Goal: Feedback & Contribution: Leave review/rating

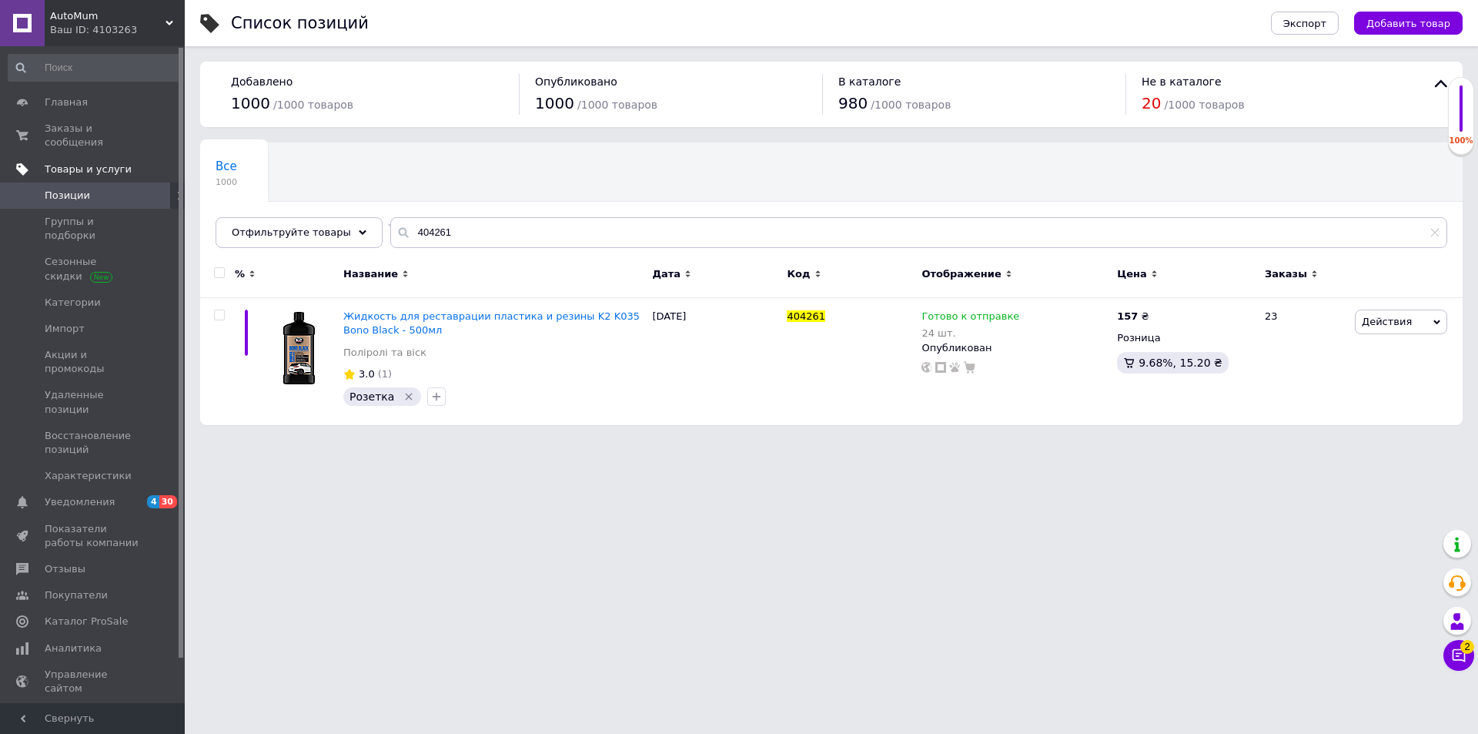
click at [78, 162] on span "Товары и услуги" at bounding box center [88, 169] width 87 height 14
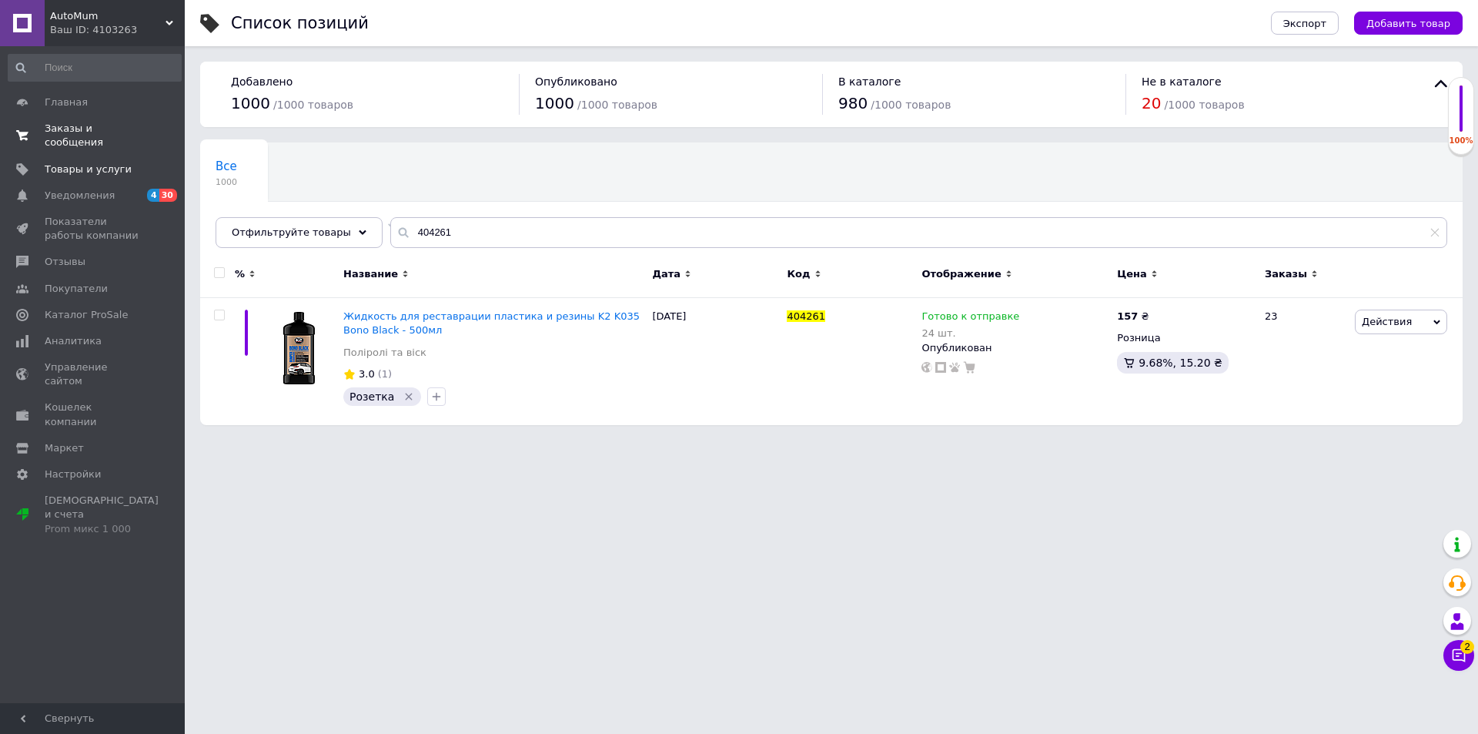
click at [82, 135] on span "Заказы и сообщения" at bounding box center [94, 136] width 98 height 28
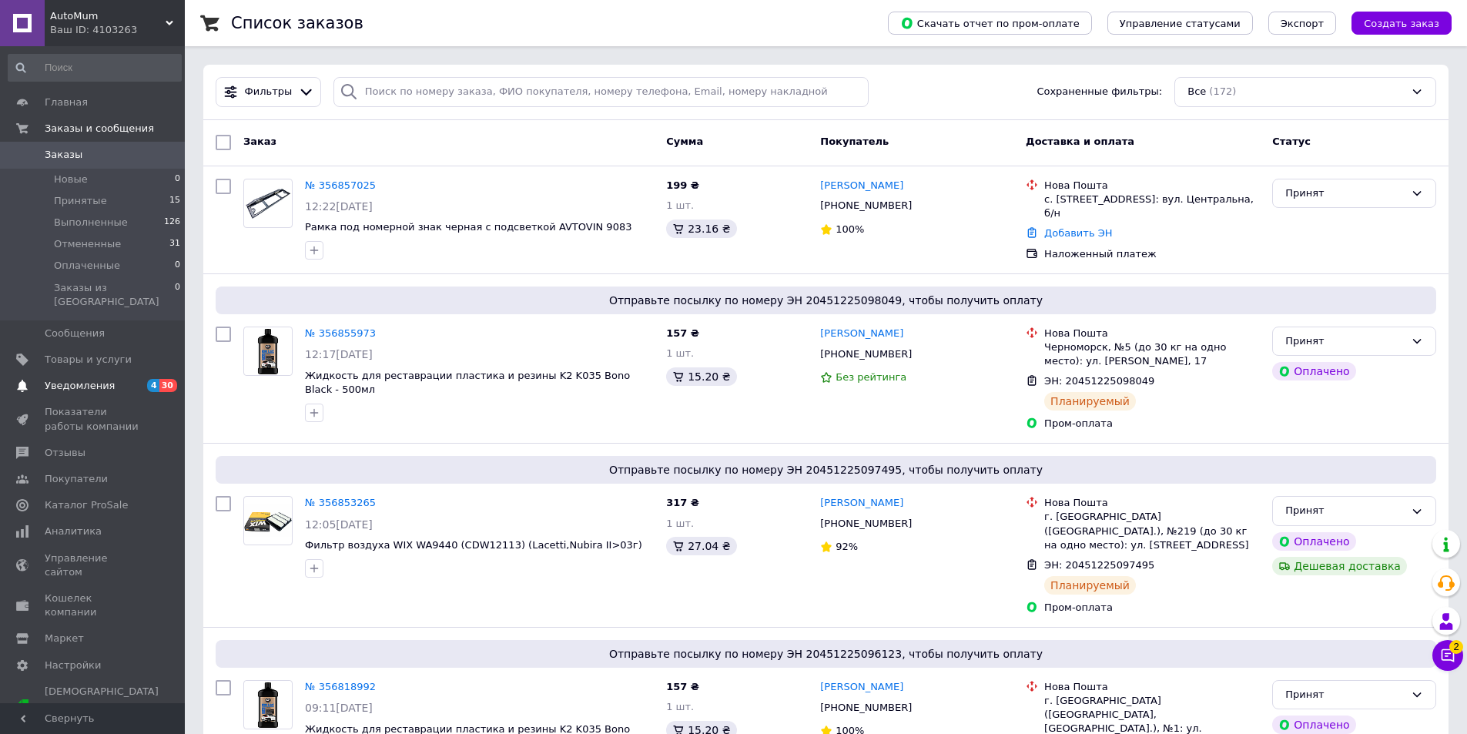
click at [82, 379] on span "Уведомления" at bounding box center [80, 386] width 70 height 14
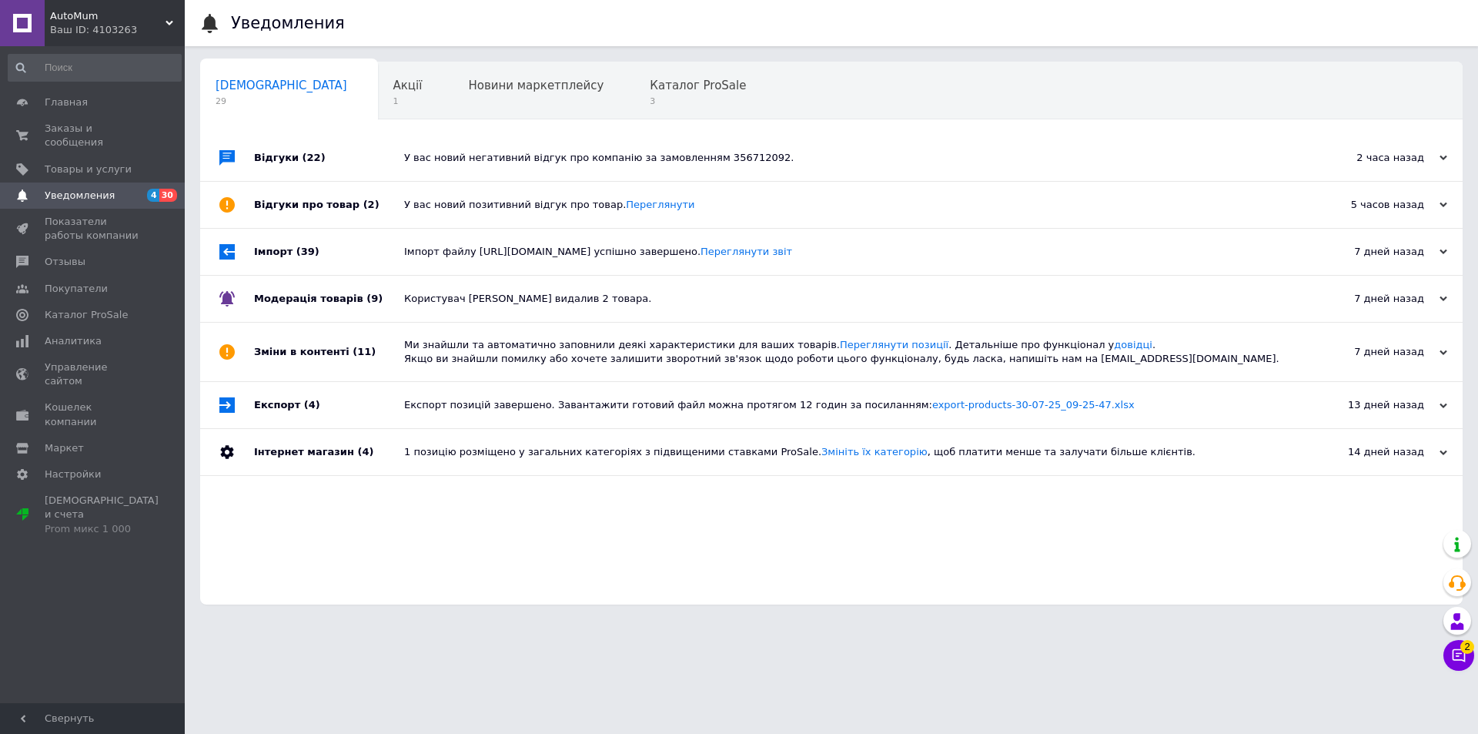
click at [521, 208] on div "У вас новий позитивний відгук про товар. [GEOGRAPHIC_DATA]" at bounding box center [848, 205] width 889 height 14
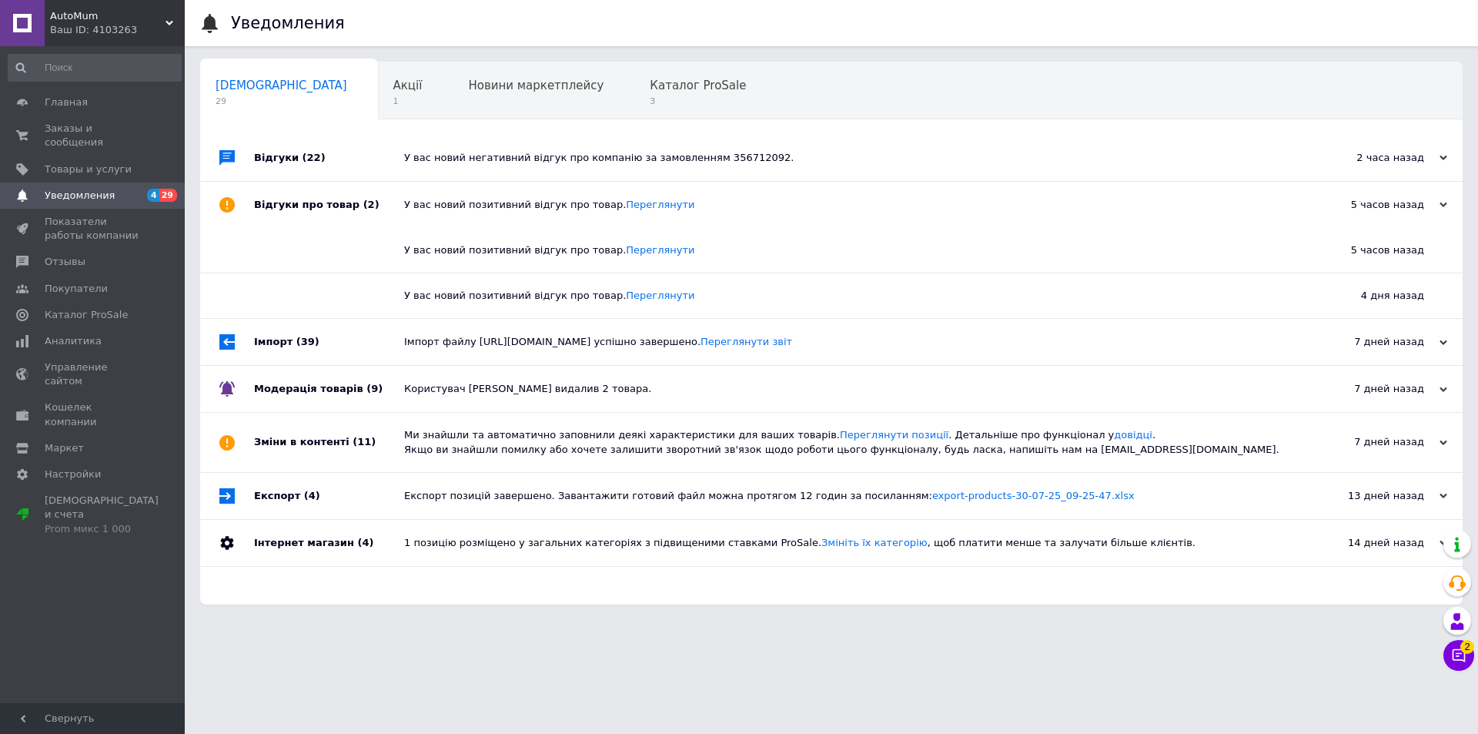
click at [528, 161] on div "У вас новий негативний відгук про компанію за замовленням 356712092." at bounding box center [848, 158] width 889 height 14
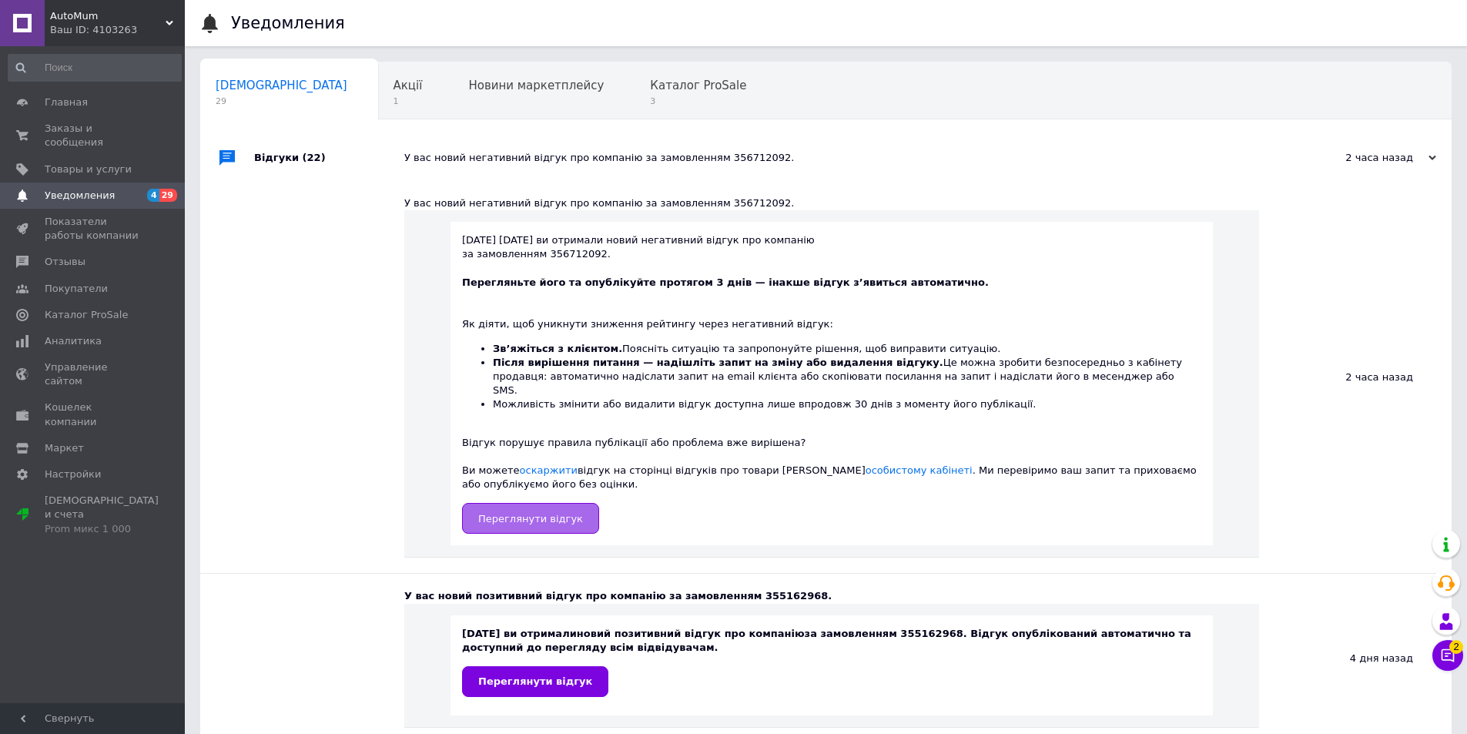
click at [517, 513] on span "Переглянути відгук" at bounding box center [530, 519] width 105 height 12
click at [1451, 662] on icon at bounding box center [1447, 655] width 15 height 15
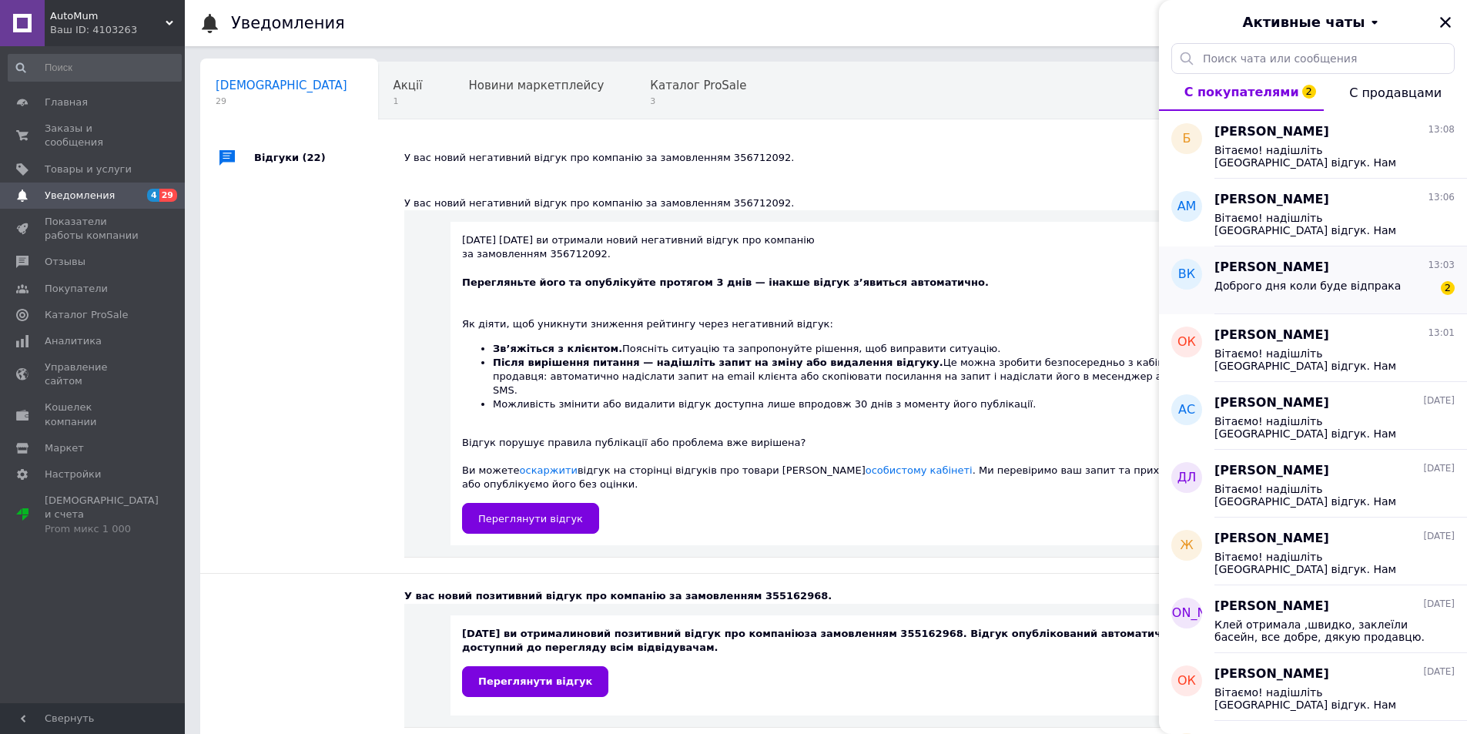
click at [1343, 296] on div "Доброго дня коли буде відпрака" at bounding box center [1307, 291] width 186 height 22
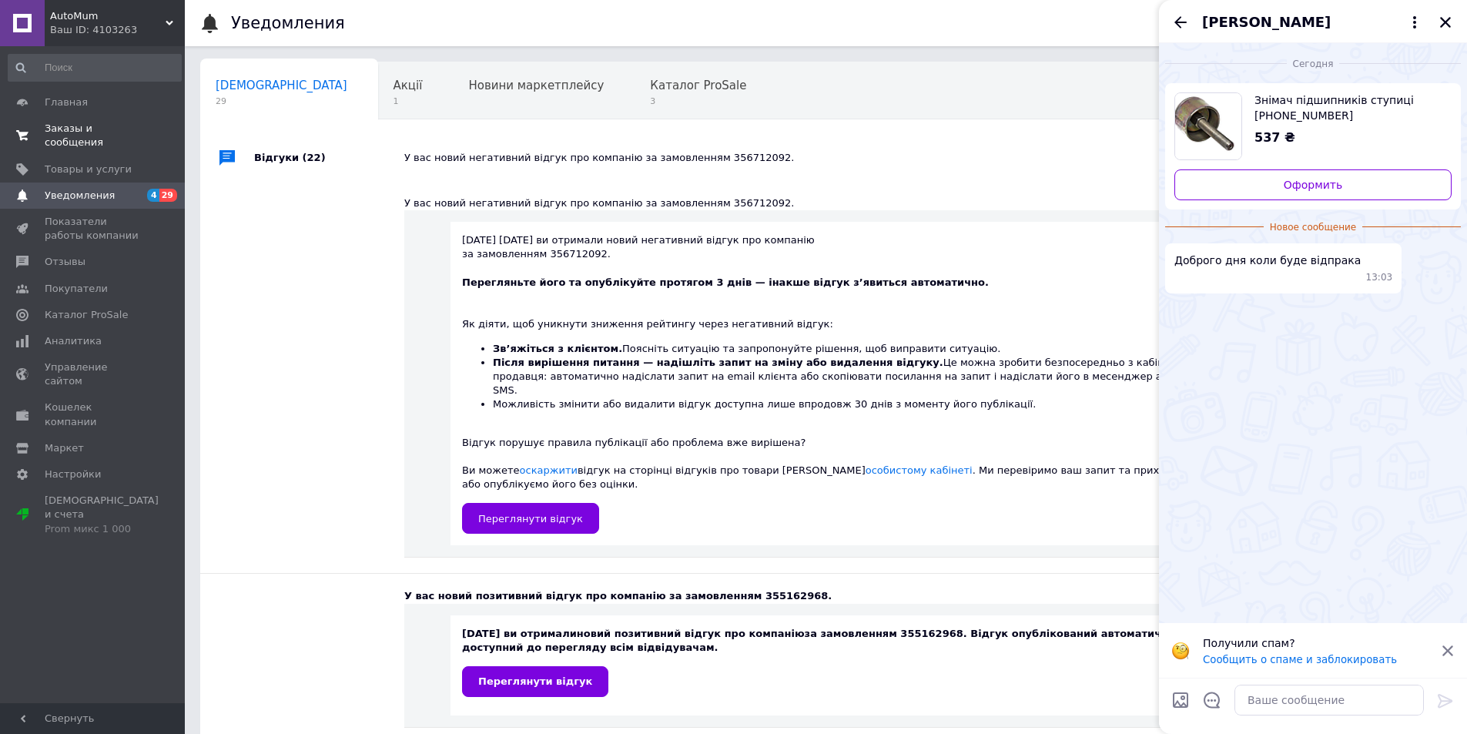
click at [83, 122] on span "Заказы и сообщения" at bounding box center [94, 136] width 98 height 28
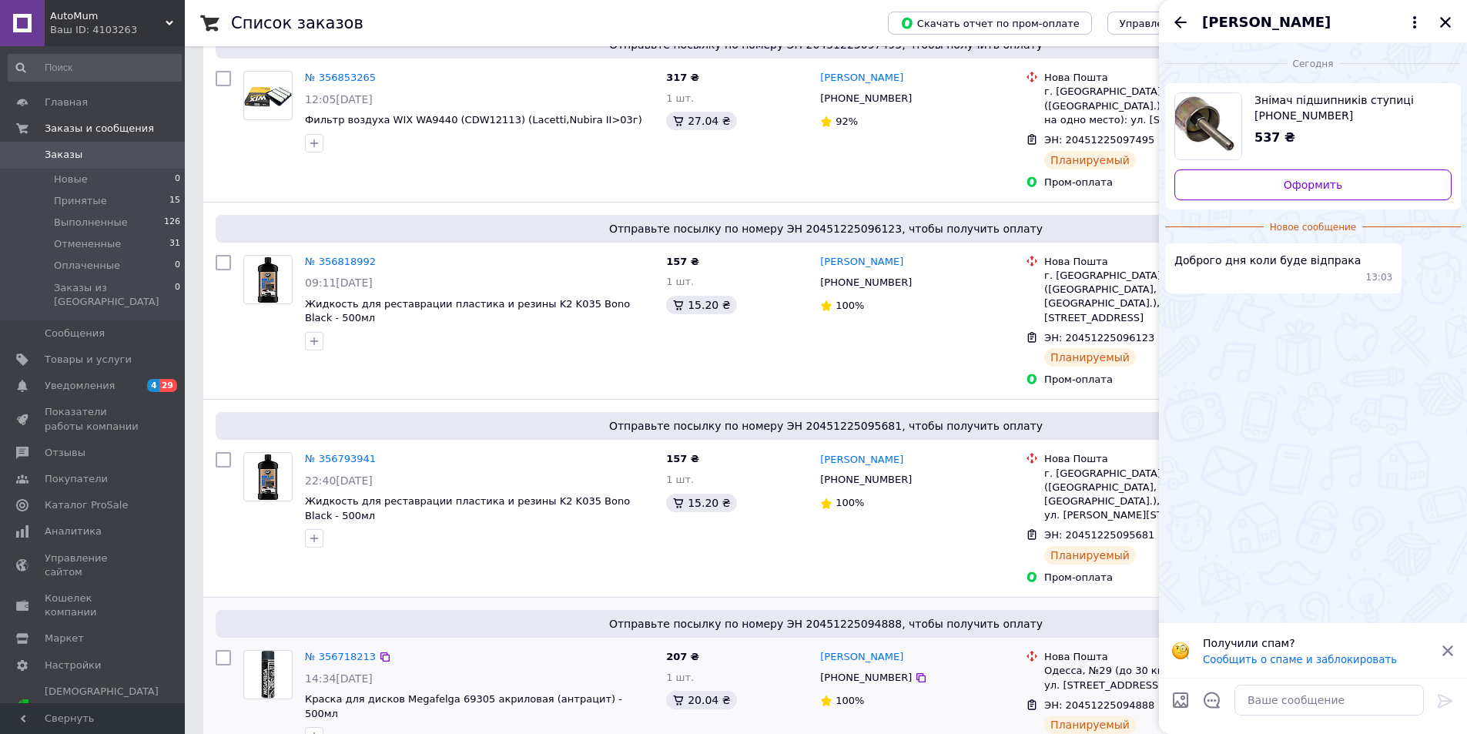
scroll to position [810, 0]
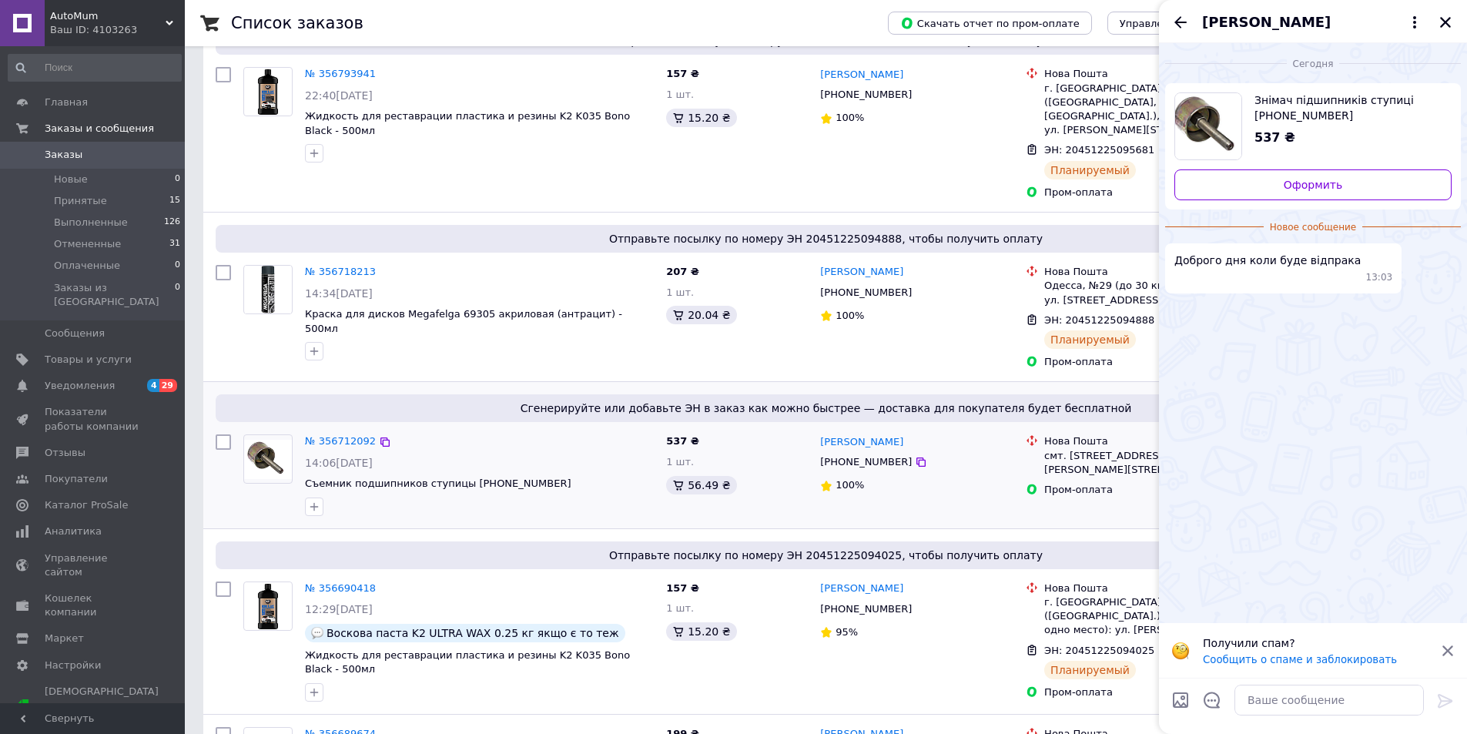
click at [949, 463] on div "[PERSON_NAME] [PHONE_NUMBER] 100%" at bounding box center [917, 474] width 206 height 93
click at [1445, 24] on icon "Закрыть" at bounding box center [1445, 22] width 11 height 11
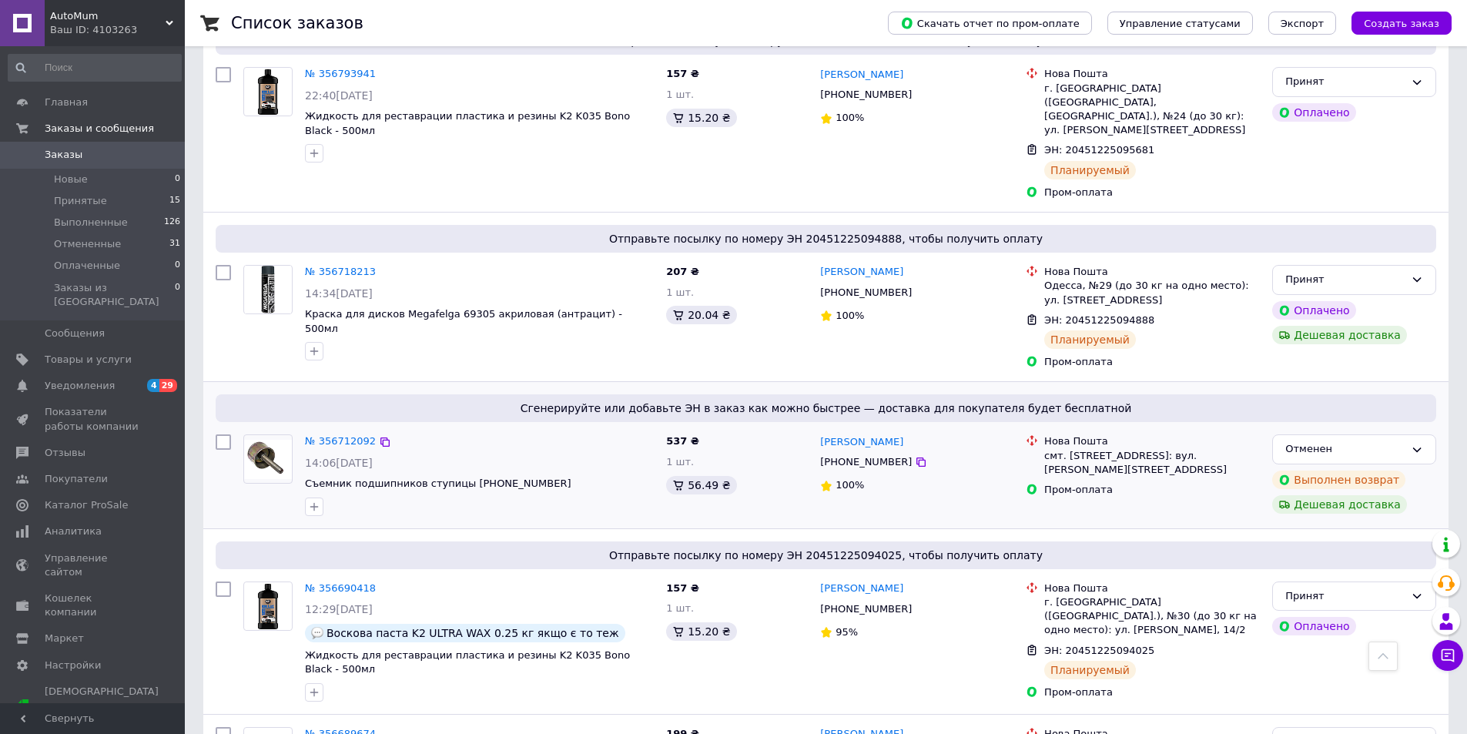
click at [1193, 444] on div "Нова Пошта смт. [STREET_ADDRESS]: вул. [PERSON_NAME], 89 Пром-оплата" at bounding box center [1143, 474] width 246 height 93
click at [1192, 444] on div "Нова Пошта смт. [STREET_ADDRESS]: вул. [PERSON_NAME], 89 Пром-оплата" at bounding box center [1143, 474] width 246 height 93
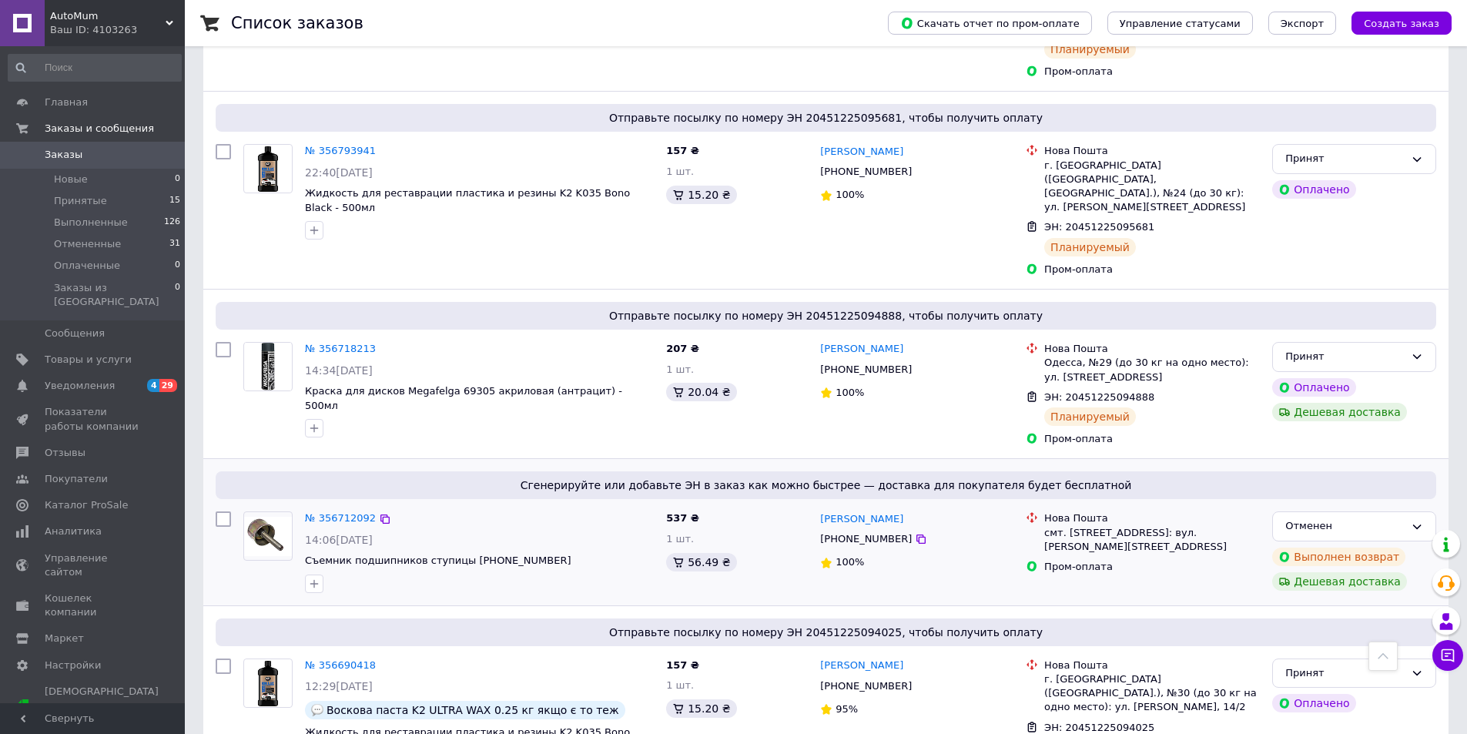
click at [1214, 560] on div "Пром-оплата" at bounding box center [1152, 567] width 216 height 14
click at [331, 512] on link "№ 356712092" at bounding box center [340, 518] width 71 height 12
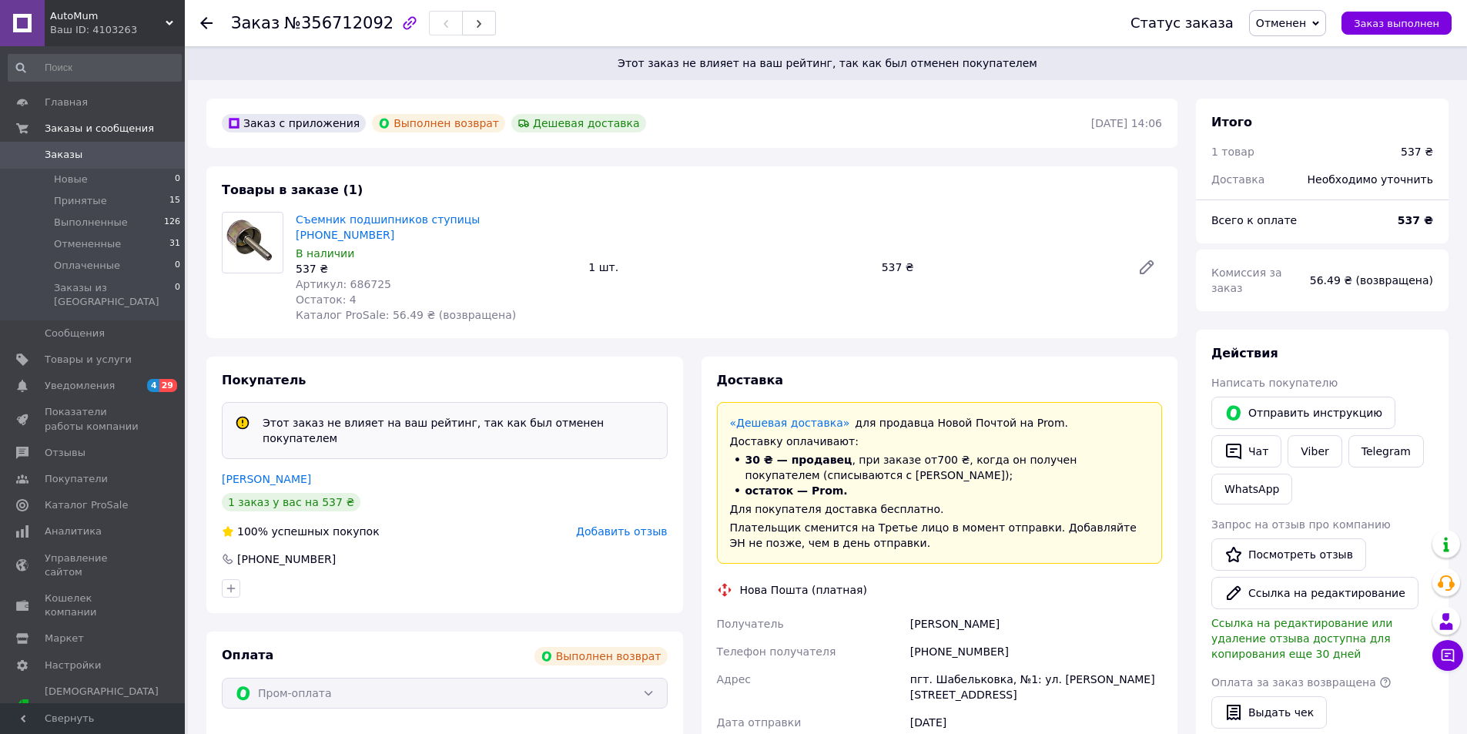
click at [209, 25] on icon at bounding box center [206, 23] width 12 height 12
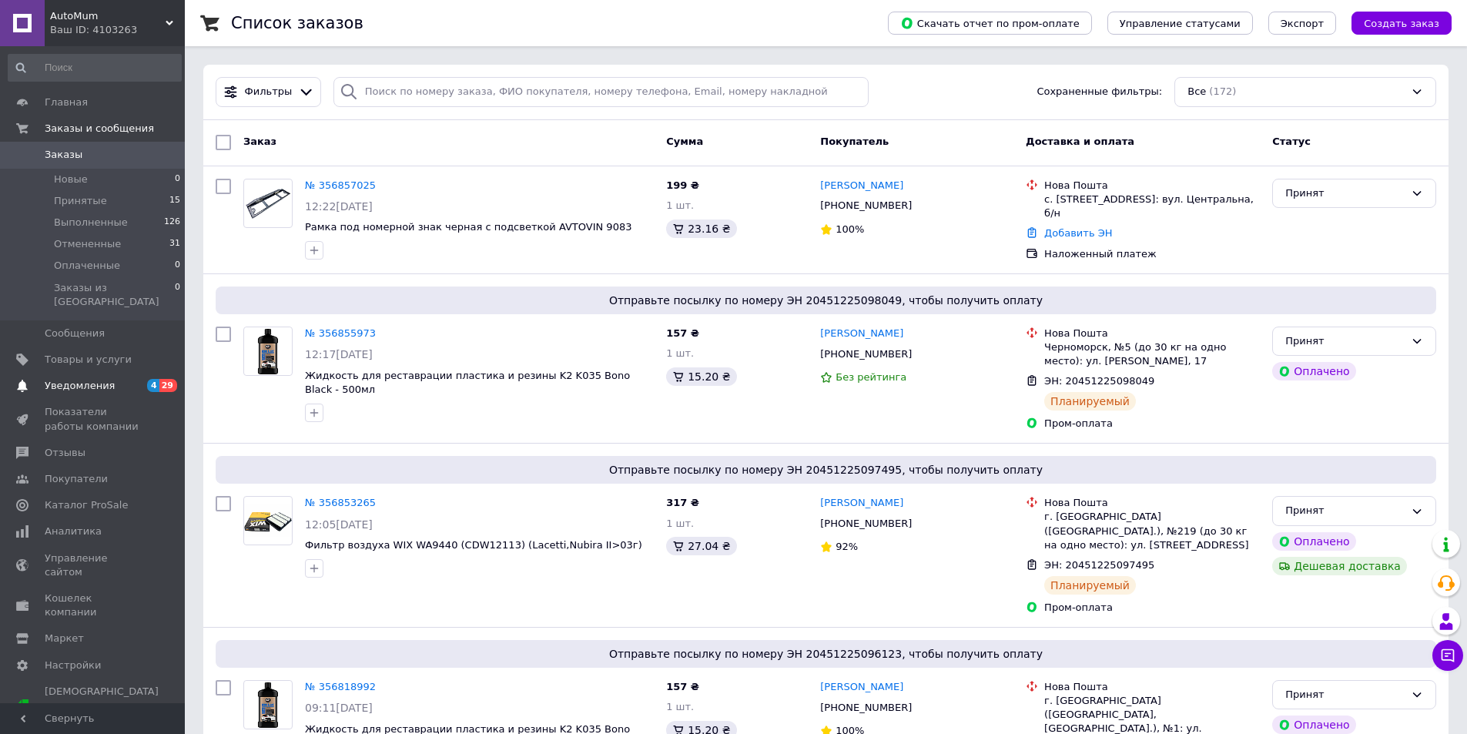
click at [92, 379] on span "Уведомления" at bounding box center [80, 386] width 70 height 14
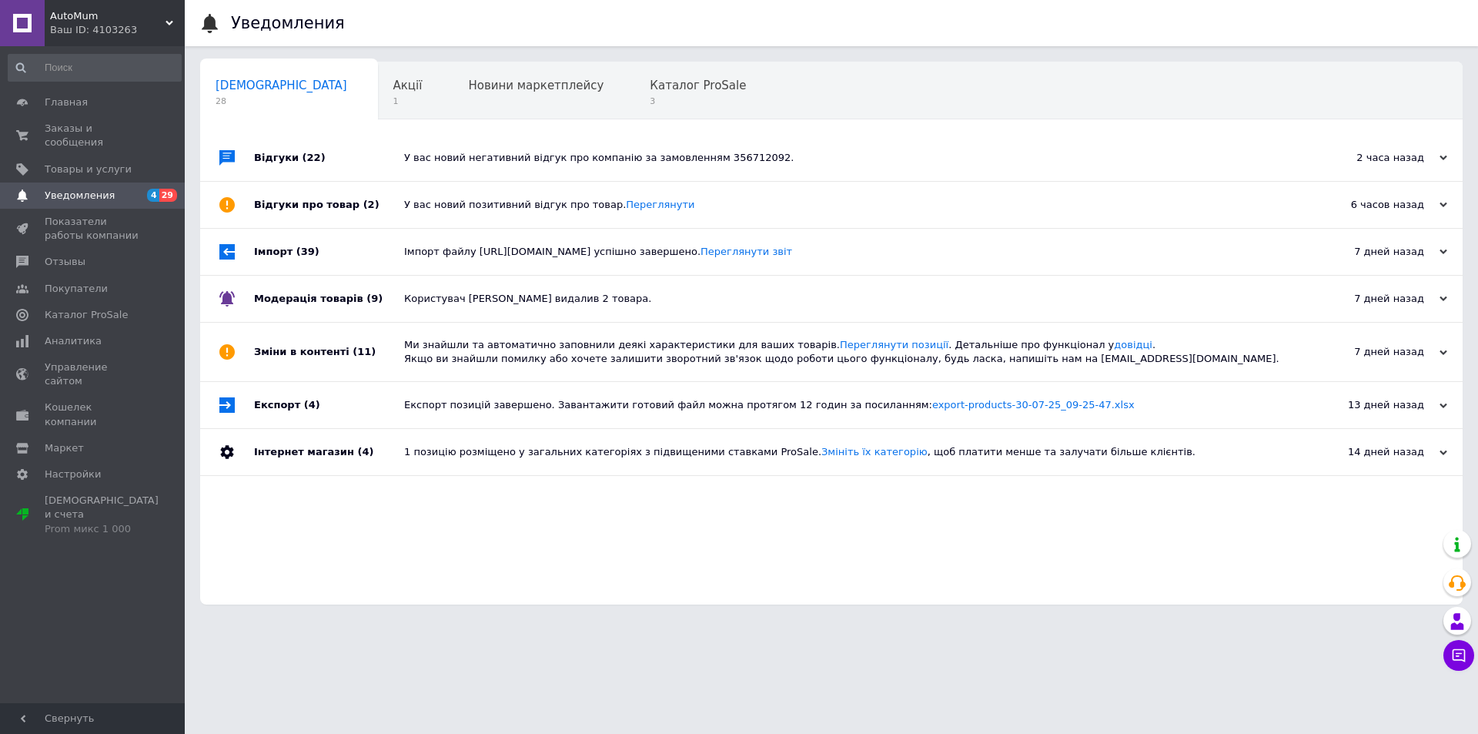
click at [715, 157] on div "У вас новий негативний відгук про компанію за замовленням 356712092." at bounding box center [848, 158] width 889 height 14
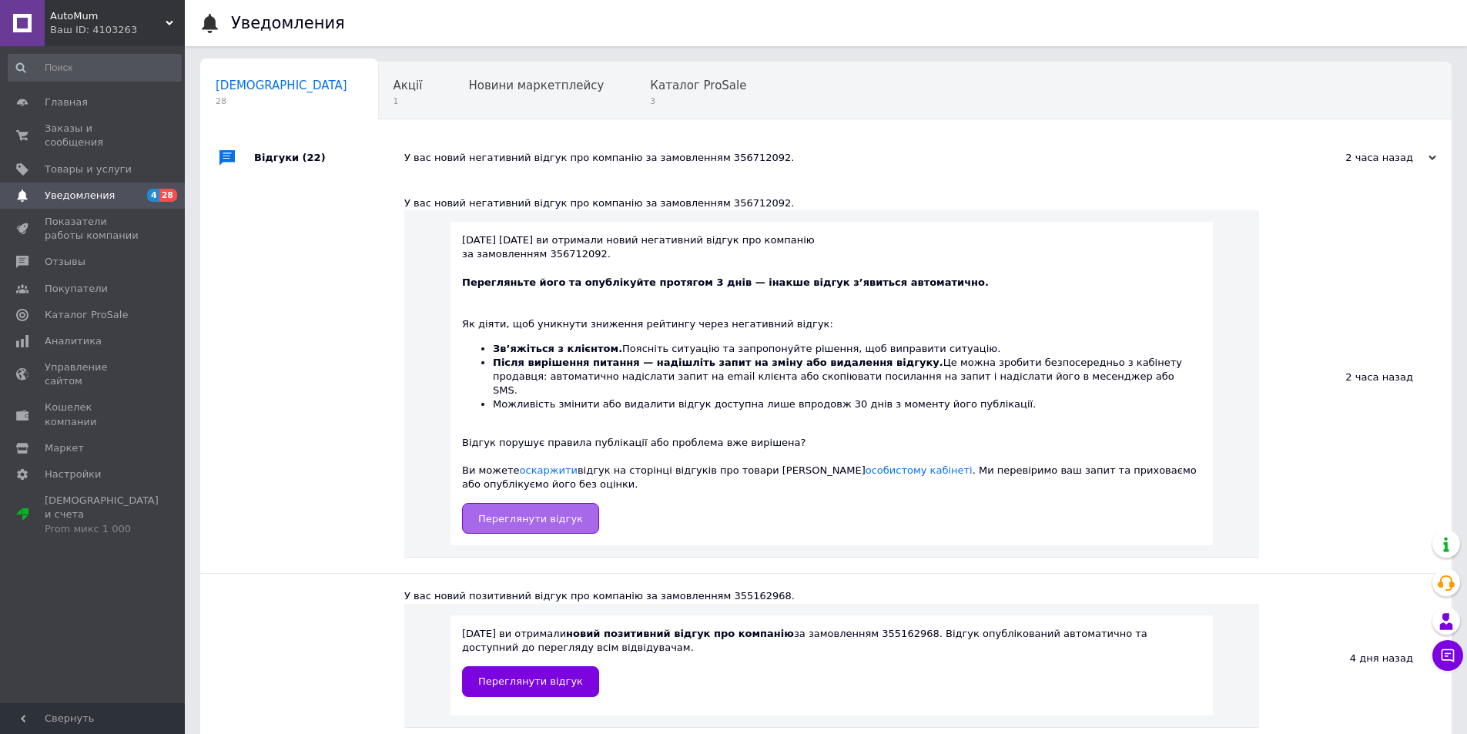
click at [571, 503] on link "Переглянути відгук" at bounding box center [530, 518] width 137 height 31
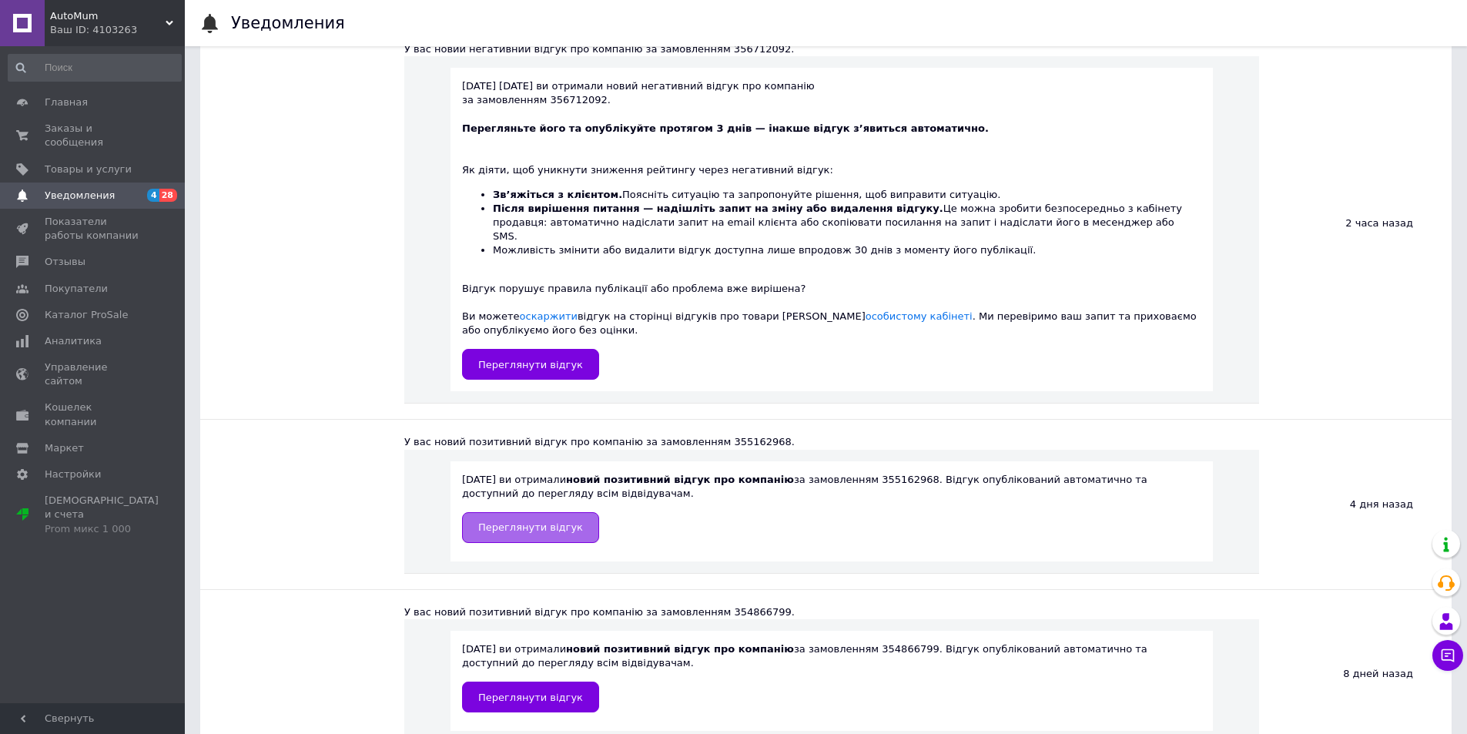
click at [544, 521] on span "Переглянути відгук" at bounding box center [530, 527] width 105 height 12
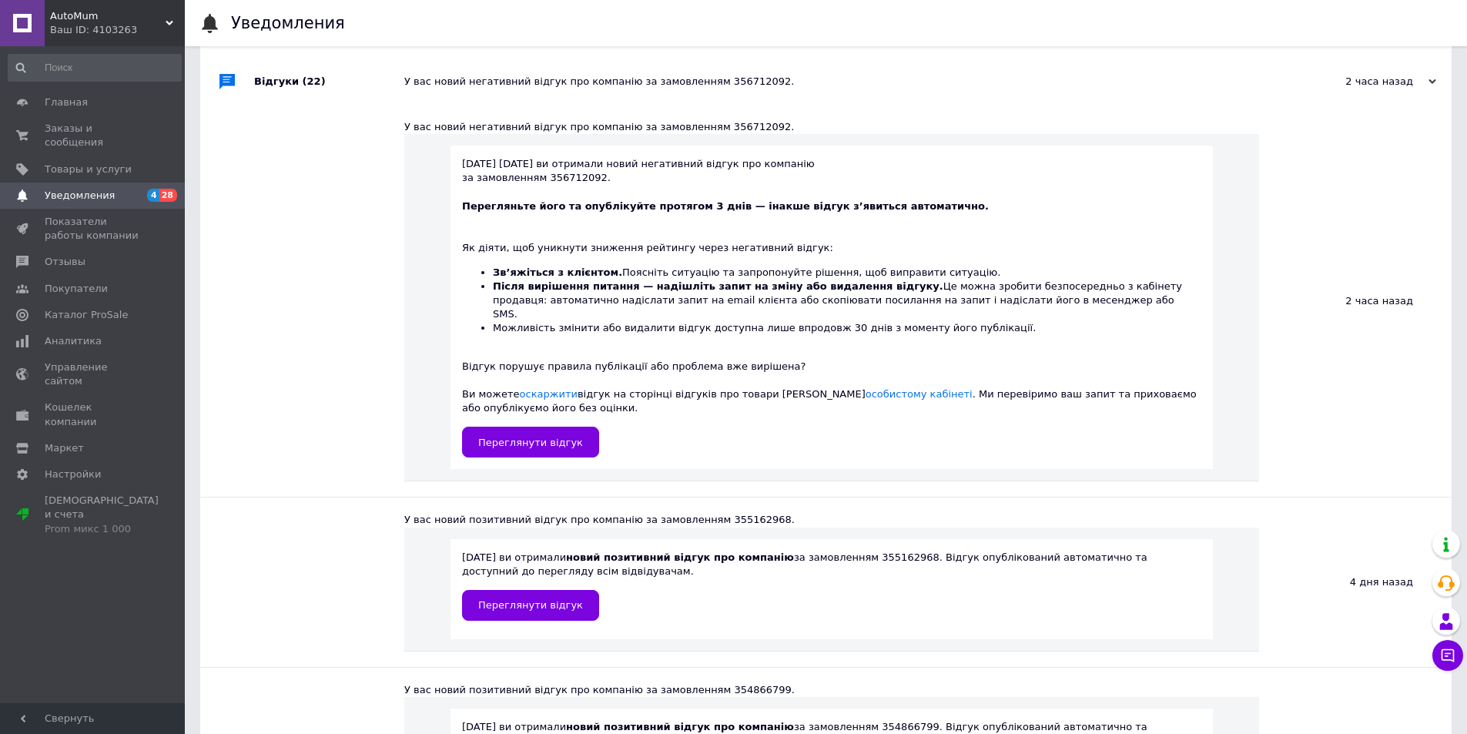
scroll to position [0, 0]
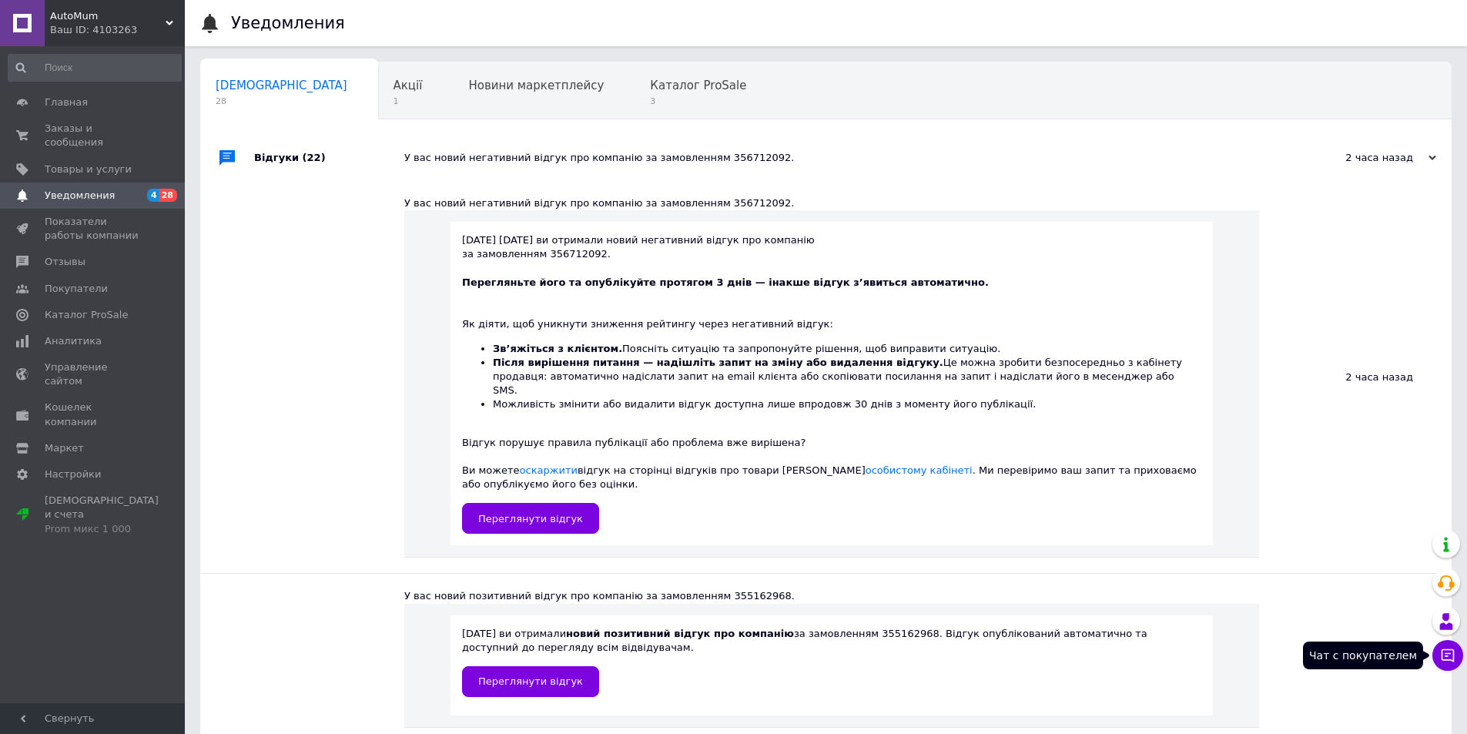
click at [1455, 664] on button "Чат с покупателем" at bounding box center [1447, 655] width 31 height 31
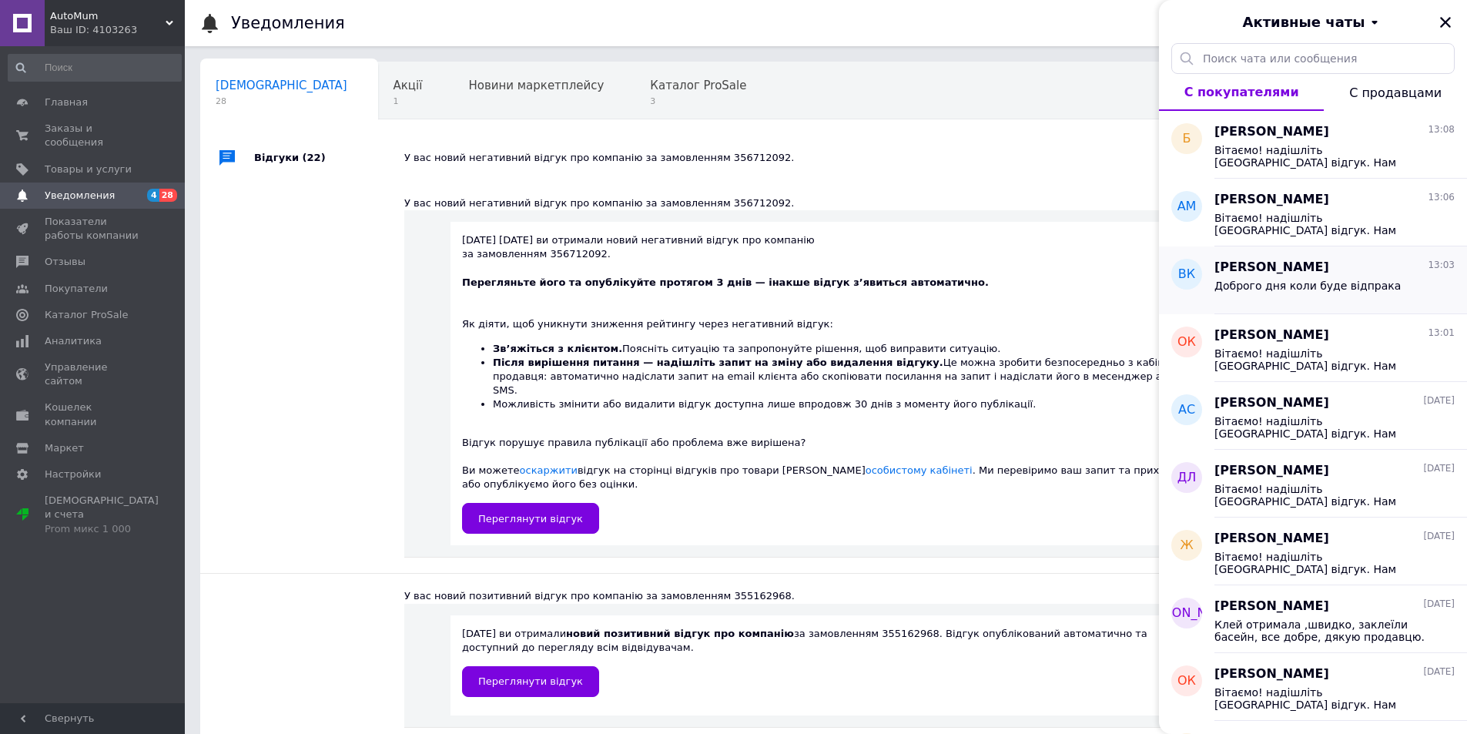
click at [1329, 291] on span "Доброго дня коли буде відпрака" at bounding box center [1307, 286] width 186 height 12
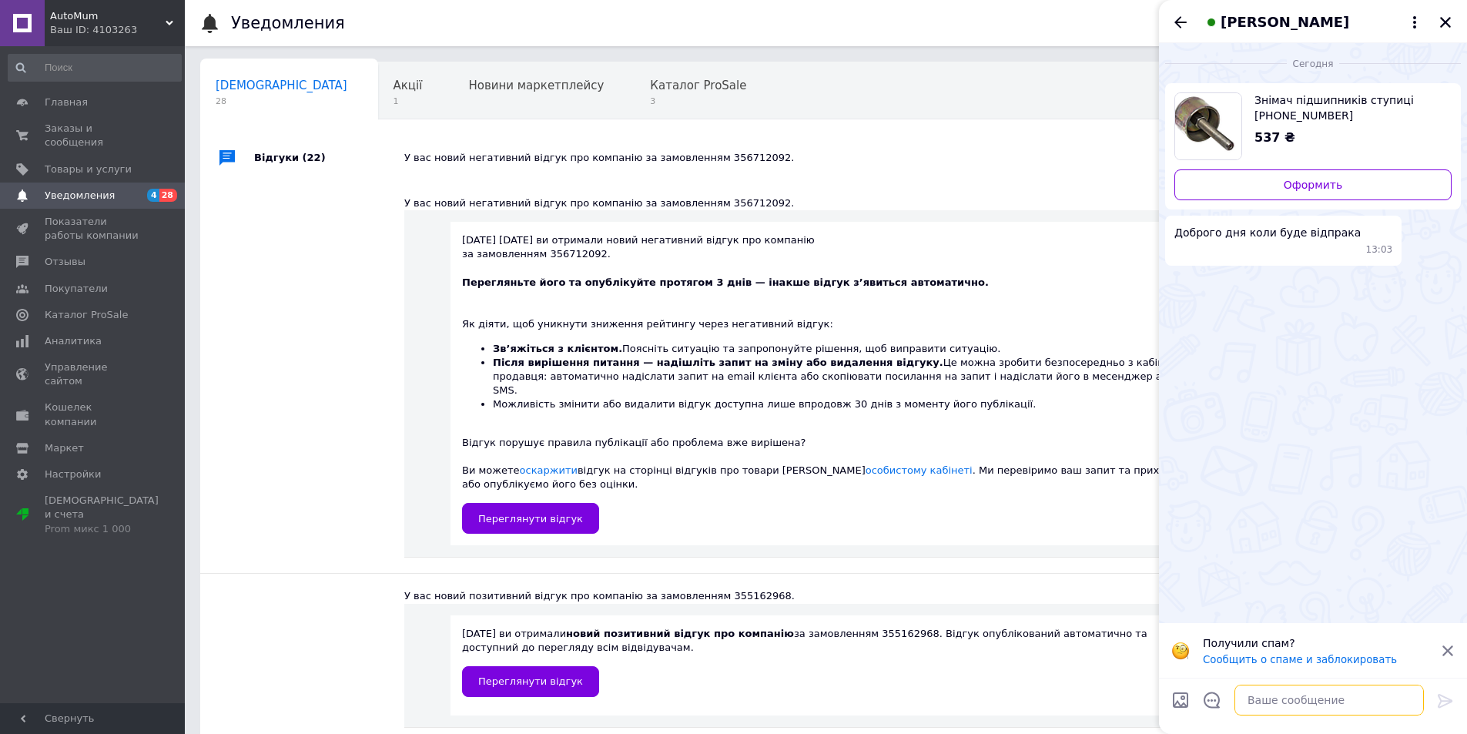
click at [1271, 704] on textarea at bounding box center [1328, 700] width 189 height 31
click at [1305, 698] on textarea at bounding box center [1328, 700] width 189 height 31
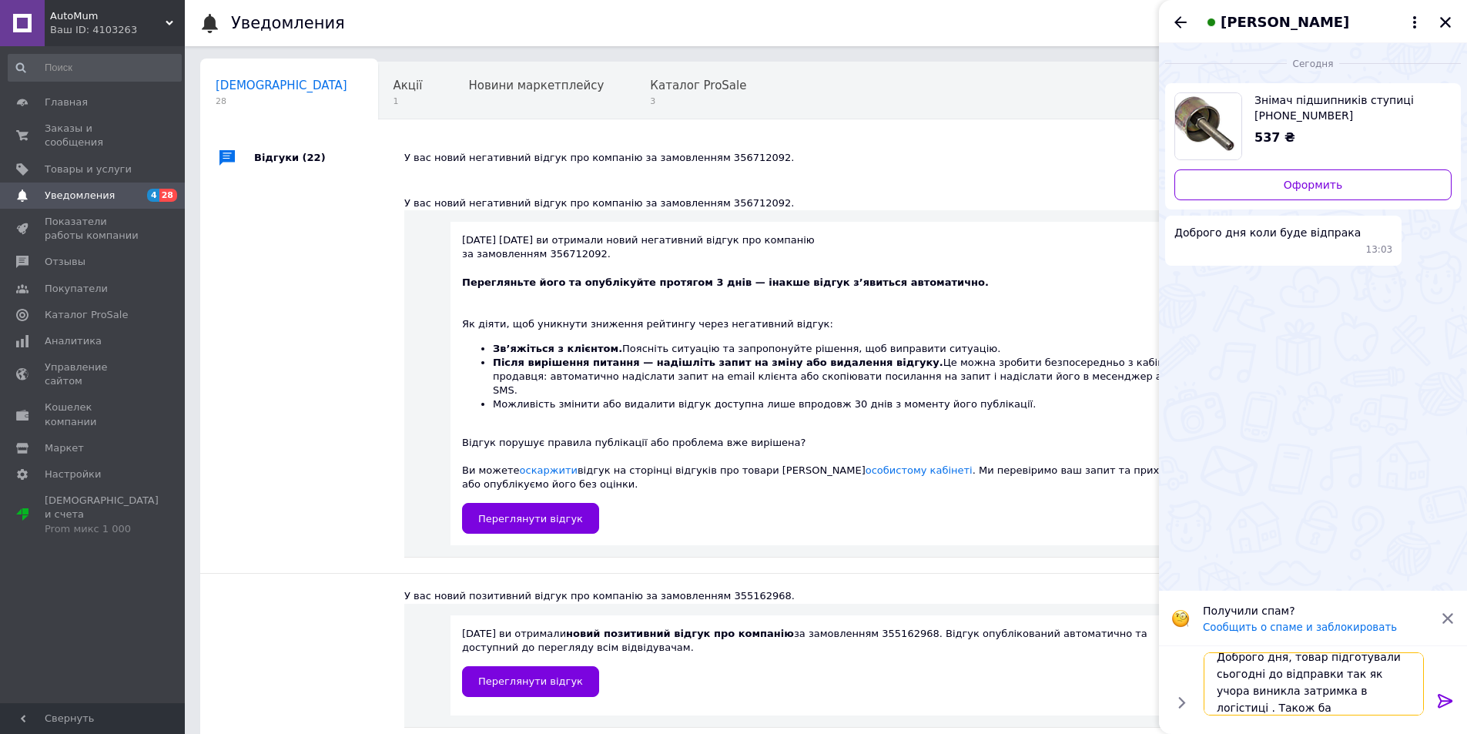
scroll to position [2, 0]
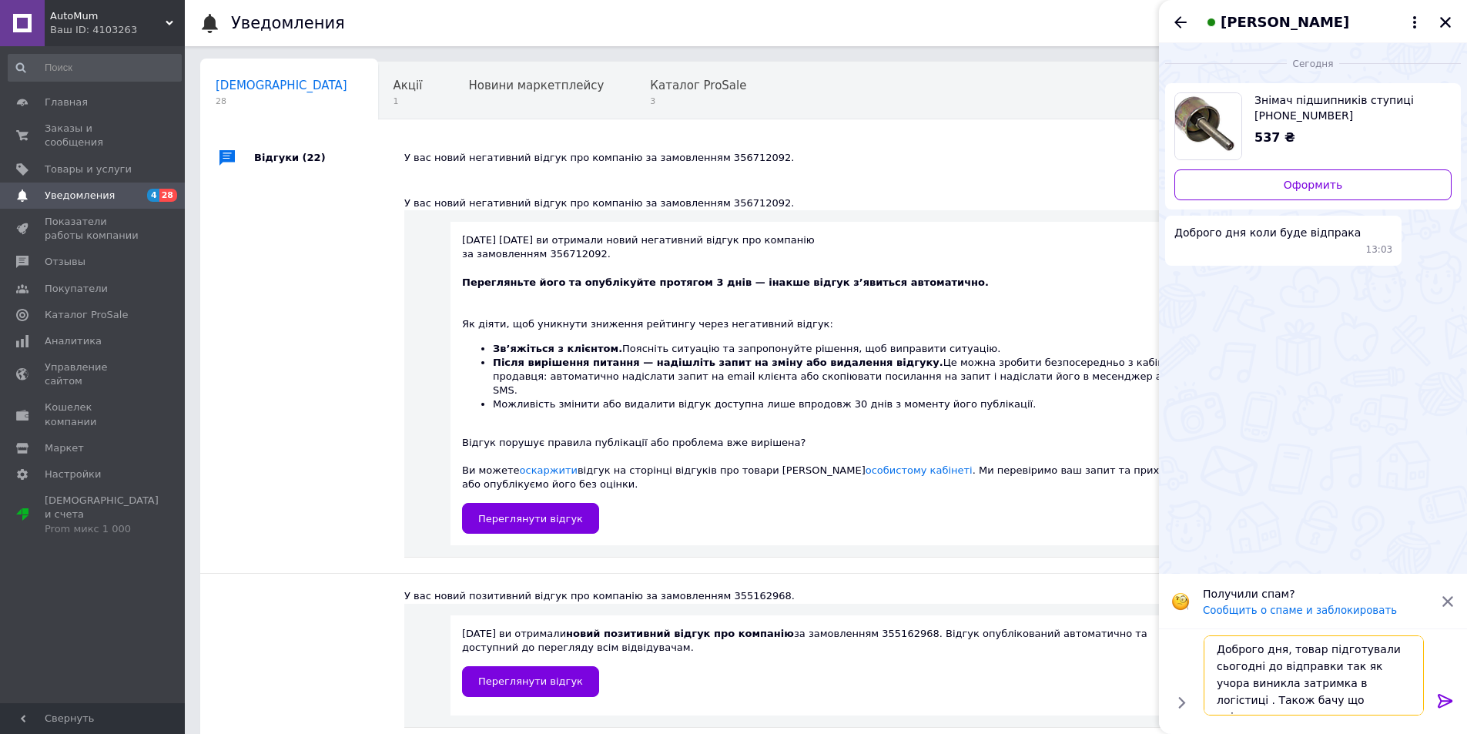
click at [1291, 704] on textarea "Доброго дня, товар підготували сьогодні до відправки так як учора виникла затри…" at bounding box center [1314, 675] width 220 height 80
click at [1374, 706] on textarea "Доброго дня, товар підготували сьогодні до відправки так як учора виникла затри…" at bounding box center [1314, 675] width 220 height 80
click at [1371, 706] on textarea "Доброго дня, товар підготували сьогодні до відправки так як учора виникла затри…" at bounding box center [1314, 675] width 220 height 80
click at [1352, 651] on textarea "Доброго дня, товар підготували сьогодні до відправки так як учора виникла затри…" at bounding box center [1314, 675] width 220 height 80
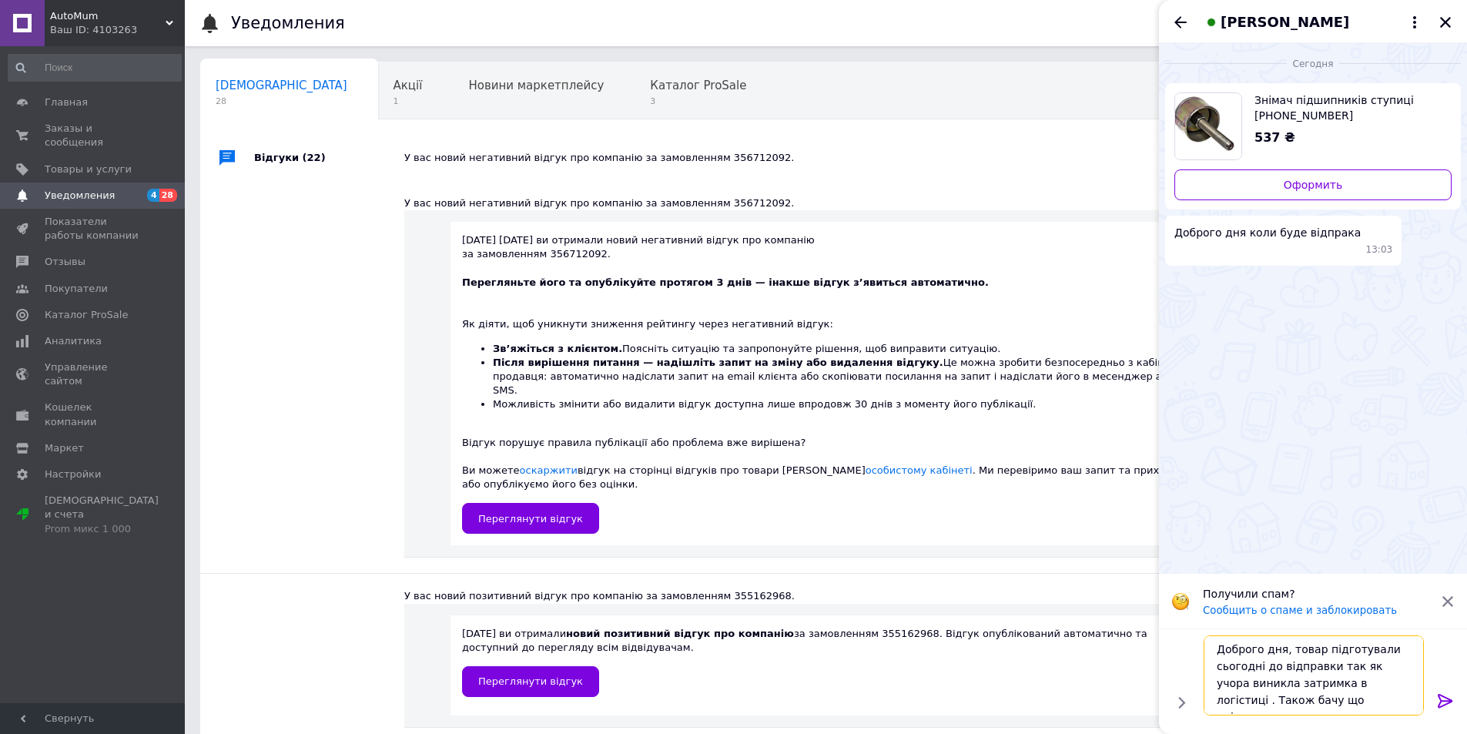
click at [1355, 651] on textarea "Доброго дня, товар підготували сьогодні до відправки так як учора виникла затри…" at bounding box center [1314, 675] width 220 height 80
click at [1331, 651] on textarea "Доброго дня, товар підготували сьогодні до відправки так як учора виникла затри…" at bounding box center [1314, 675] width 220 height 80
click at [1317, 655] on textarea "Доброго дня, товар підготували сьогодні до відправки так як учора виникла затри…" at bounding box center [1314, 675] width 220 height 80
drag, startPoint x: 1261, startPoint y: 671, endPoint x: 1218, endPoint y: 671, distance: 43.1
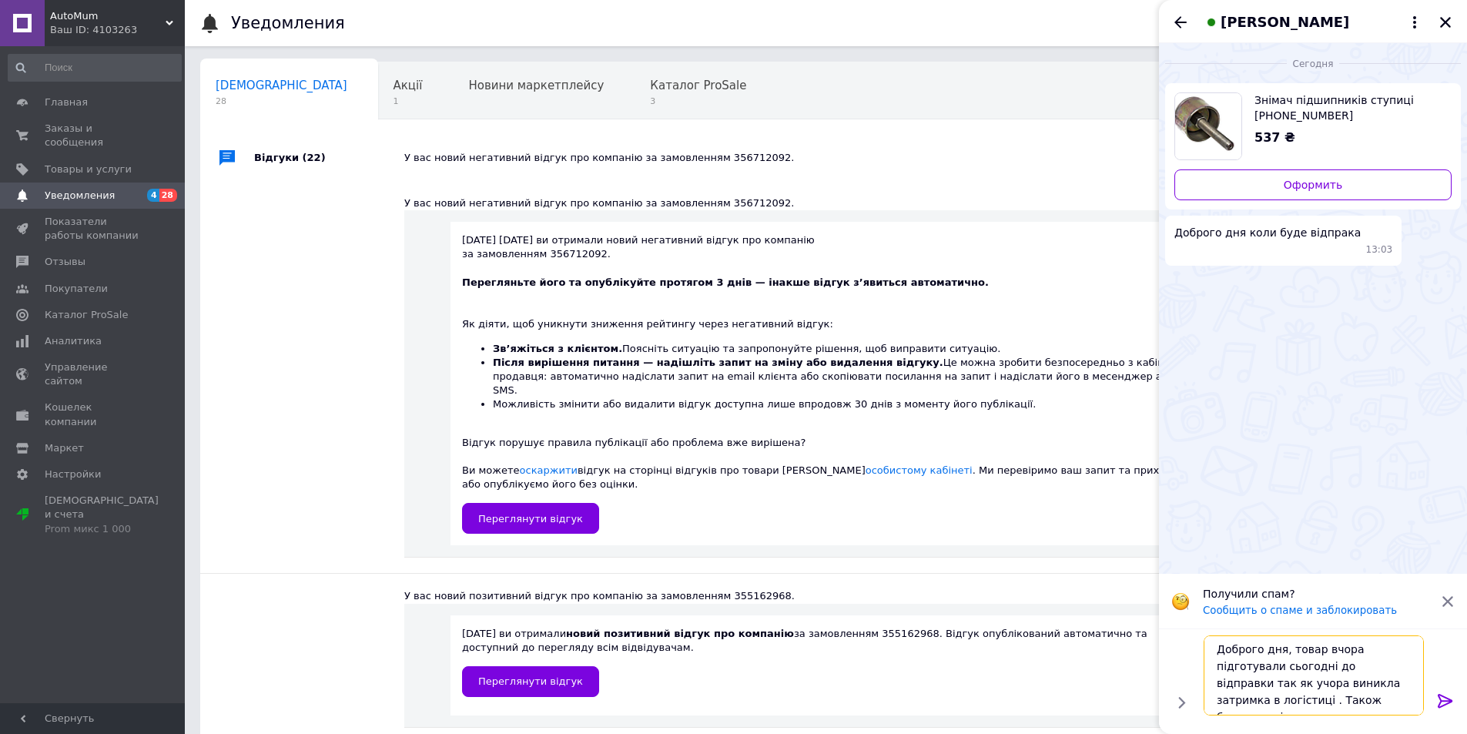
click at [1218, 671] on textarea "Доброго дня, товар вчора підготували сьогодні до відправки так як учора виникла…" at bounding box center [1314, 675] width 220 height 80
click at [1296, 668] on textarea "Доброго дня, товар вчора підготували до відправки так як учора виникла затримка…" at bounding box center [1314, 675] width 220 height 80
click at [1307, 668] on textarea "Доброго дня, товар вчора підготували до відправки так як учора виникла затримка…" at bounding box center [1314, 675] width 220 height 80
drag, startPoint x: 1286, startPoint y: 668, endPoint x: 1344, endPoint y: 668, distance: 57.8
click at [1344, 668] on textarea "Доброго дня, товар вчора підготували до відправки так як учора виникла затримка…" at bounding box center [1314, 675] width 220 height 80
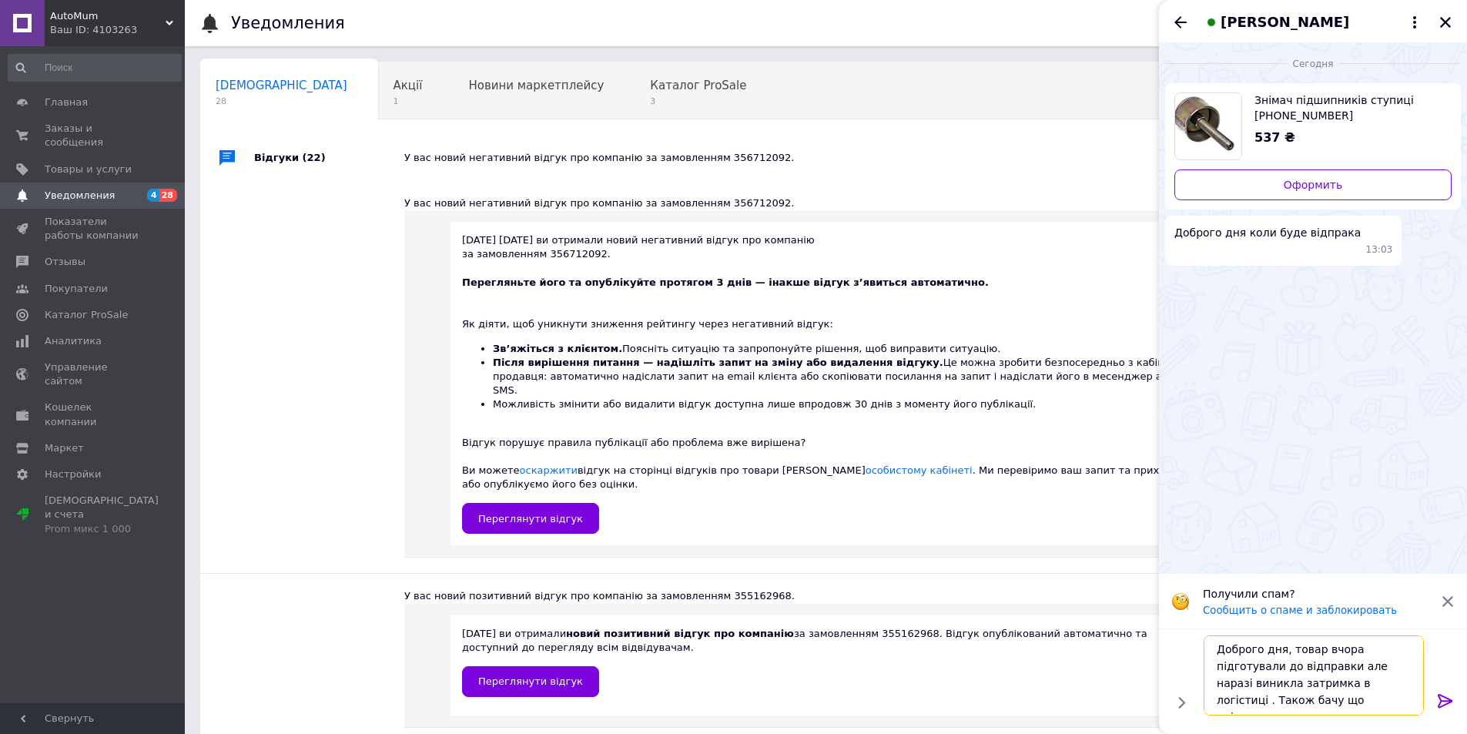
click at [1361, 707] on textarea "Доброго дня, товар вчора підготували до відправки але наразі виникла затримка в…" at bounding box center [1314, 675] width 220 height 80
click at [1322, 686] on textarea "Доброго дня, товар вчора підготували до відправки але наразі виникла затримка в…" at bounding box center [1314, 675] width 220 height 80
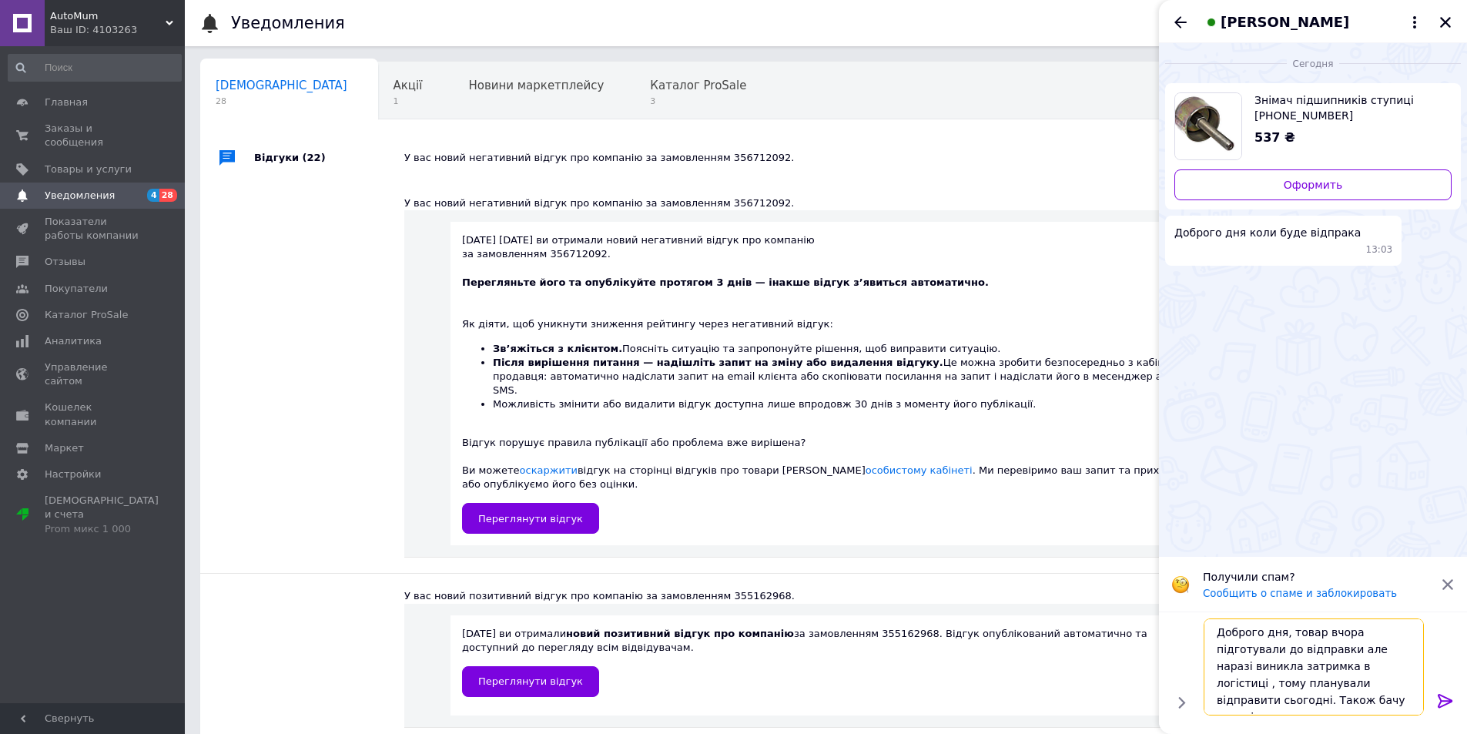
click at [1322, 701] on textarea "Доброго дня, товар вчора підготували до відправки але наразі виникла затримка в…" at bounding box center [1314, 666] width 220 height 97
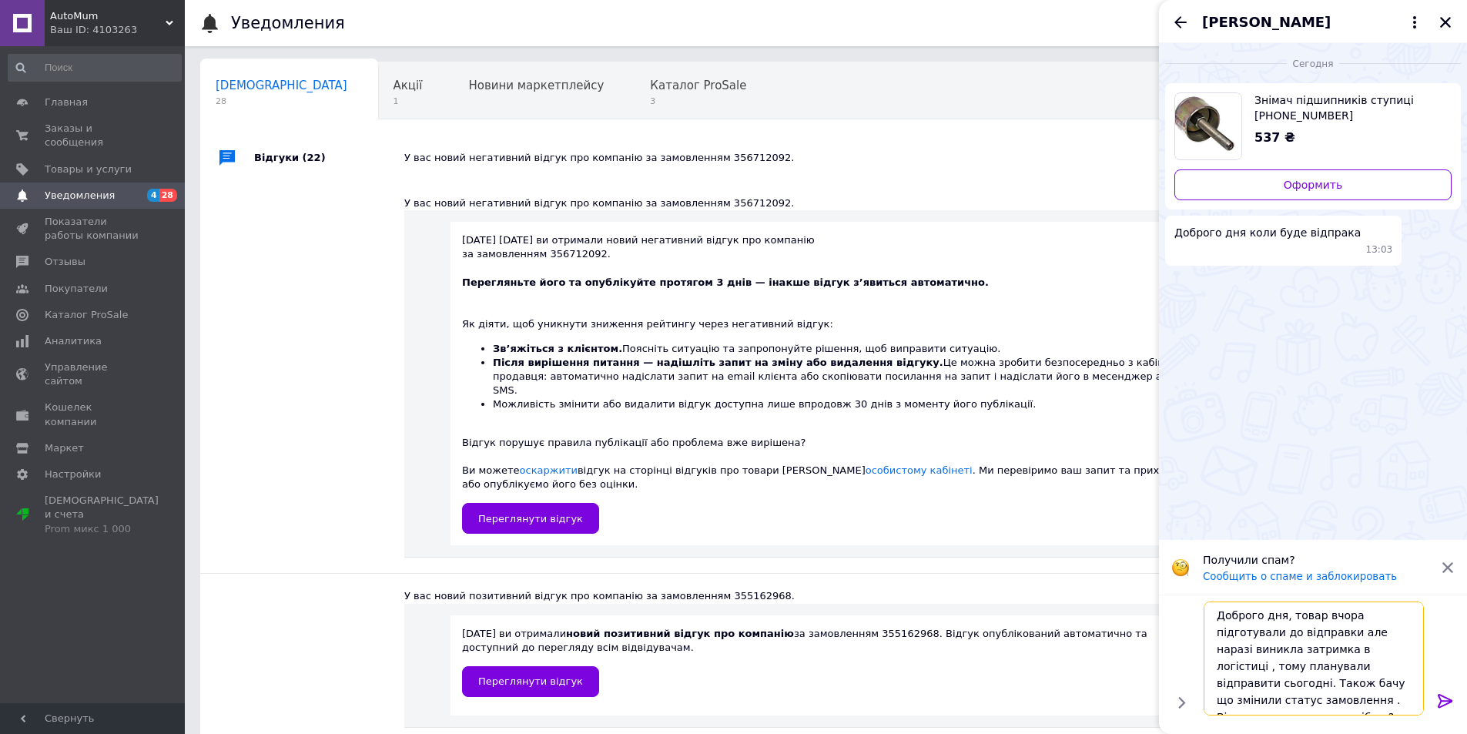
type textarea "Доброго дня, товар вчора підготували до відправки але наразі виникла затримка в…"
click at [1446, 701] on icon at bounding box center [1445, 700] width 18 height 18
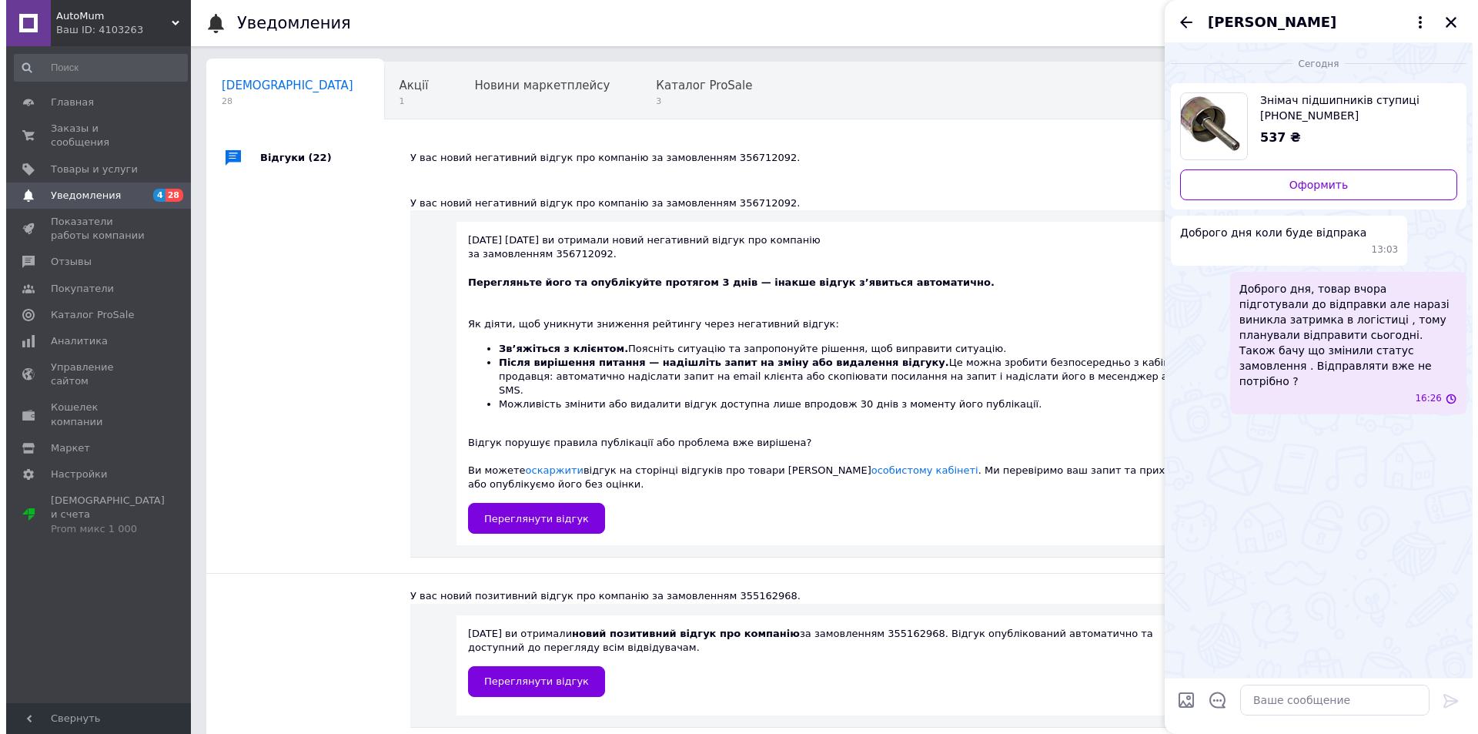
scroll to position [0, 0]
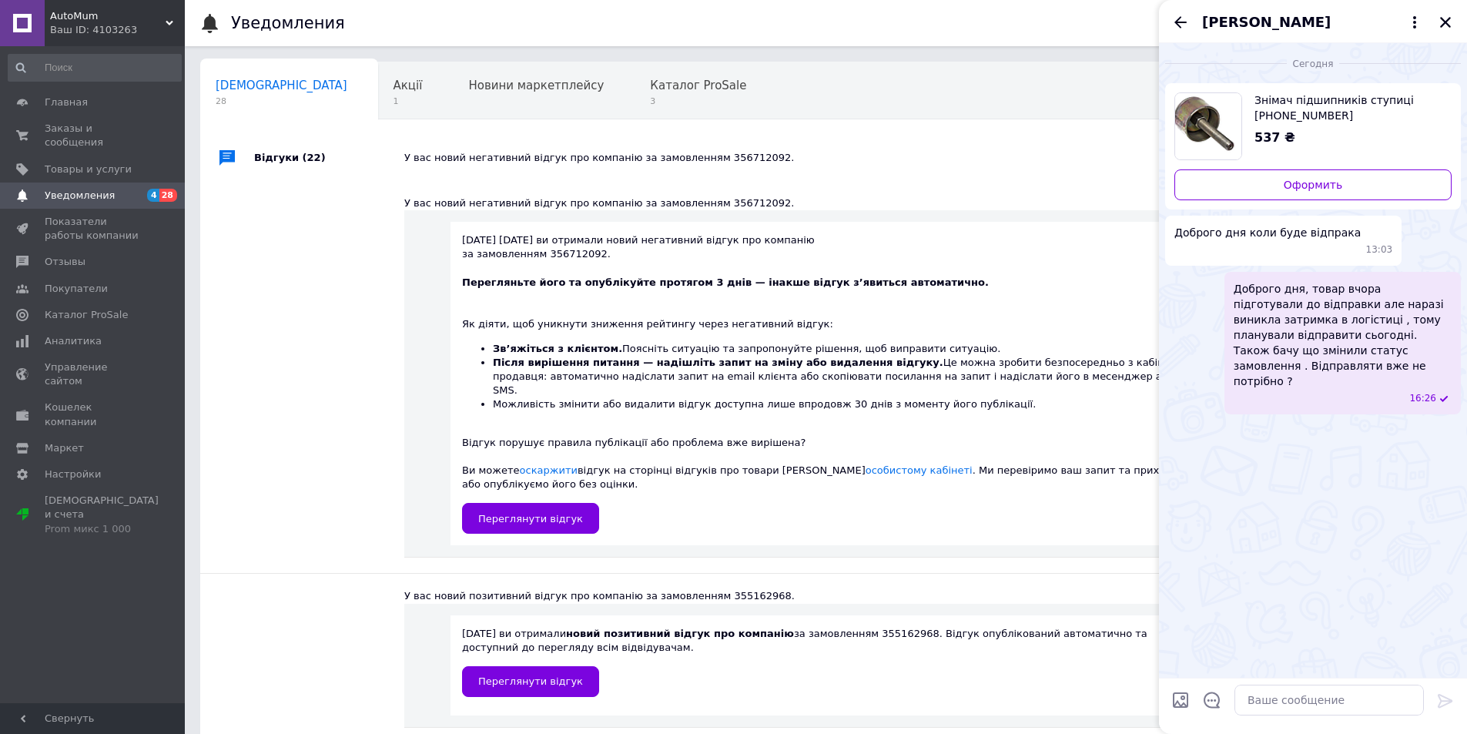
click at [1076, 456] on div "Як діяти, щоб уникнути зниження рейтингу через негативний відгук: Зв’яжіться з …" at bounding box center [831, 397] width 739 height 188
click at [112, 189] on span "Уведомления" at bounding box center [94, 196] width 98 height 14
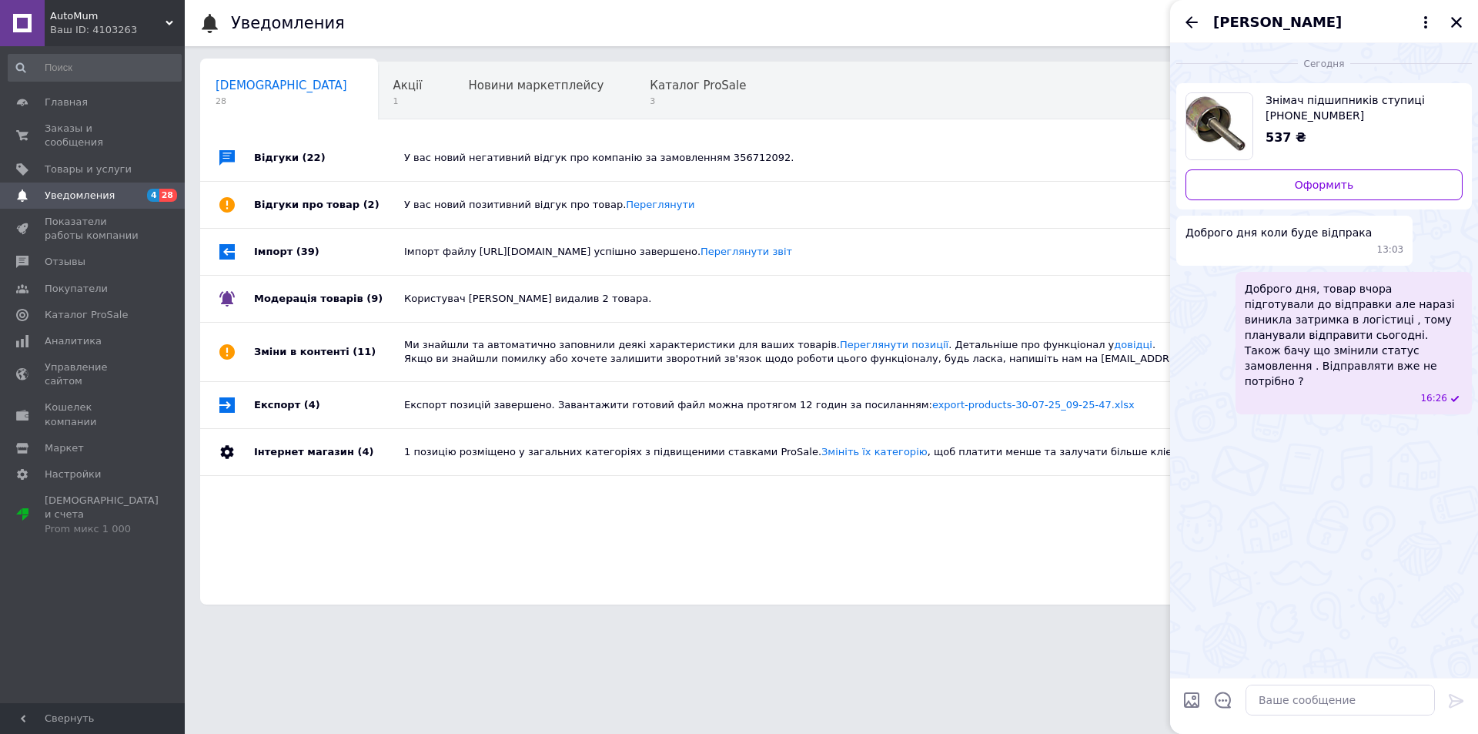
click at [536, 156] on div "У вас новий негативний відгук про компанію за замовленням 356712092." at bounding box center [848, 158] width 889 height 14
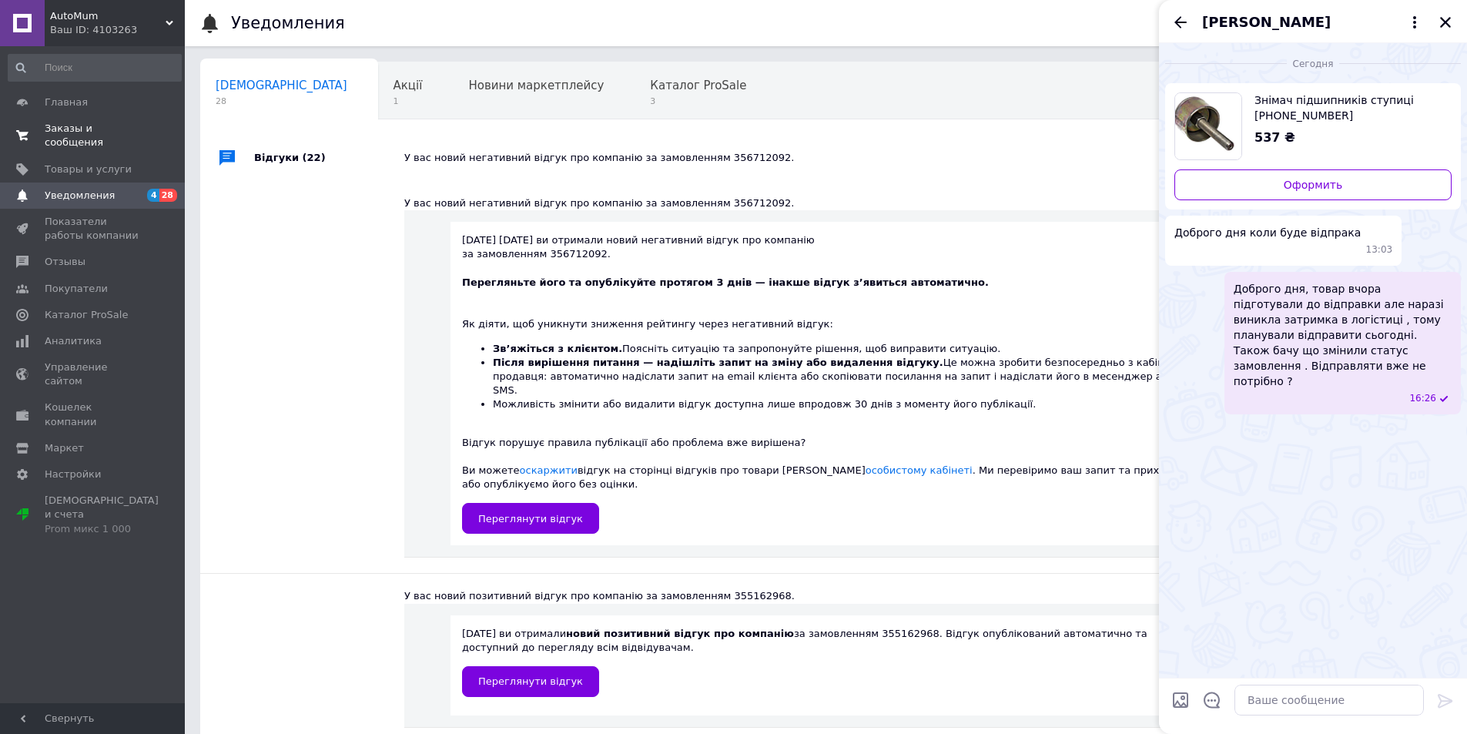
click at [73, 126] on span "Заказы и сообщения" at bounding box center [94, 136] width 98 height 28
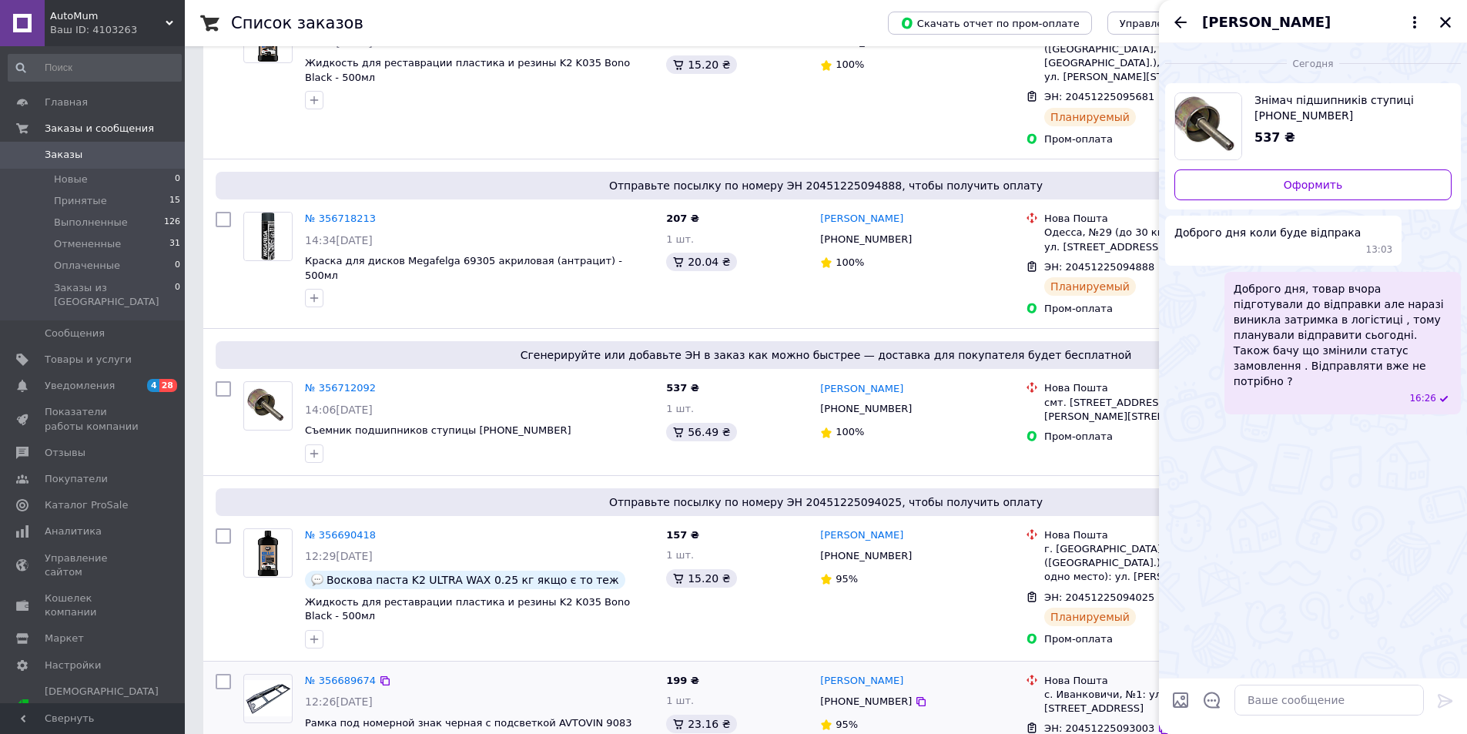
scroll to position [1001, 0]
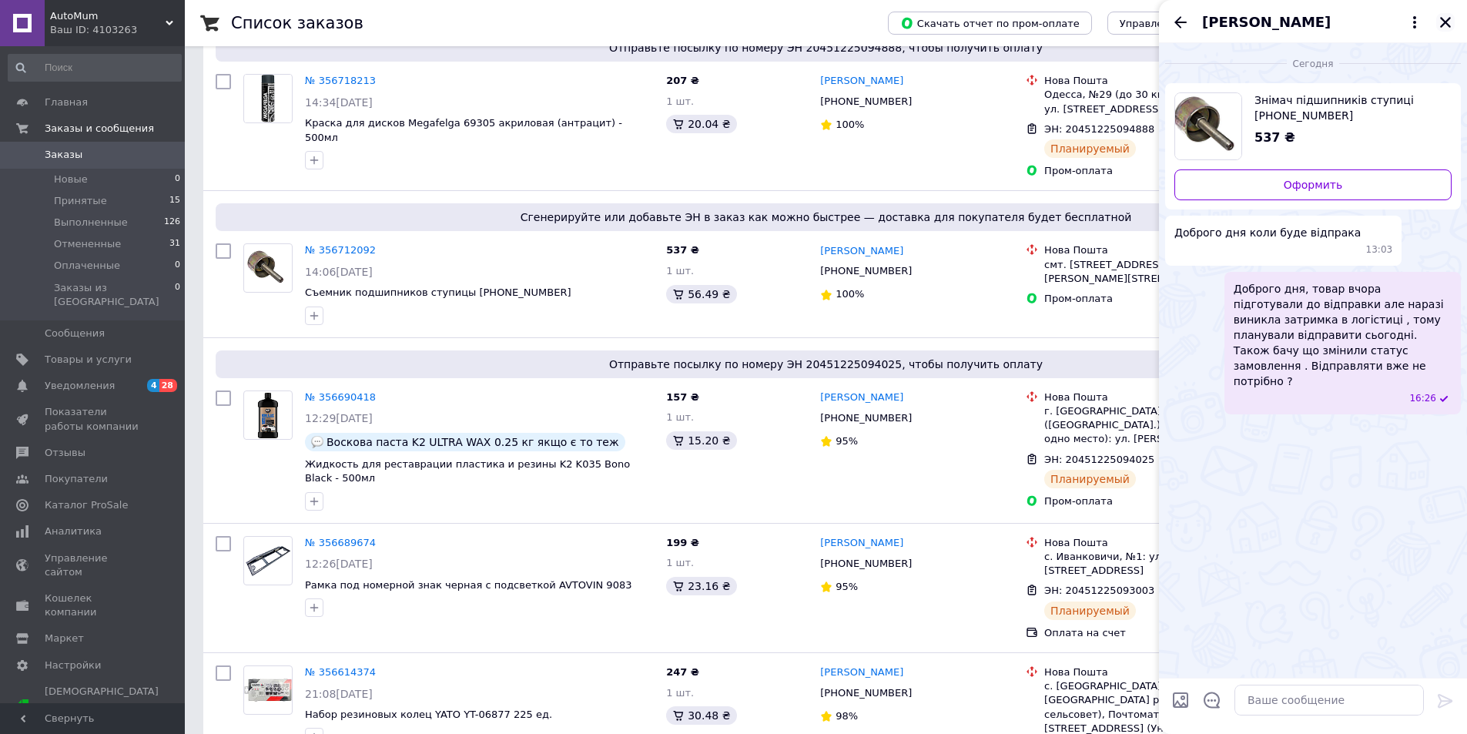
click at [1446, 23] on icon "Закрыть" at bounding box center [1445, 22] width 11 height 11
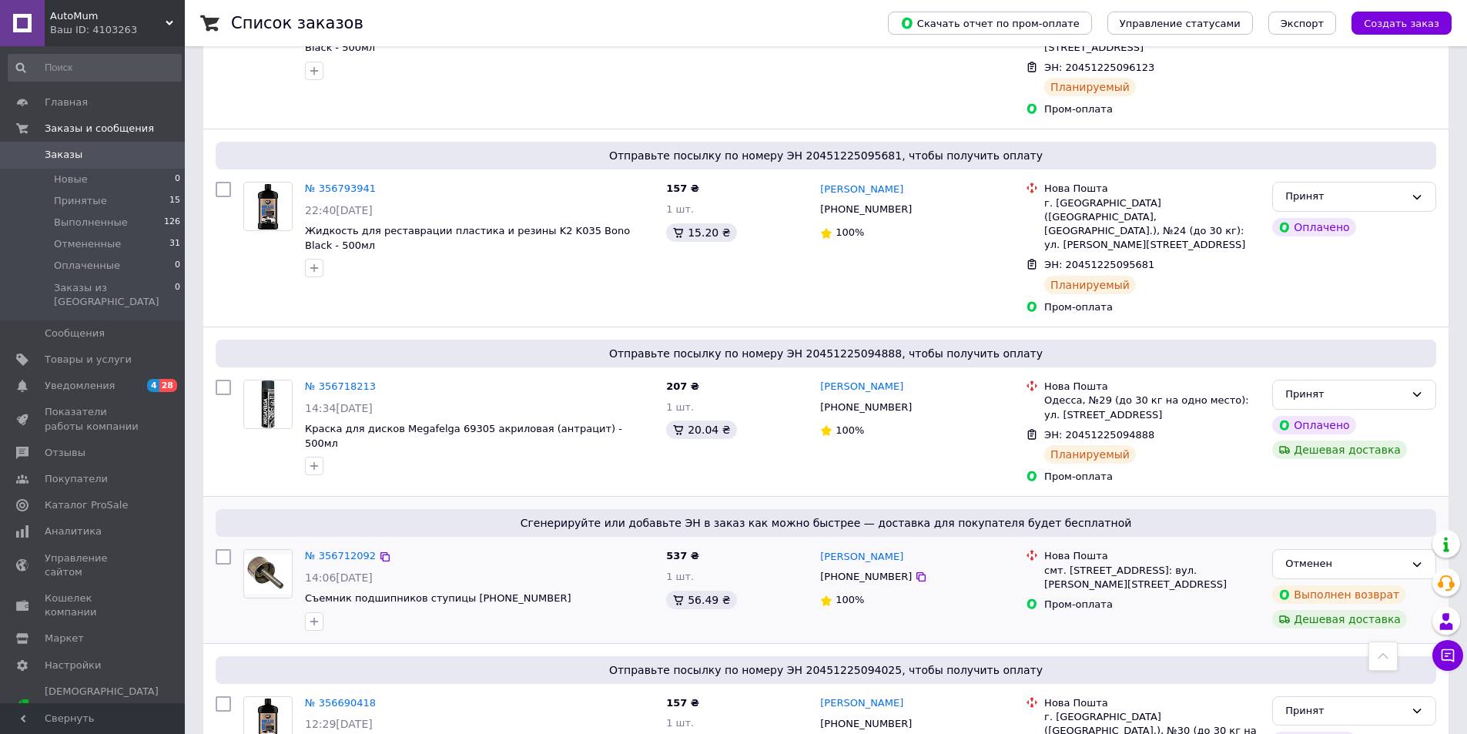
scroll to position [693, 0]
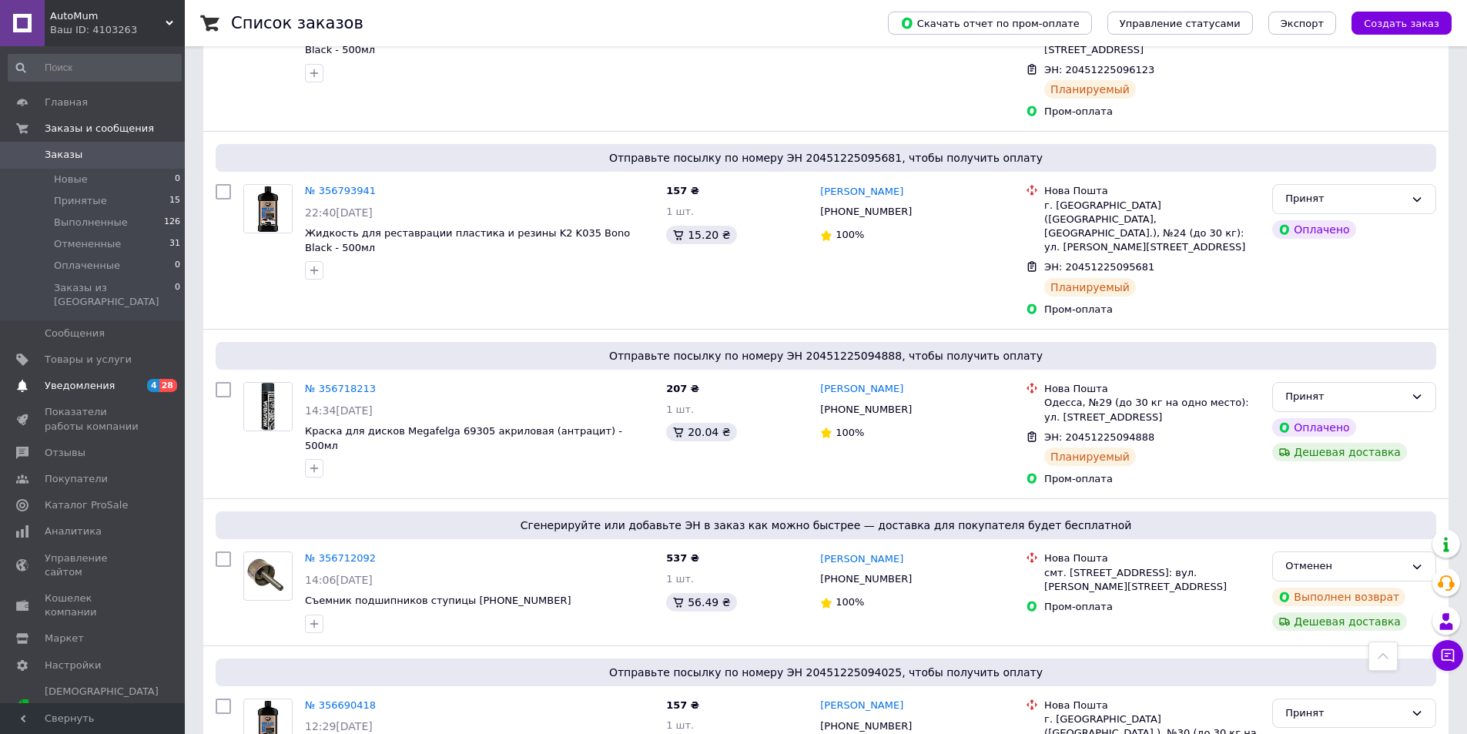
click at [127, 379] on span "Уведомления" at bounding box center [94, 386] width 98 height 14
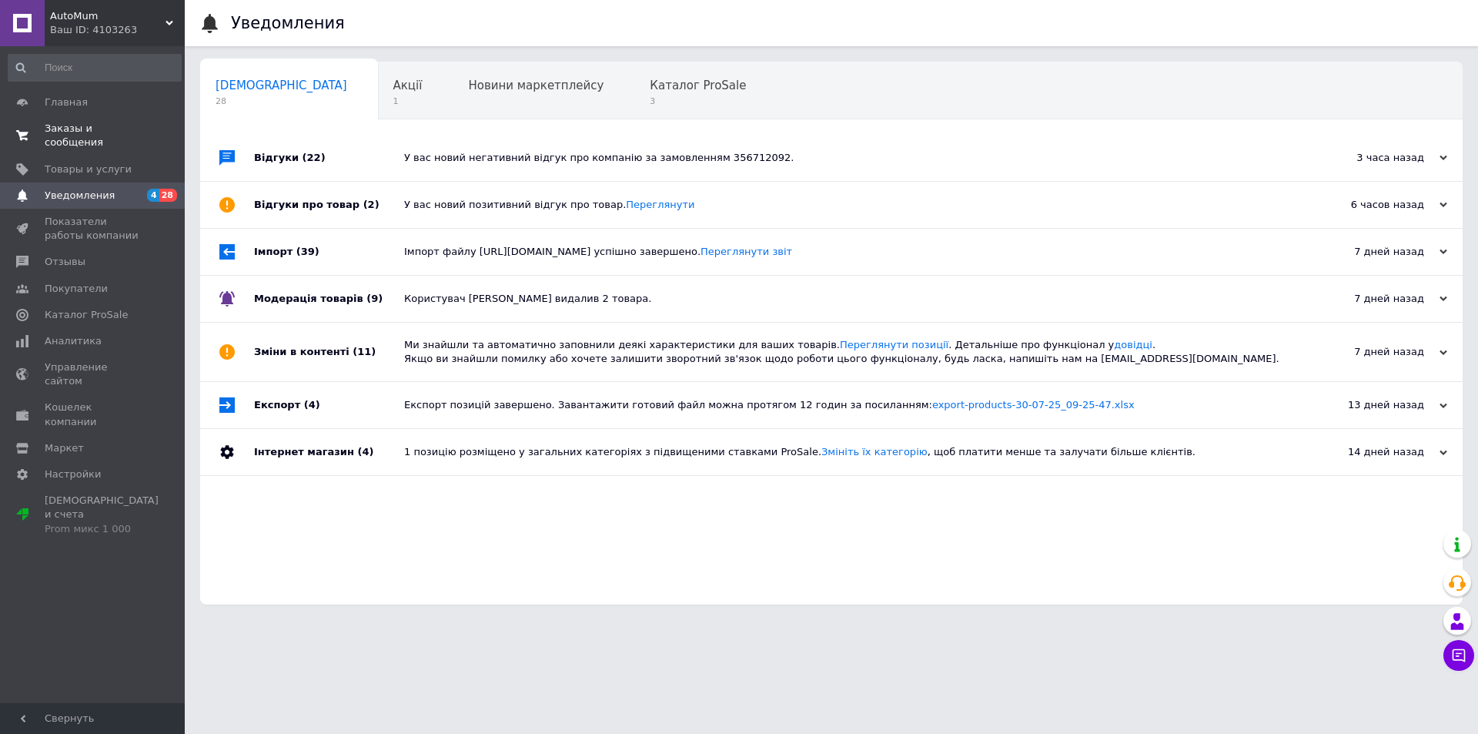
click at [84, 132] on span "Заказы и сообщения" at bounding box center [94, 136] width 98 height 28
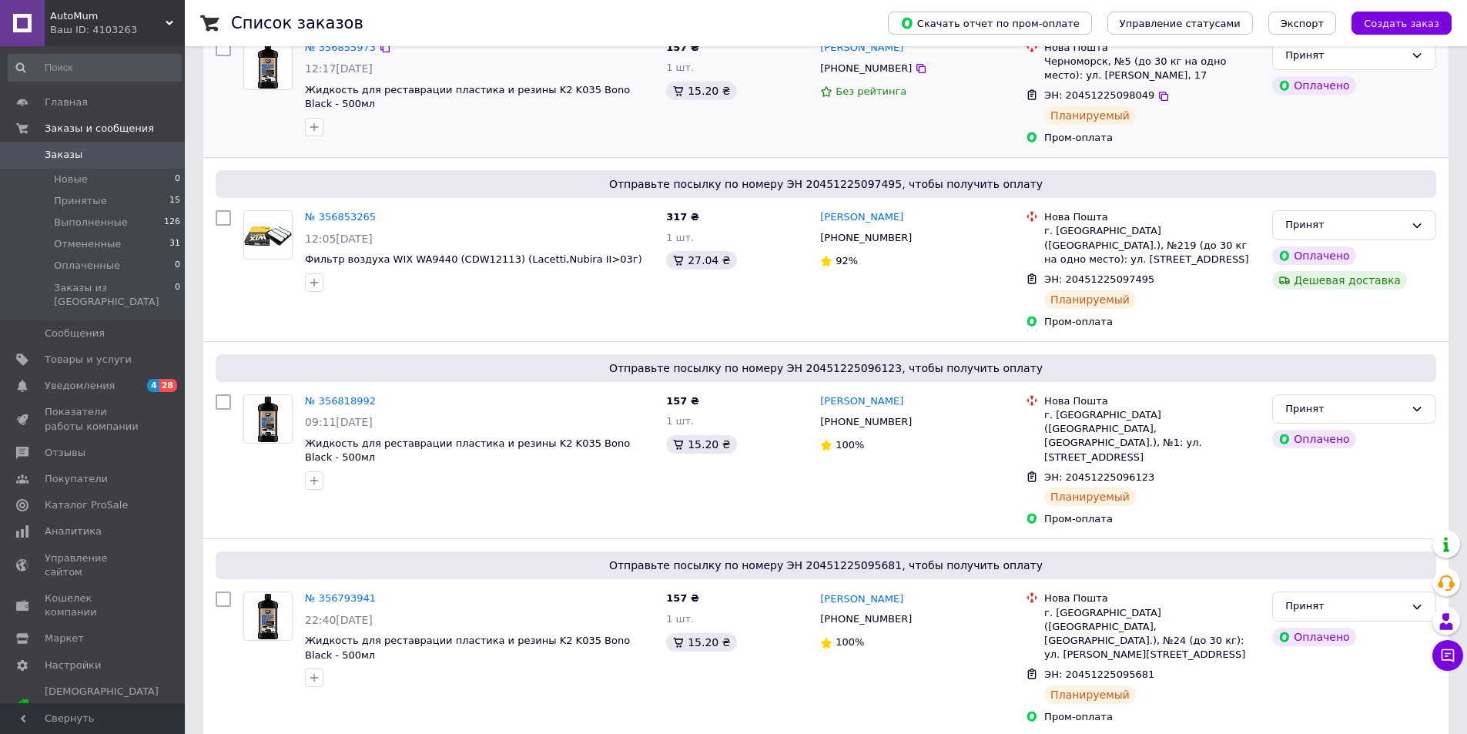
scroll to position [308, 0]
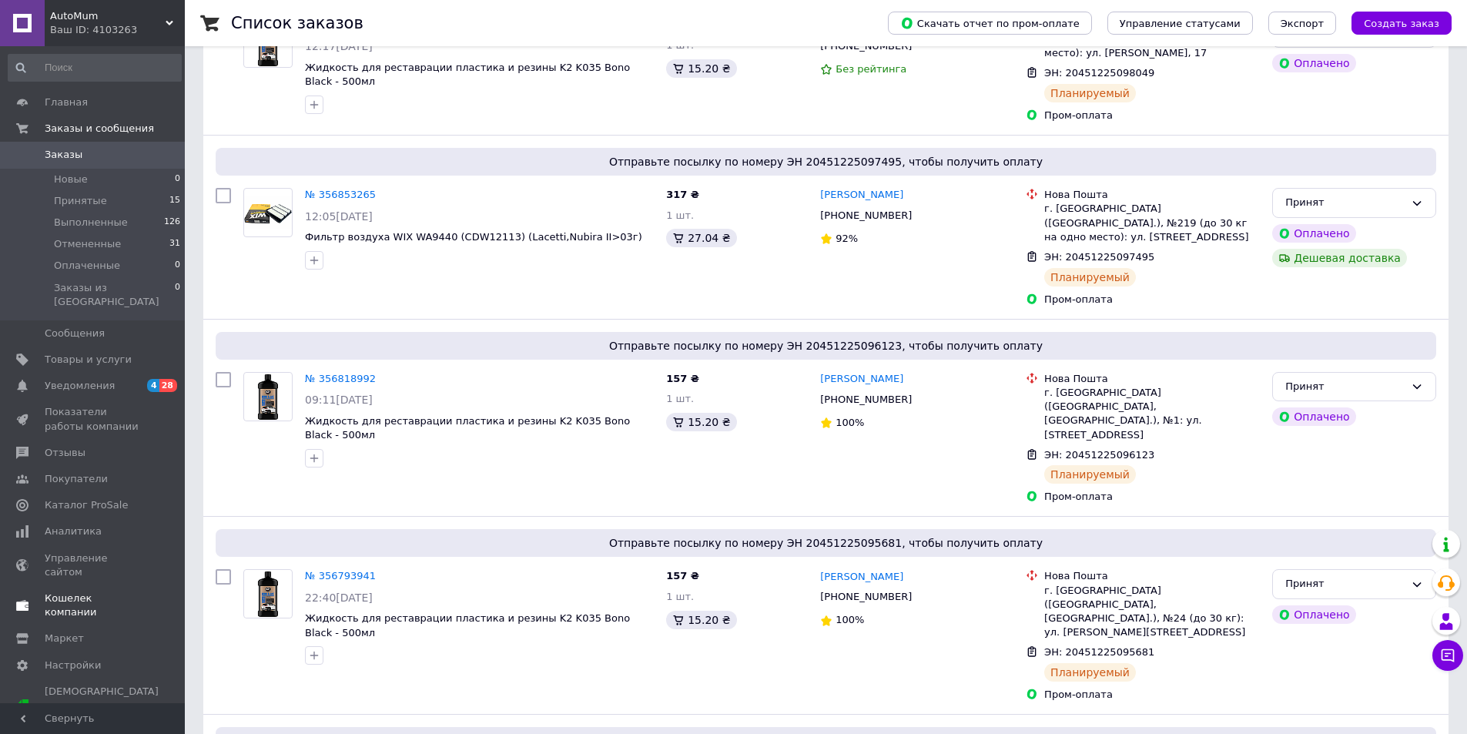
click at [142, 379] on span "Уведомления" at bounding box center [94, 386] width 98 height 14
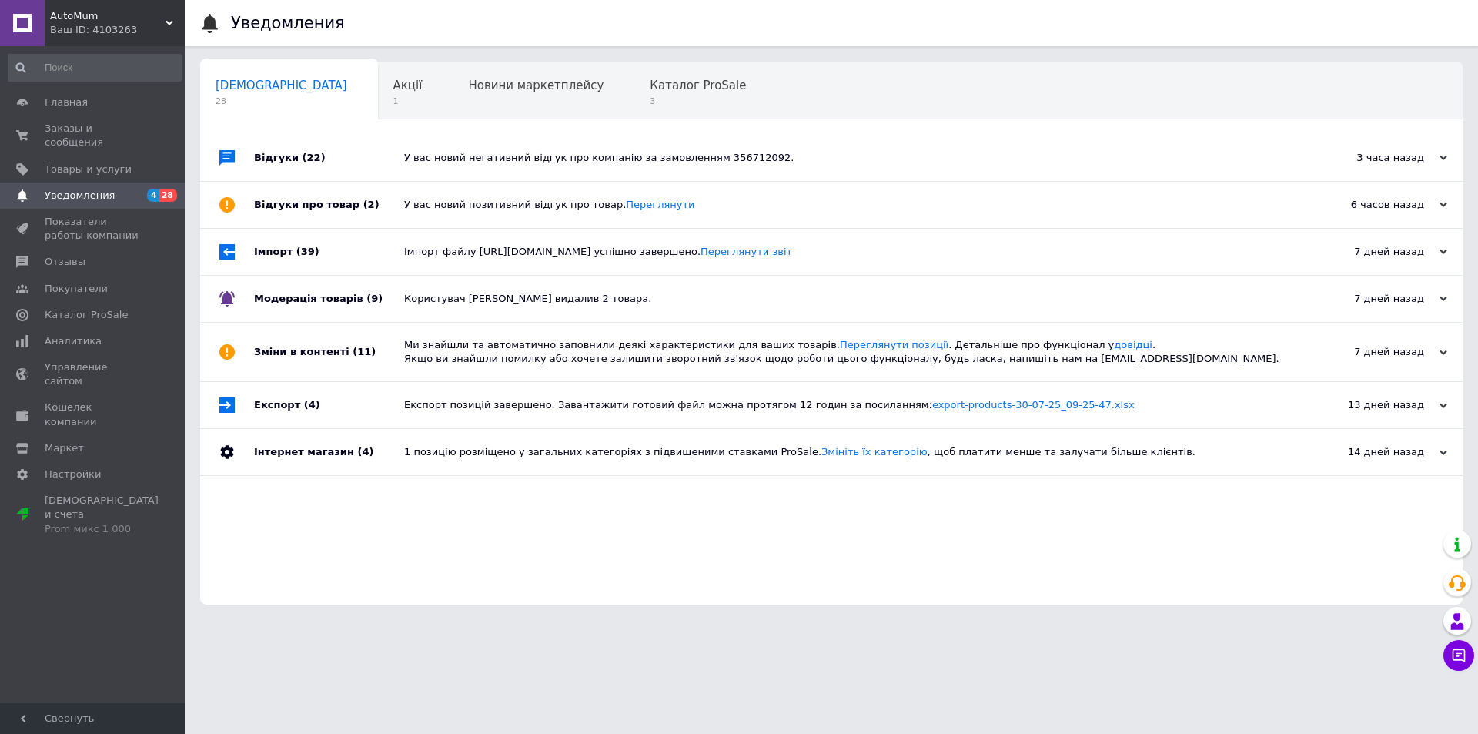
click at [606, 164] on div "У вас новий негативний відгук про компанію за замовленням 356712092." at bounding box center [848, 158] width 889 height 14
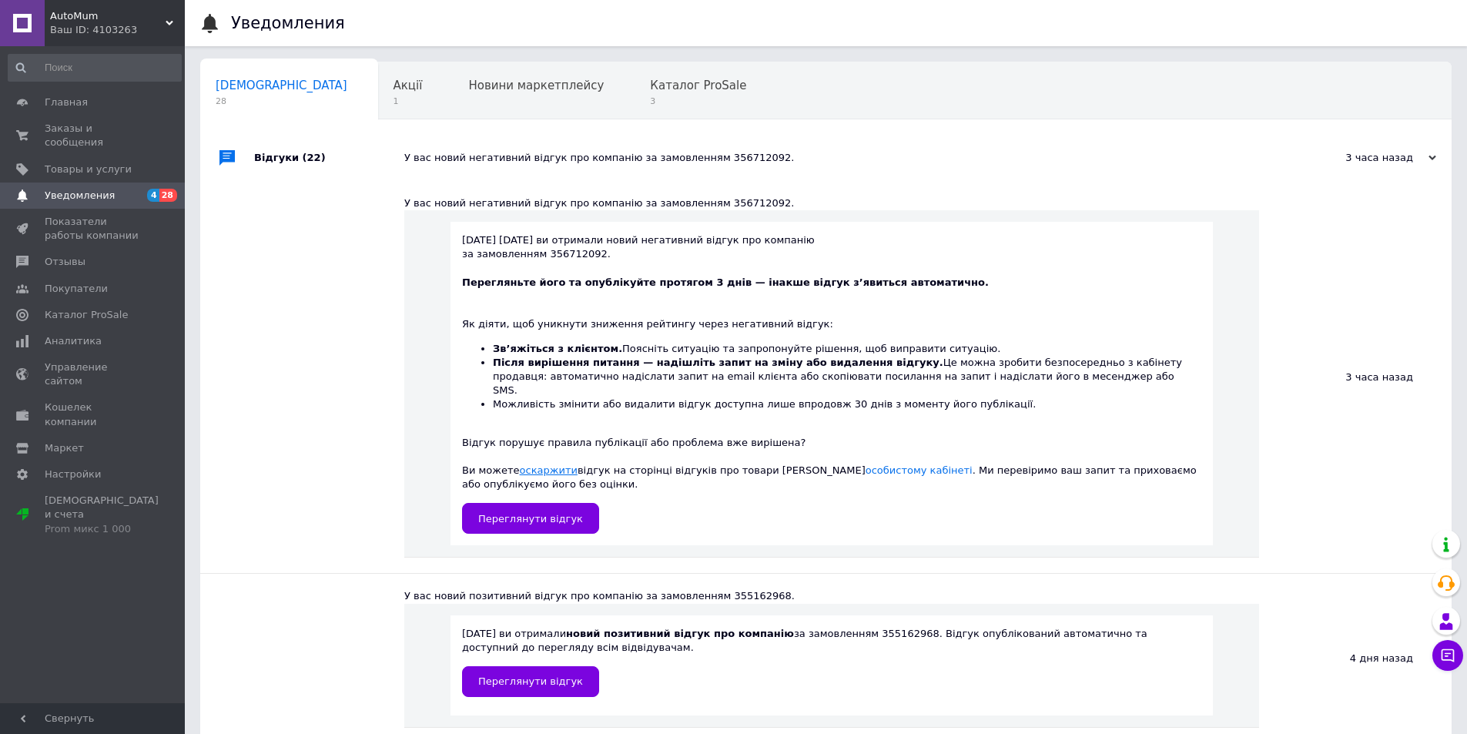
click at [547, 464] on link "оскаржити" at bounding box center [549, 470] width 58 height 12
click at [83, 129] on span "Заказы и сообщения" at bounding box center [94, 136] width 98 height 28
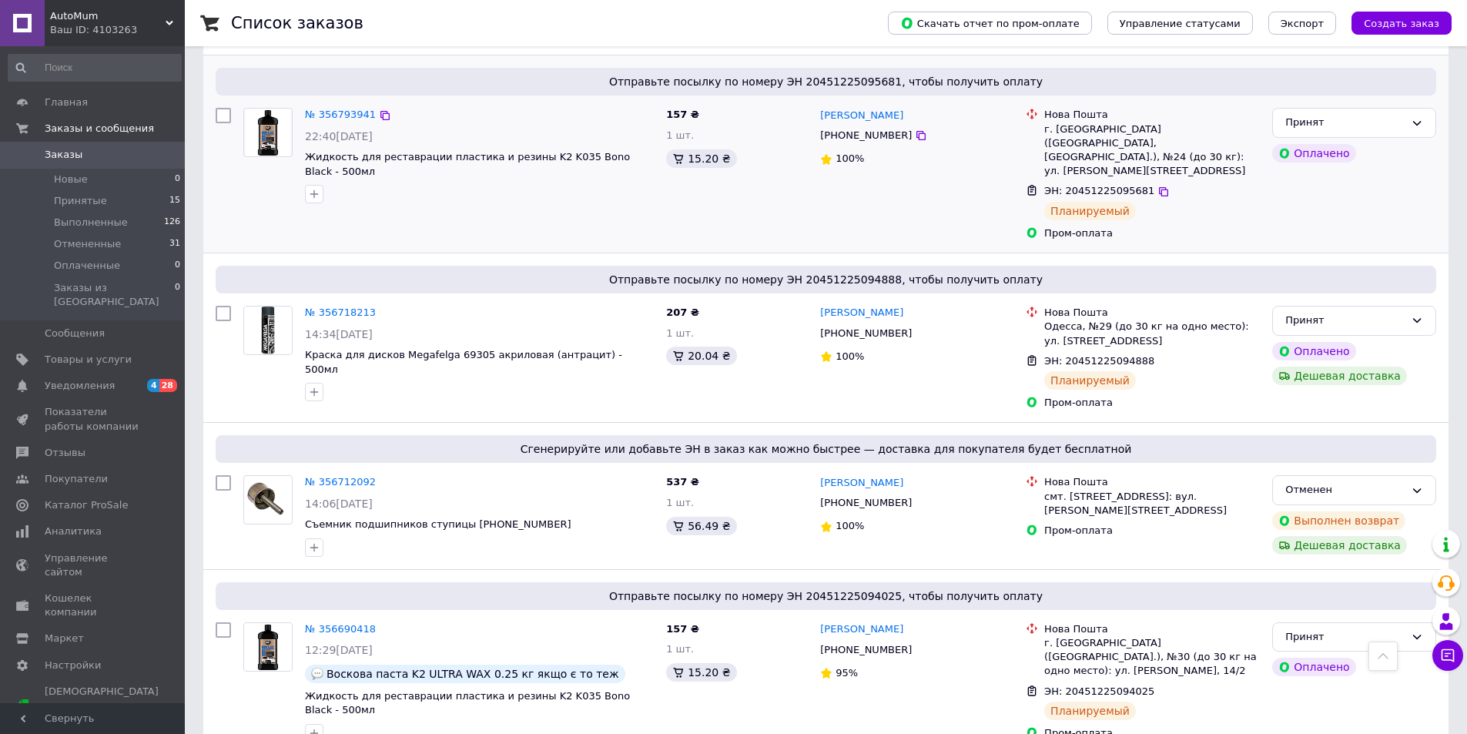
scroll to position [770, 0]
click at [1446, 656] on icon at bounding box center [1447, 655] width 13 height 13
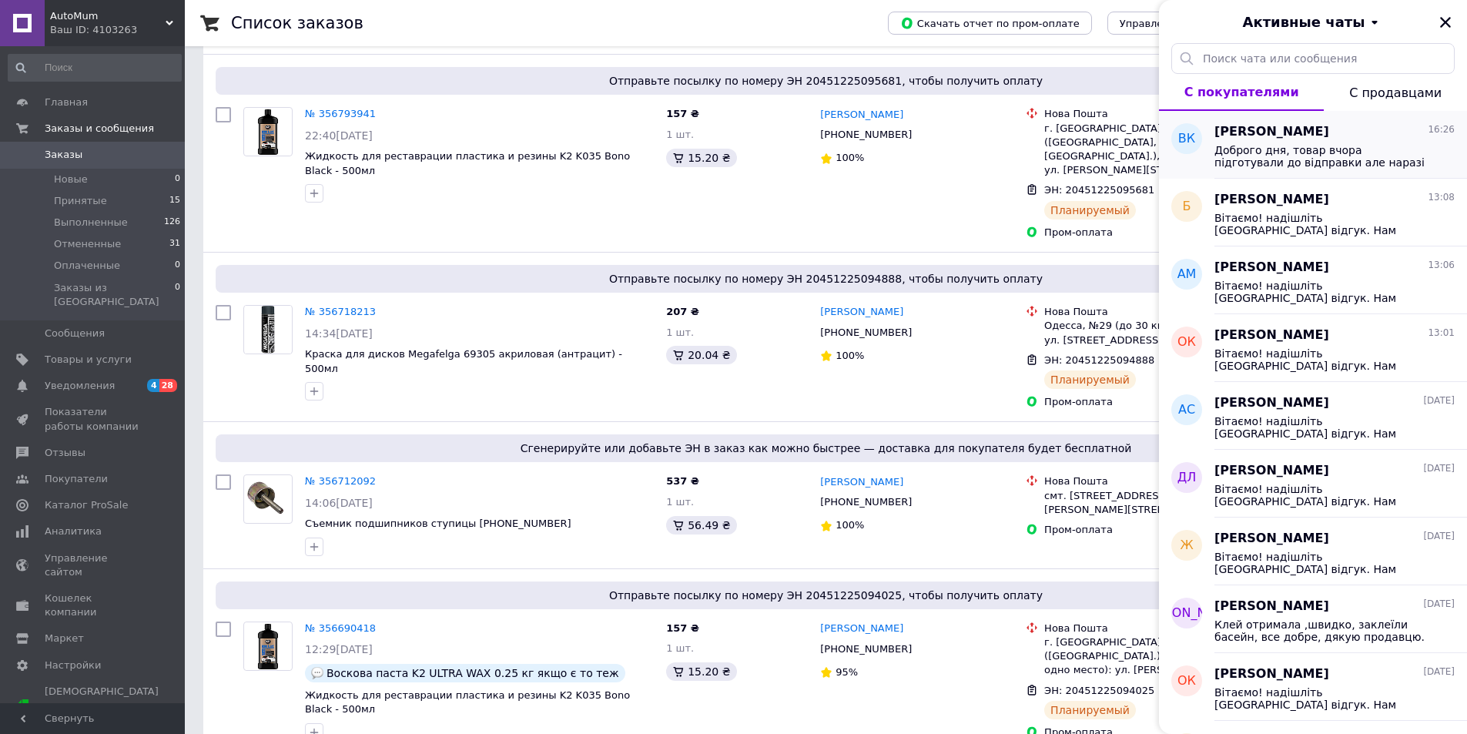
click at [1311, 159] on span "Доброго дня, товар вчора підготували до відправки але наразі виникла затримка в…" at bounding box center [1323, 156] width 219 height 25
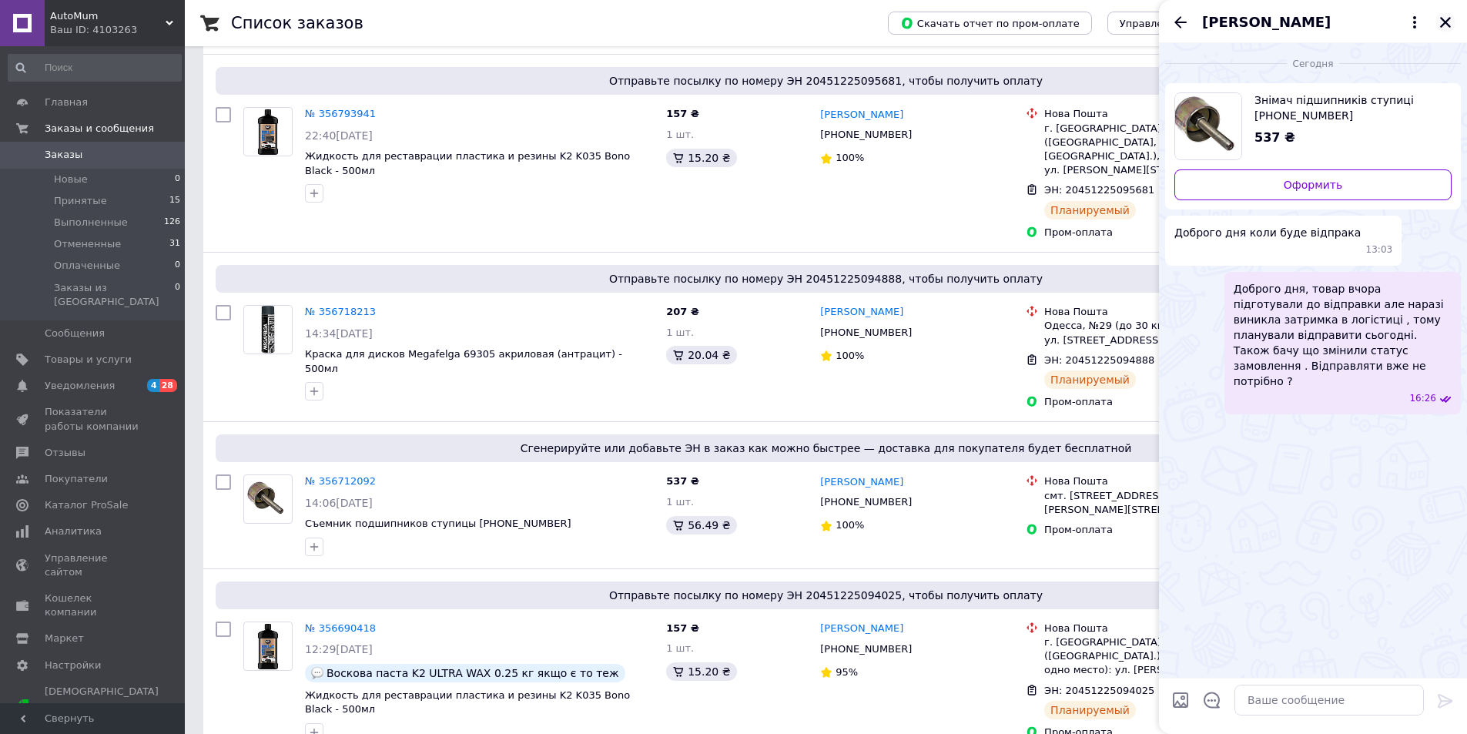
click at [1447, 24] on icon "Закрыть" at bounding box center [1445, 22] width 11 height 11
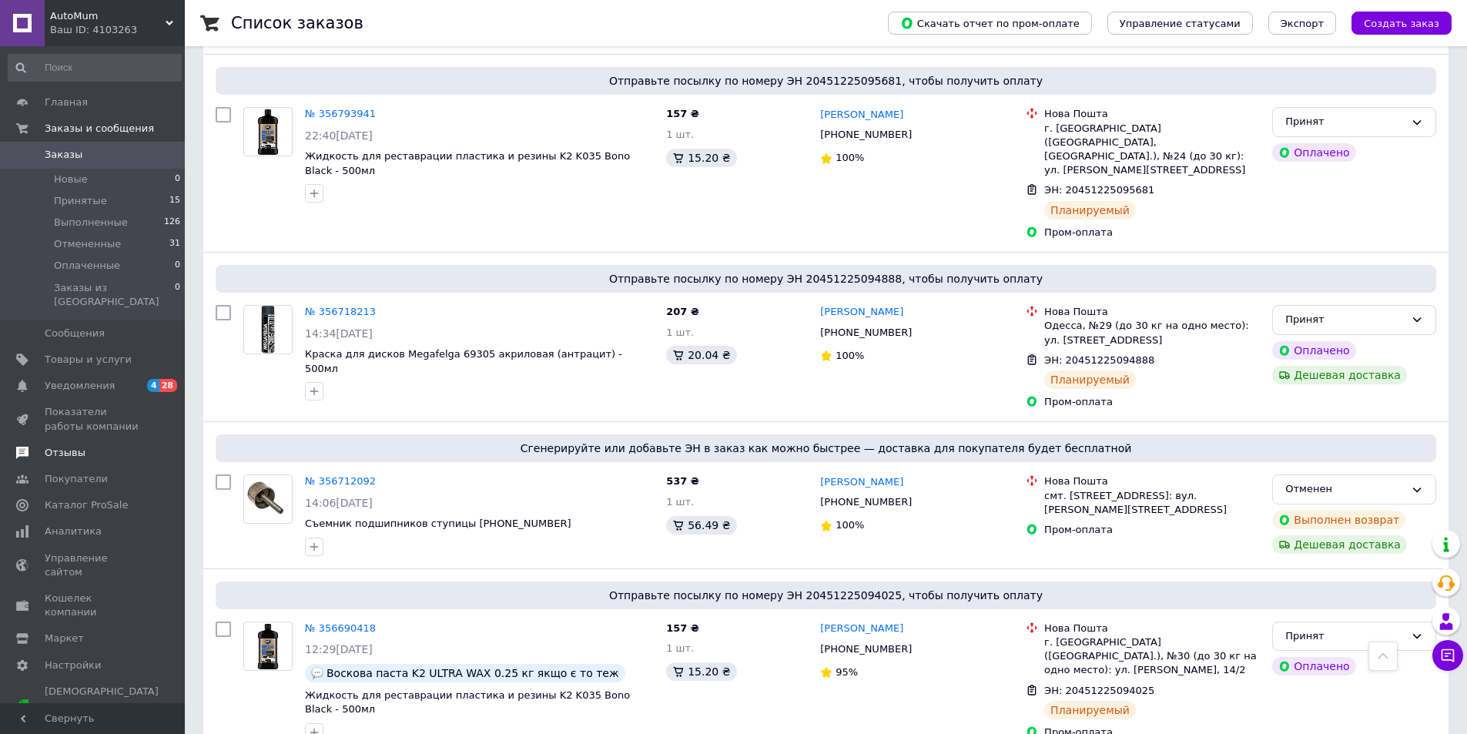
click at [95, 446] on span "Отзывы" at bounding box center [94, 453] width 98 height 14
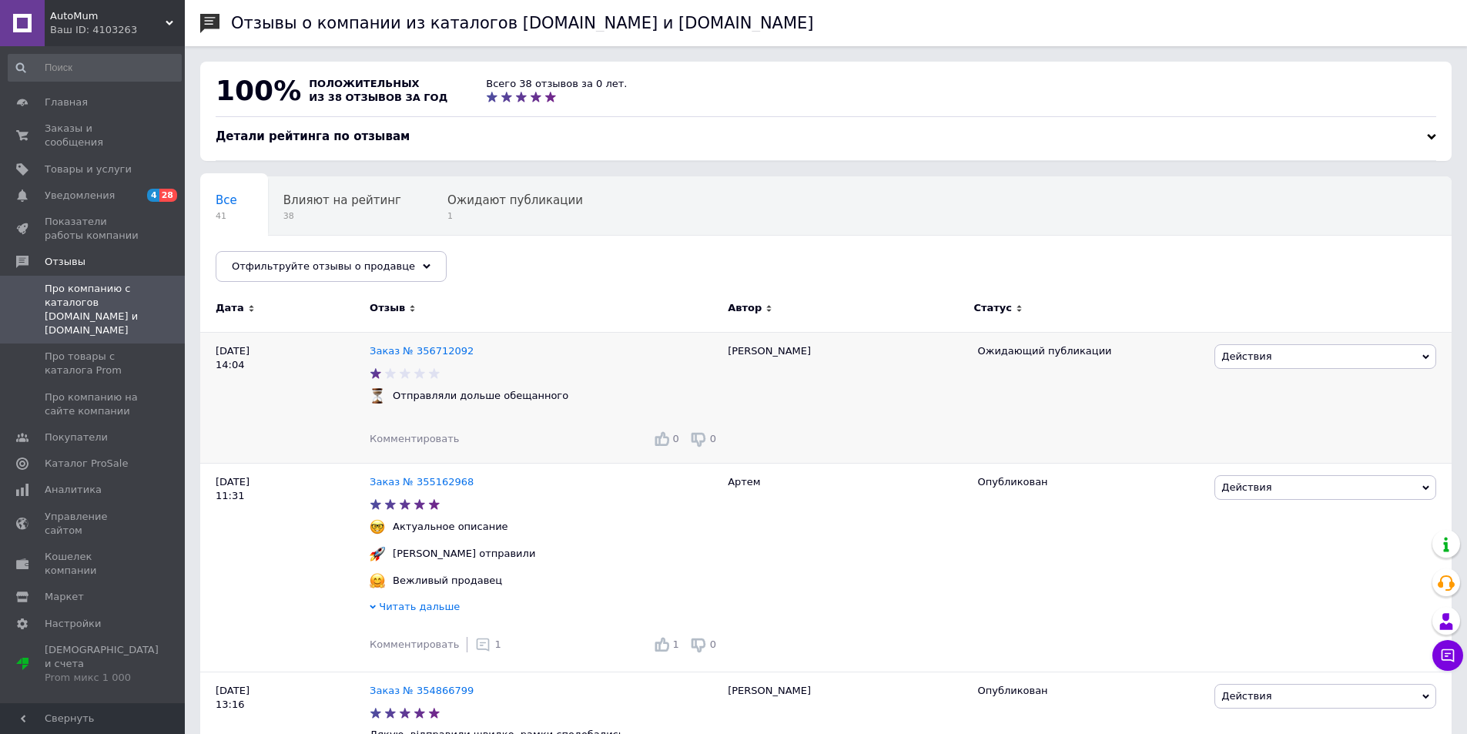
click at [1324, 357] on span "Действия" at bounding box center [1325, 356] width 222 height 25
click at [1290, 452] on li "Оспорить" at bounding box center [1325, 451] width 220 height 22
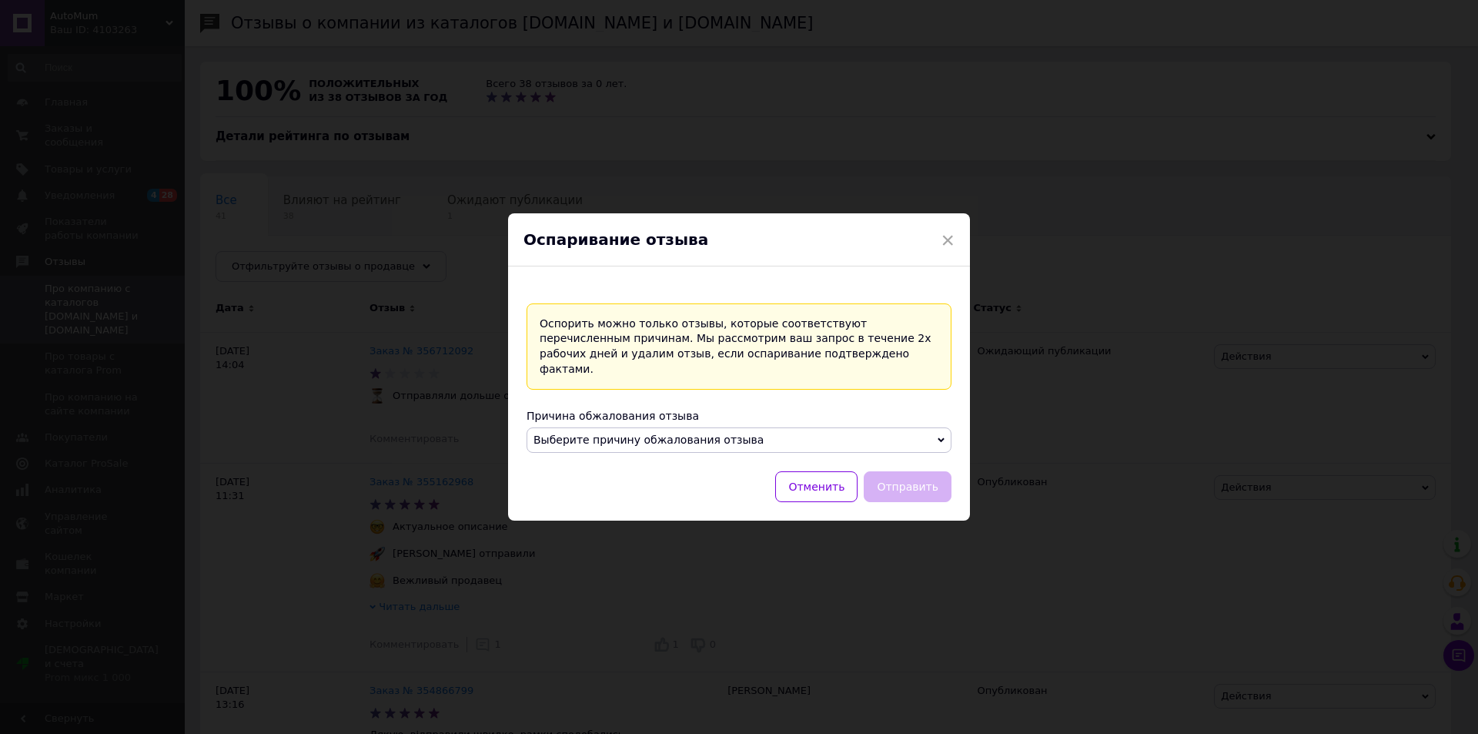
click at [758, 429] on span "Выберите причину обжалования отзыва" at bounding box center [739, 440] width 425 height 26
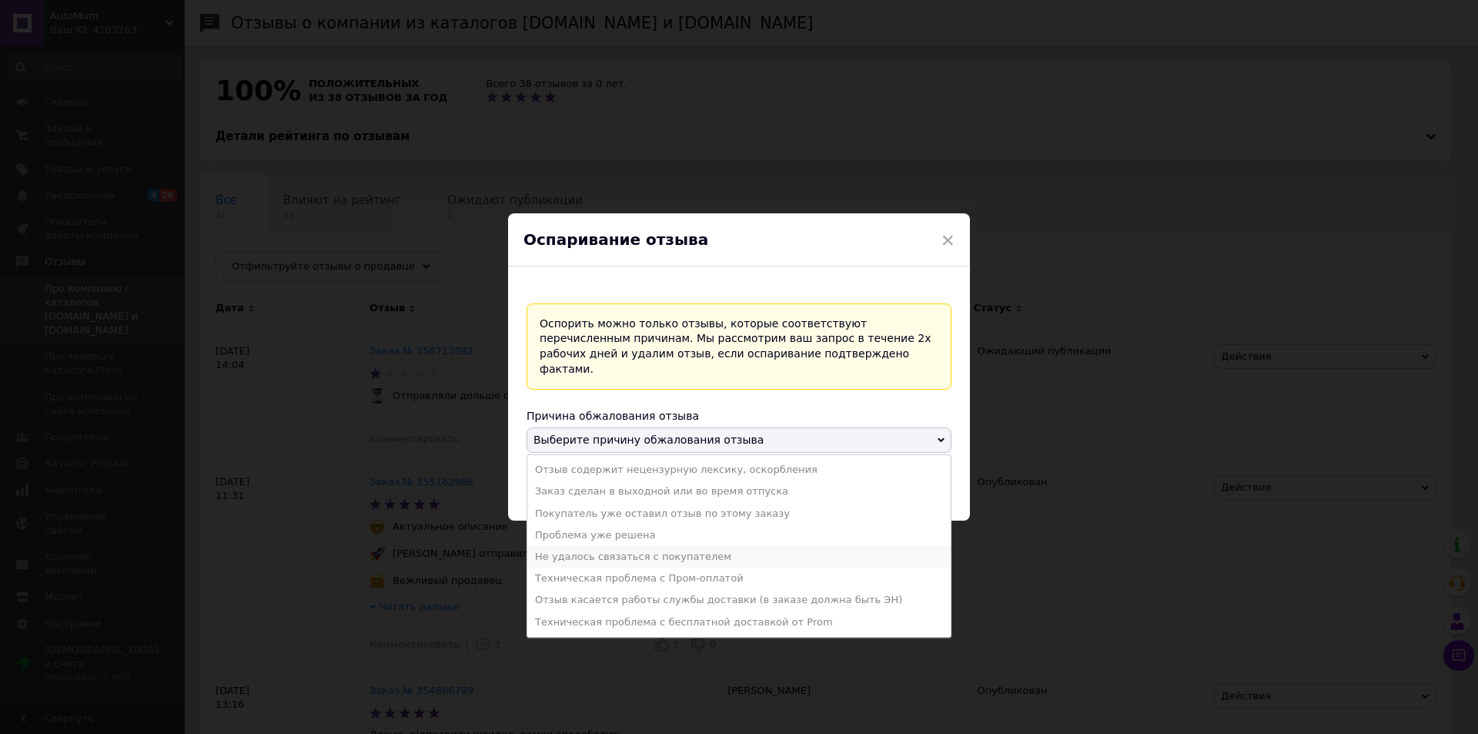
click at [738, 546] on li "Не удалось связаться с покупателем" at bounding box center [739, 557] width 424 height 22
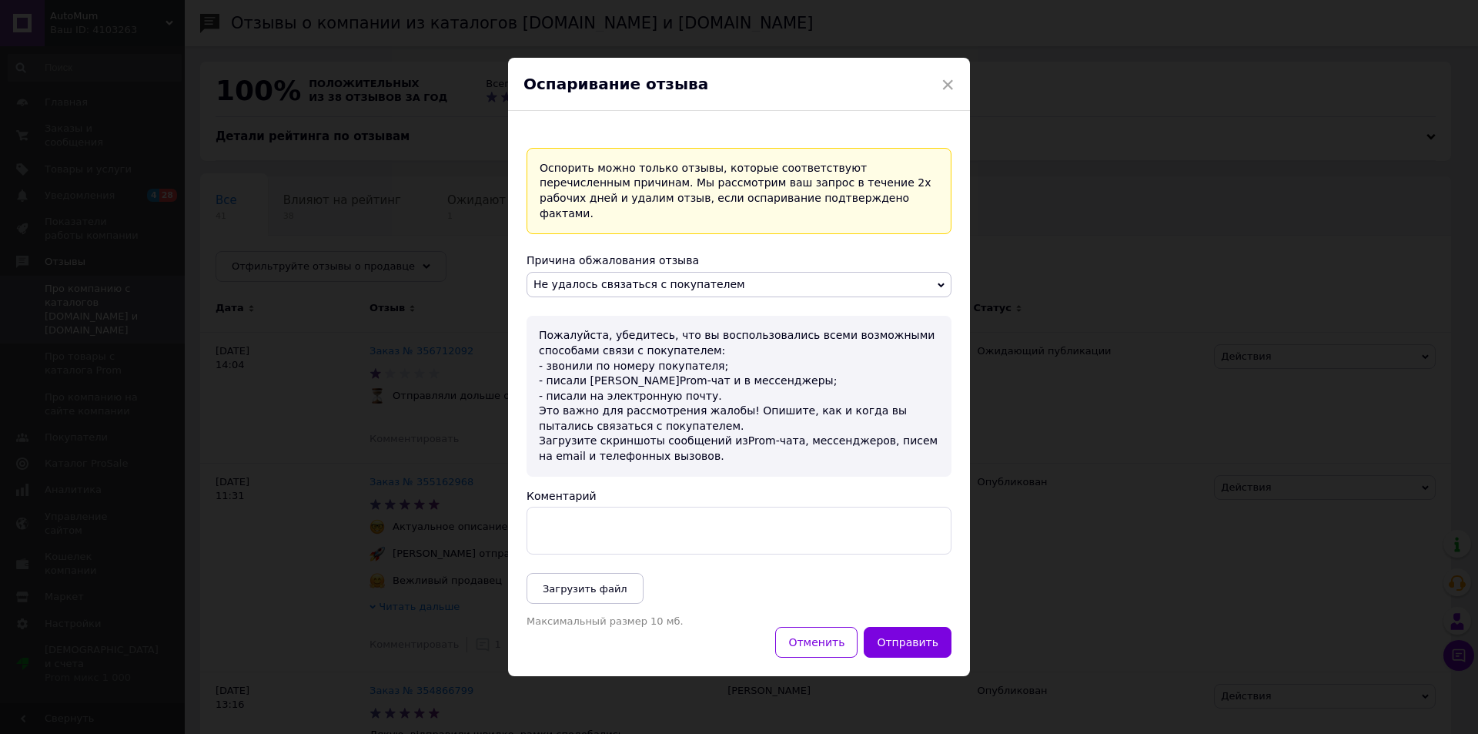
click at [738, 529] on textarea "Коментарий" at bounding box center [739, 531] width 425 height 48
click at [641, 521] on textarea "Коментарий" at bounding box center [739, 531] width 425 height 48
click at [329, 234] on div "× Оспаривание отзыва Оспорить можно только отзывы, которые соответствуют перечи…" at bounding box center [739, 367] width 1478 height 734
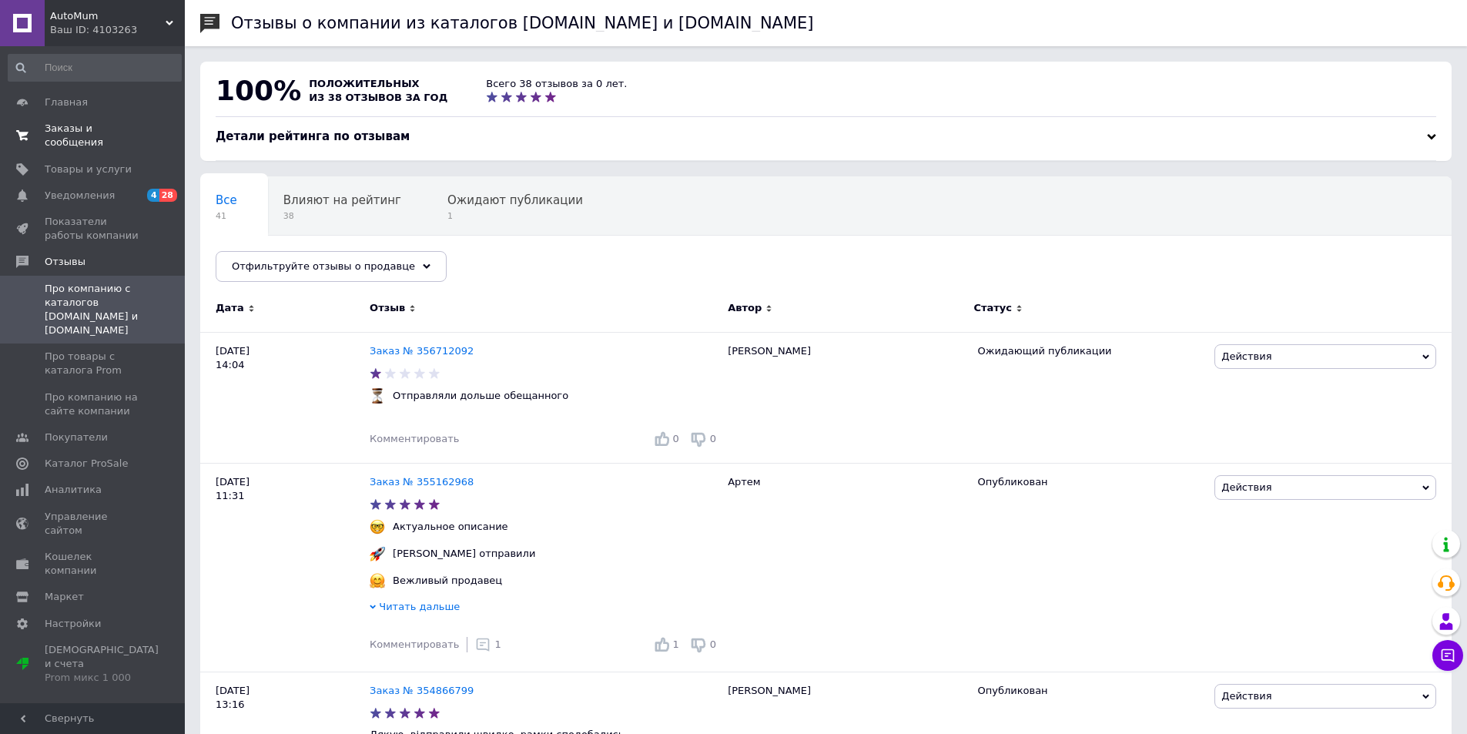
click at [82, 129] on span "Заказы и сообщения" at bounding box center [94, 136] width 98 height 28
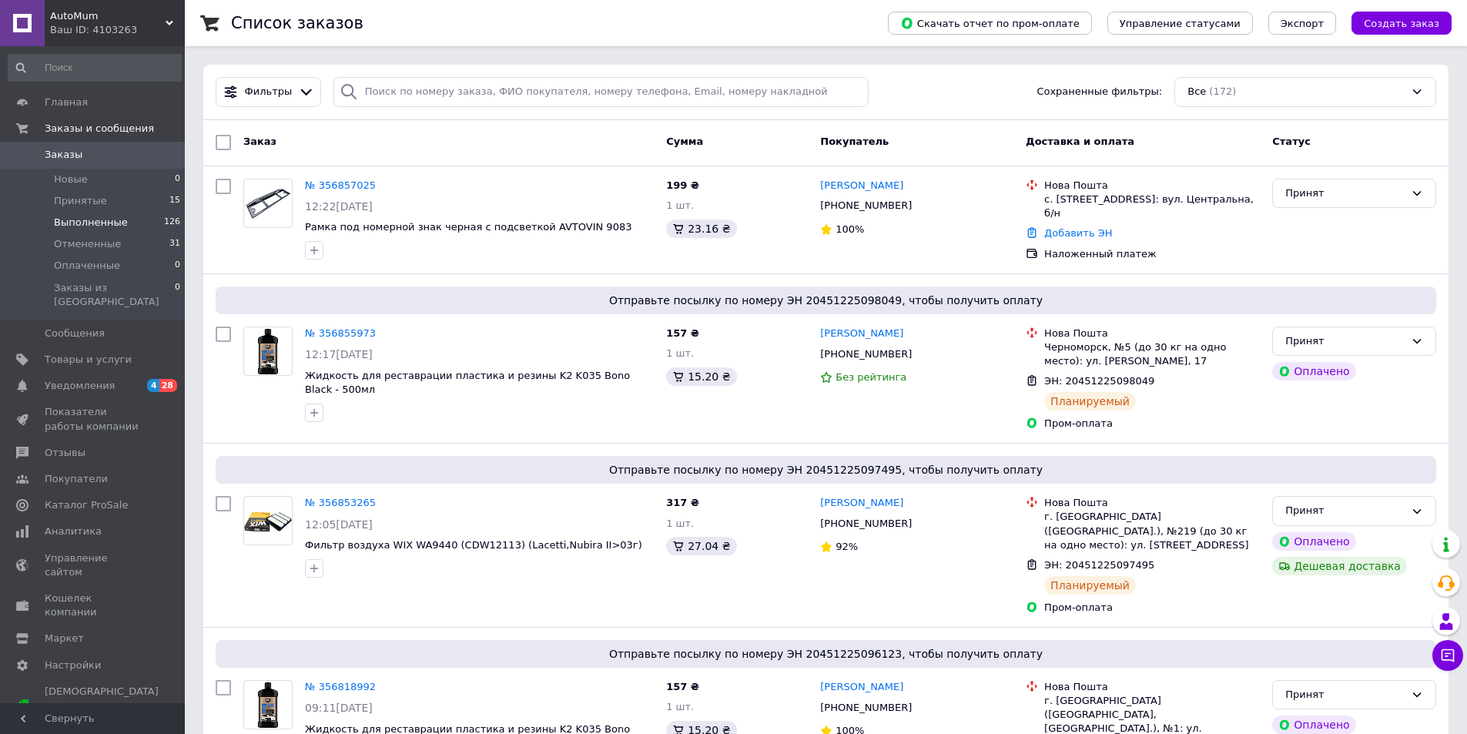
click at [129, 221] on li "Выполненные 126" at bounding box center [94, 223] width 189 height 22
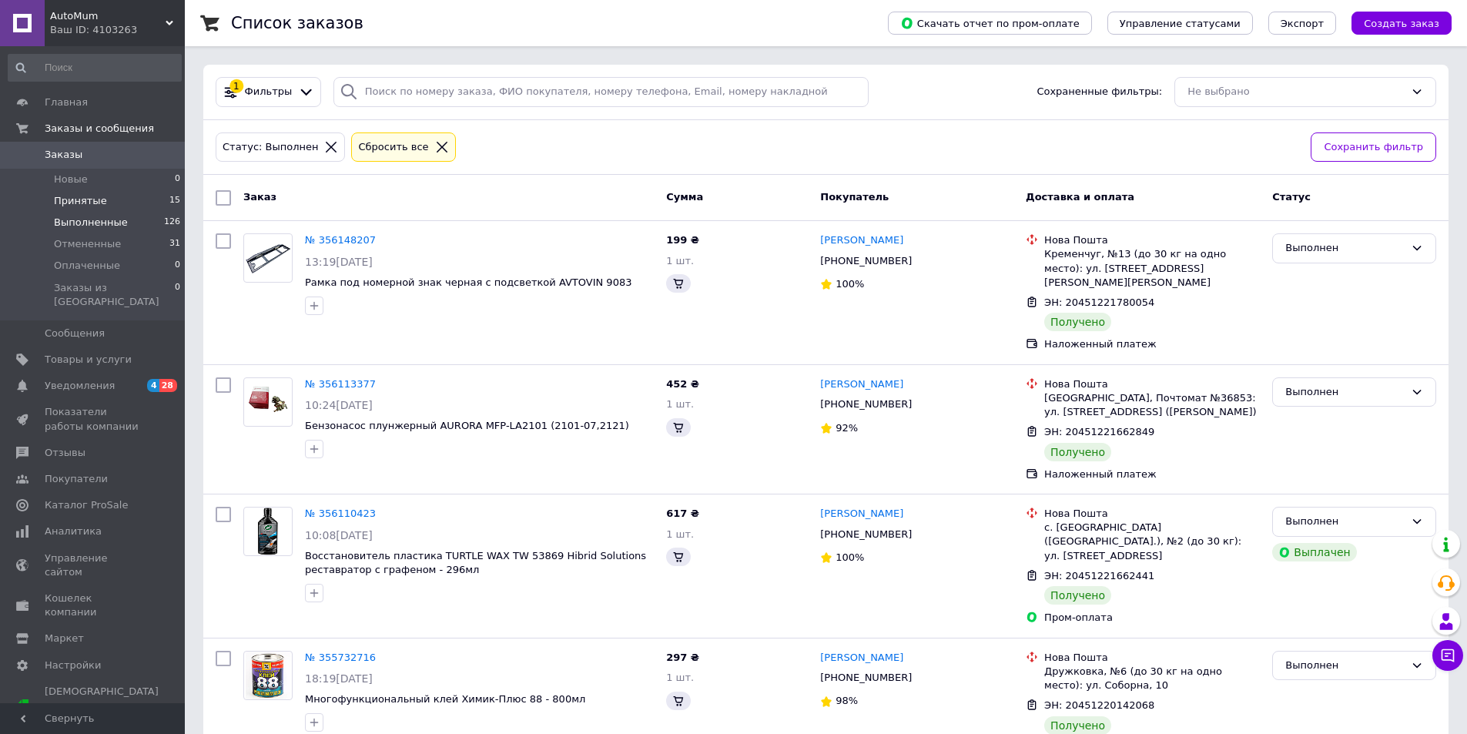
click at [136, 199] on li "Принятые 15" at bounding box center [94, 201] width 189 height 22
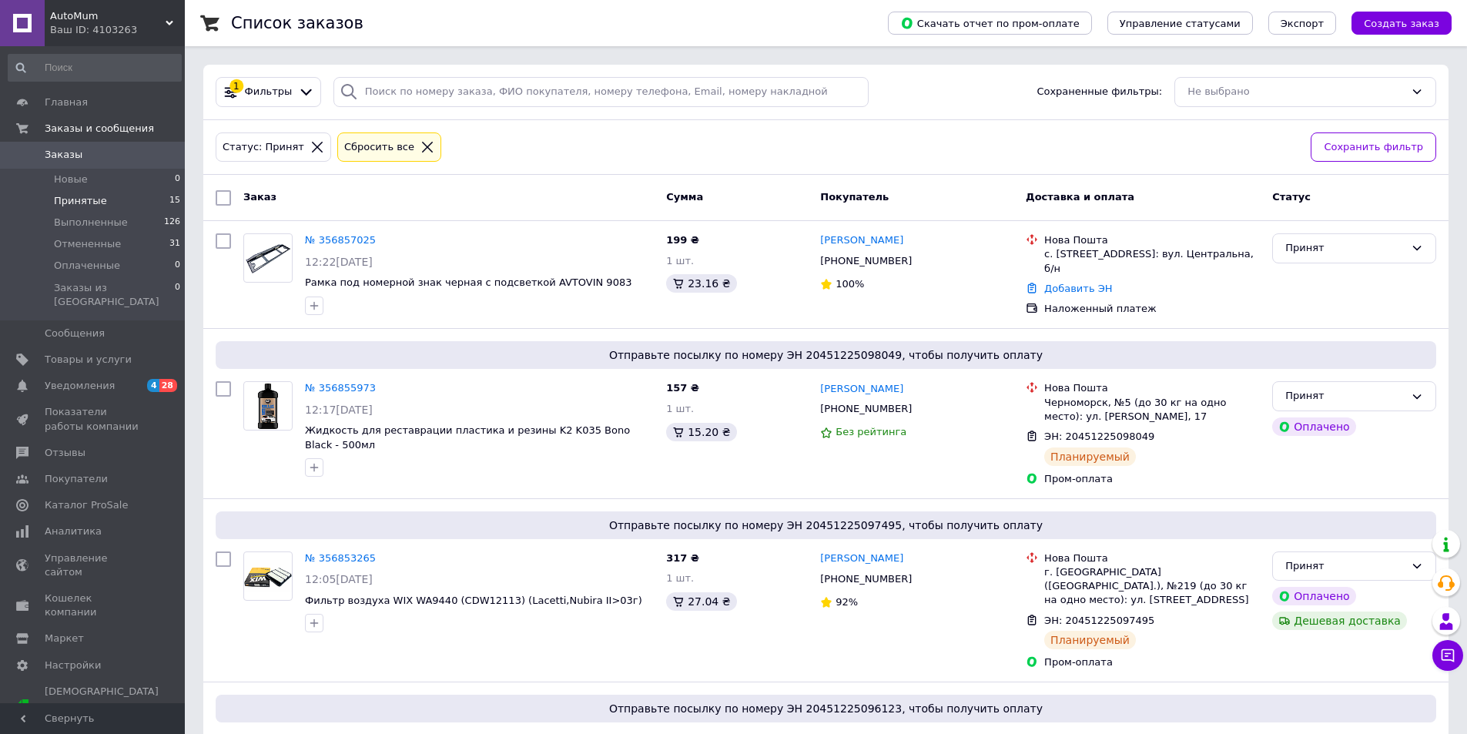
click at [111, 156] on span "Заказы" at bounding box center [94, 155] width 98 height 14
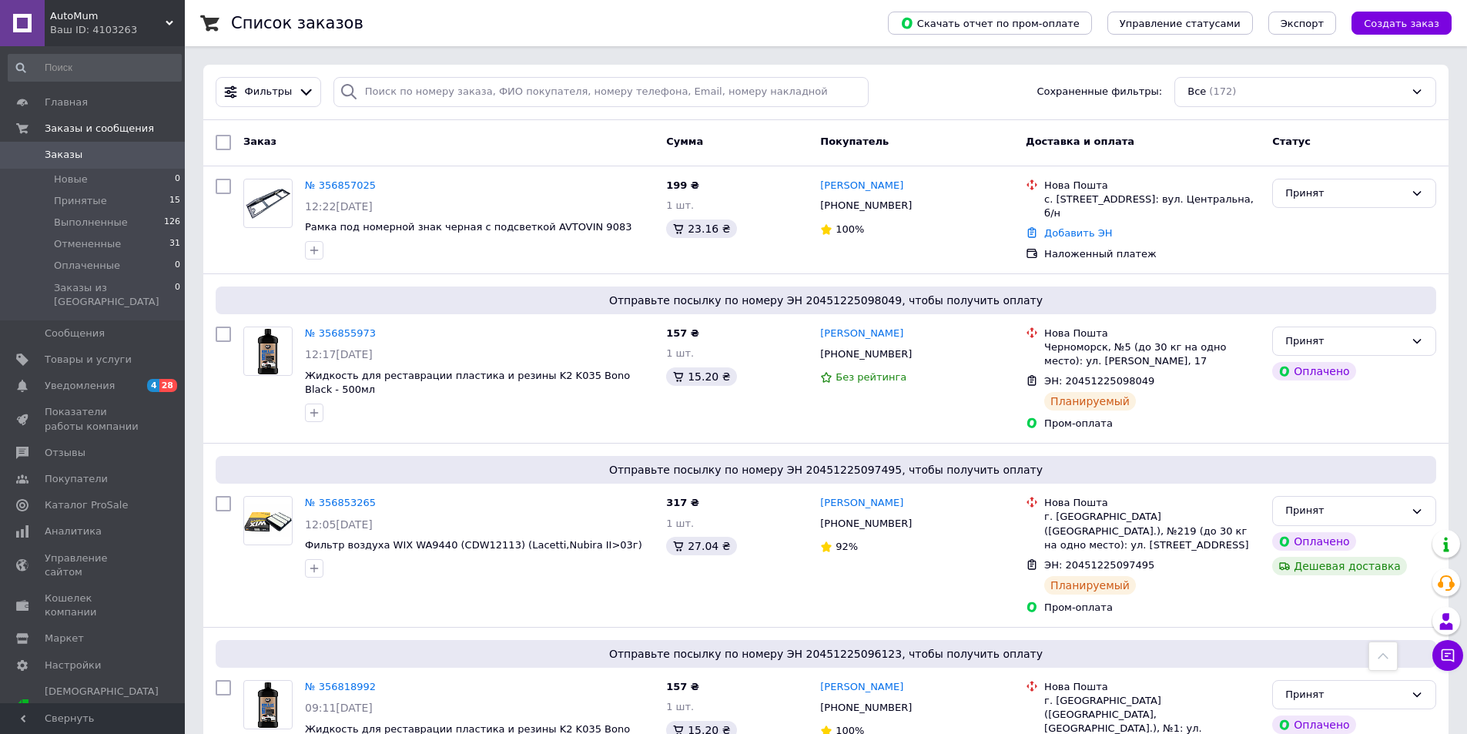
scroll to position [930, 0]
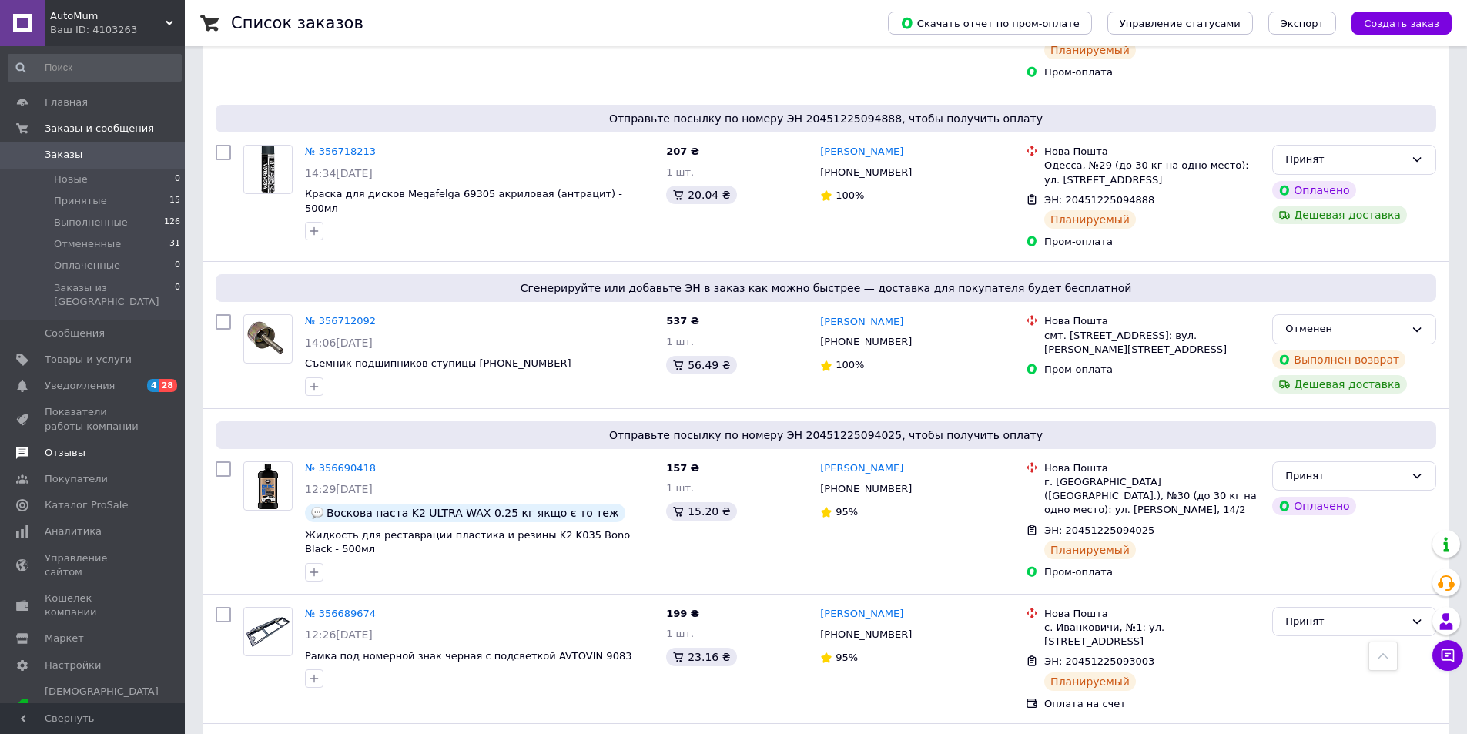
click at [89, 446] on span "Отзывы" at bounding box center [94, 453] width 98 height 14
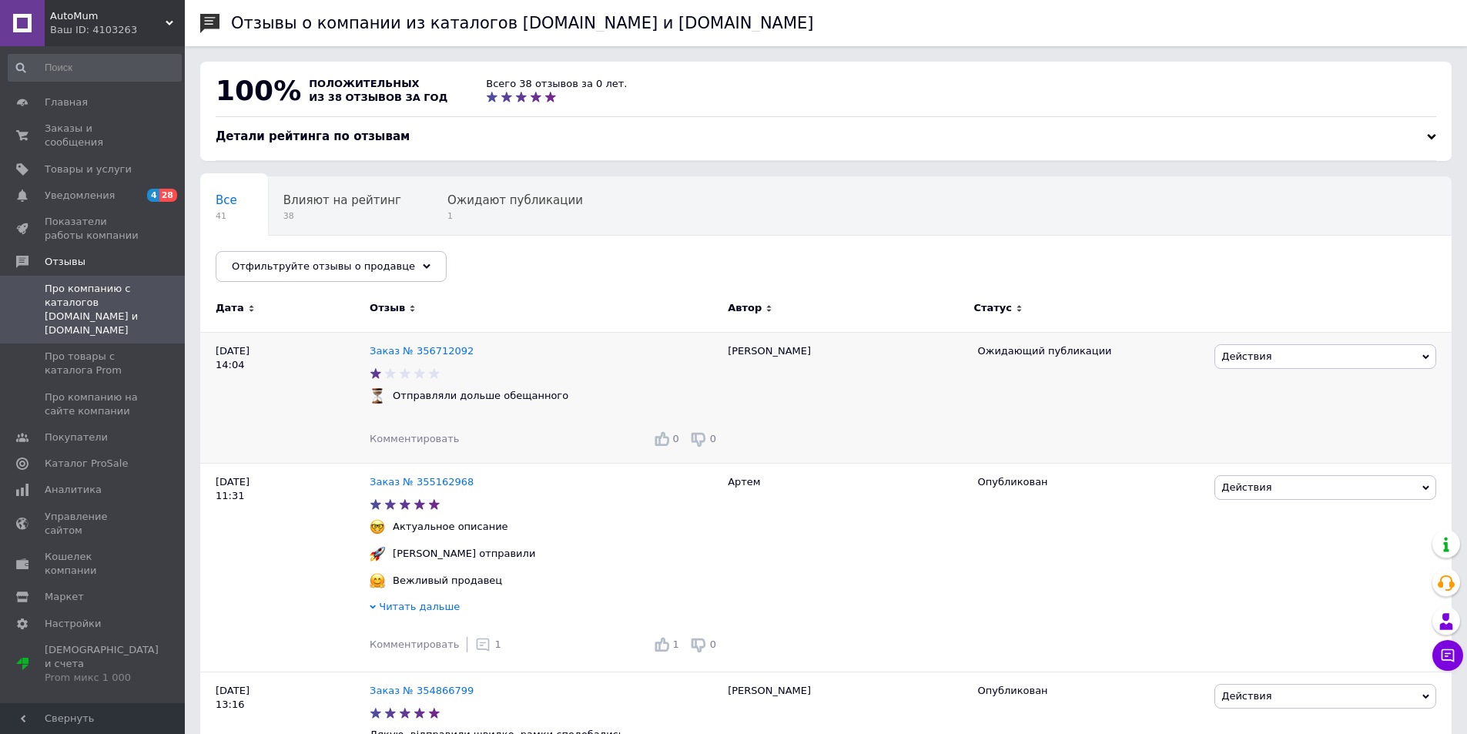
click at [1304, 364] on span "Действия" at bounding box center [1325, 356] width 222 height 25
click at [1271, 452] on li "Оспорить" at bounding box center [1325, 451] width 220 height 22
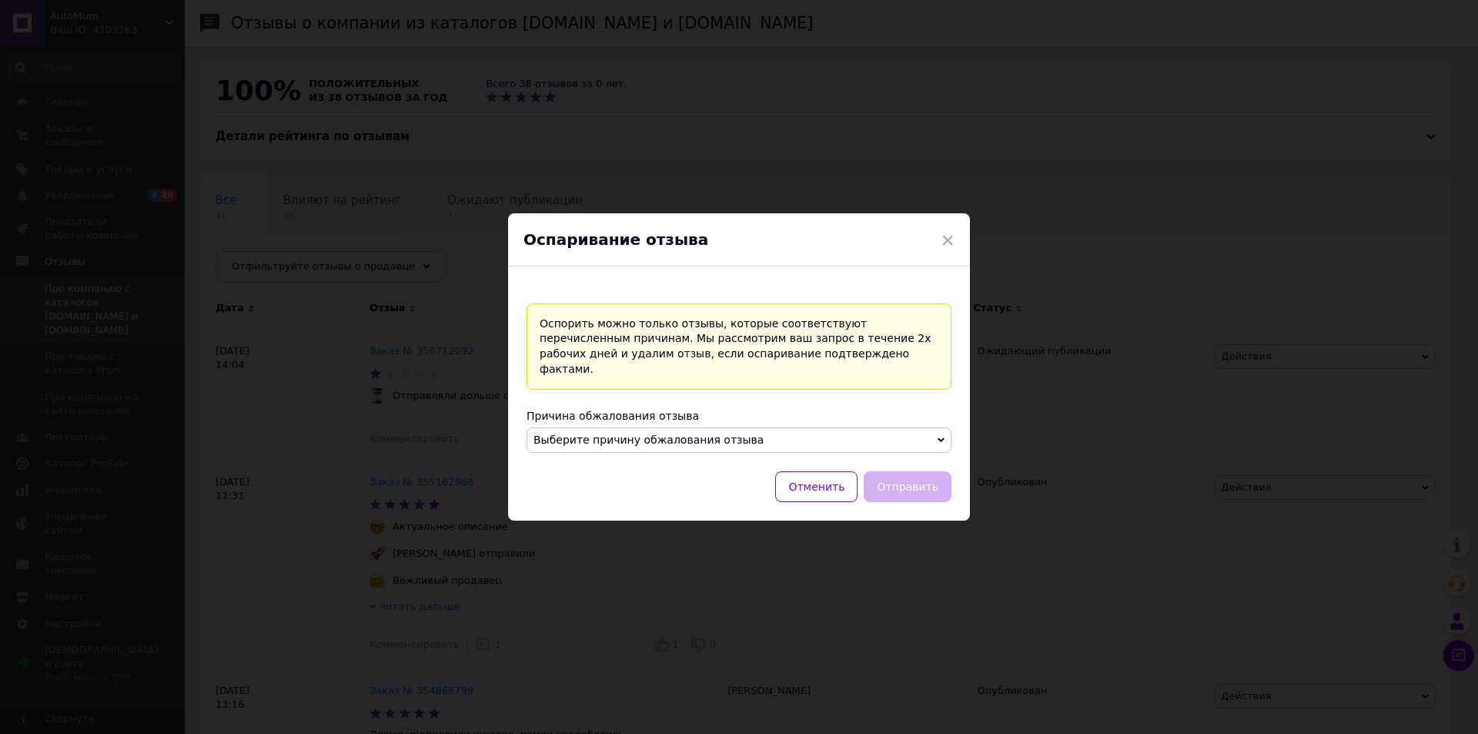
click at [913, 434] on span "Выберите причину обжалования отзыва" at bounding box center [739, 440] width 425 height 26
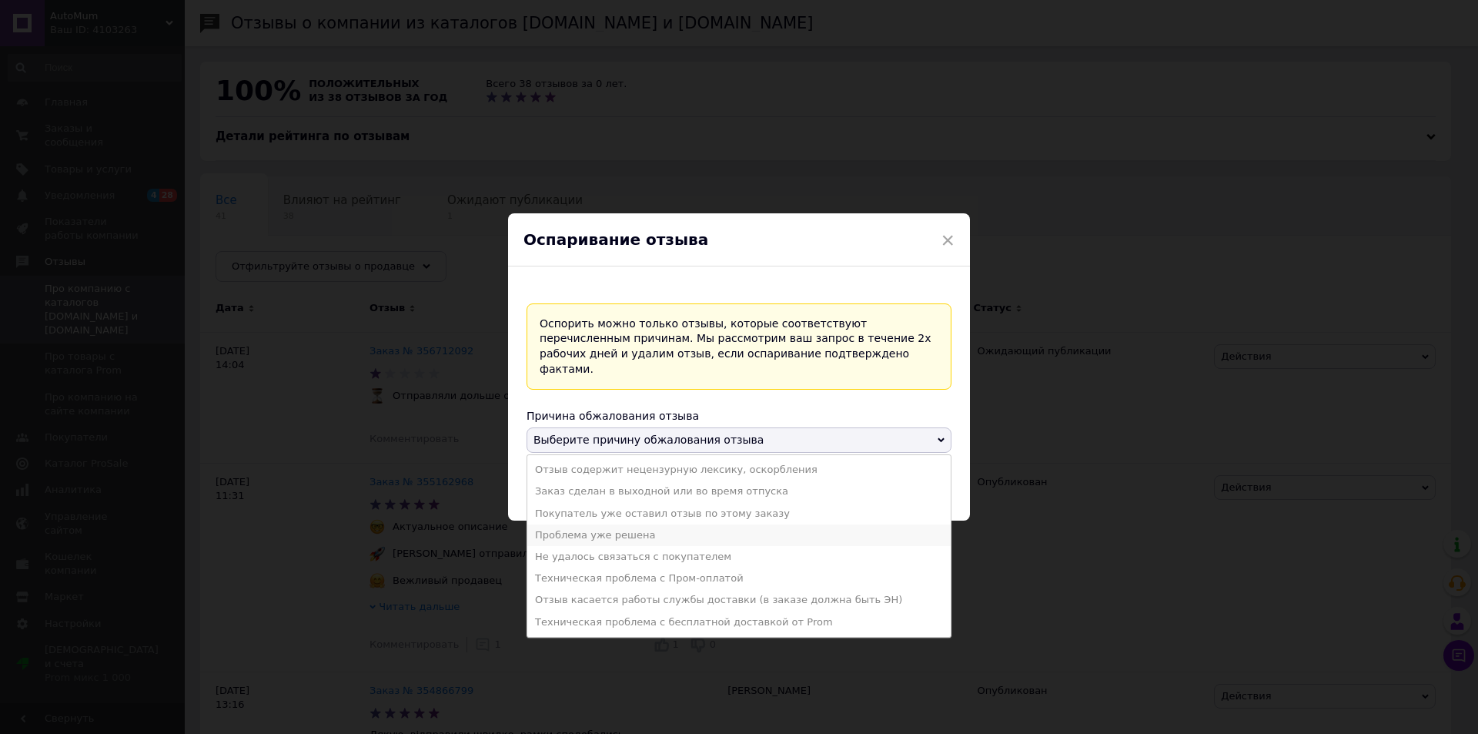
click at [699, 530] on li "Проблема уже решена" at bounding box center [739, 535] width 424 height 22
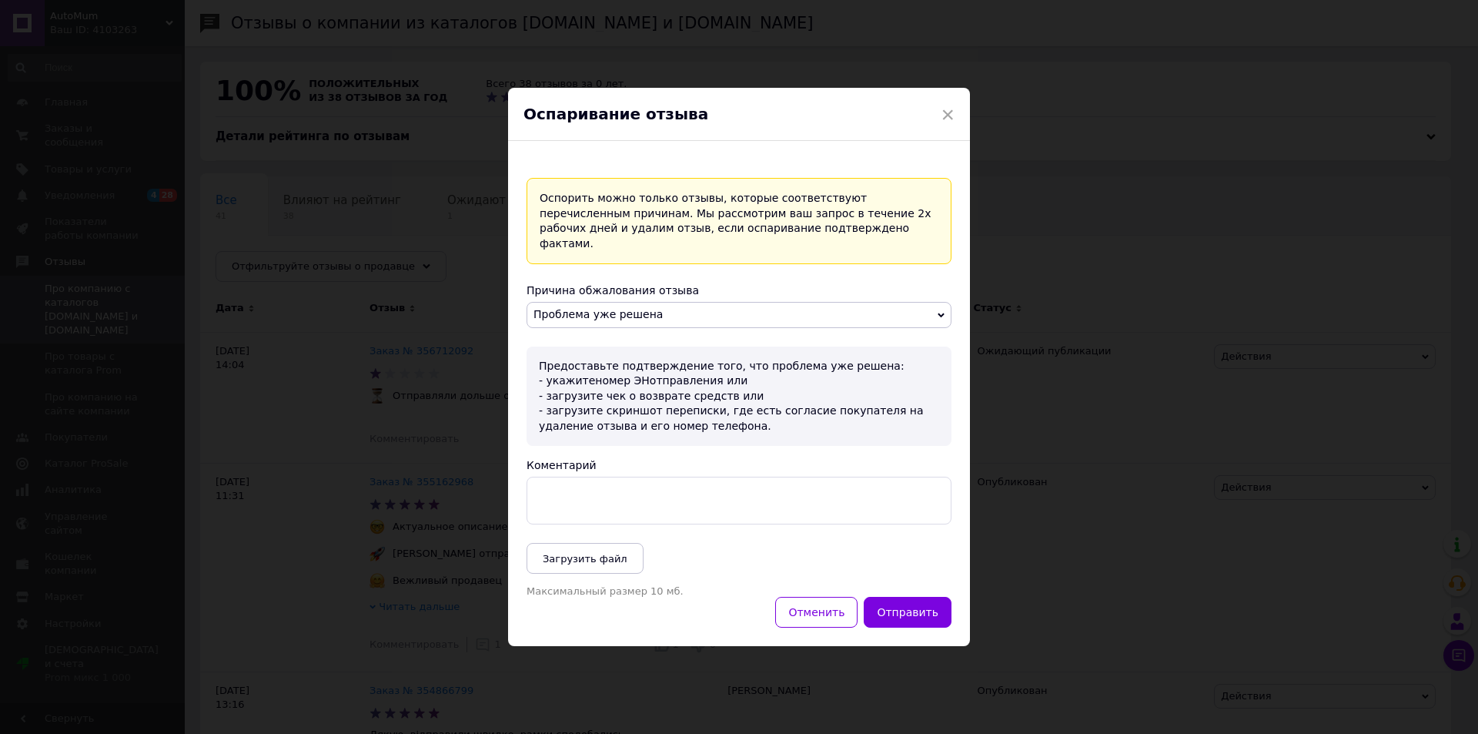
click at [697, 496] on textarea "Коментарий" at bounding box center [739, 501] width 425 height 48
click at [943, 121] on span "×" at bounding box center [948, 115] width 14 height 26
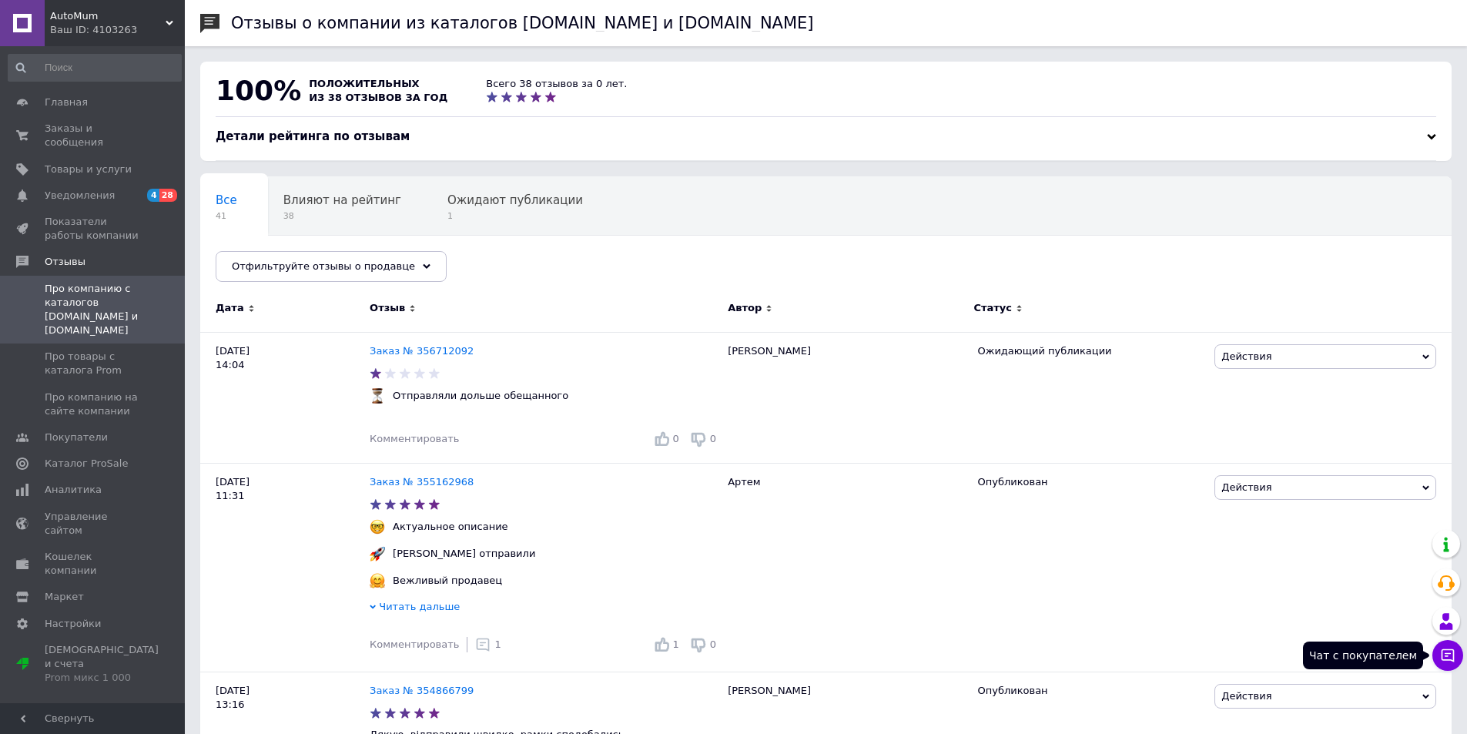
click at [1444, 661] on icon at bounding box center [1447, 655] width 15 height 15
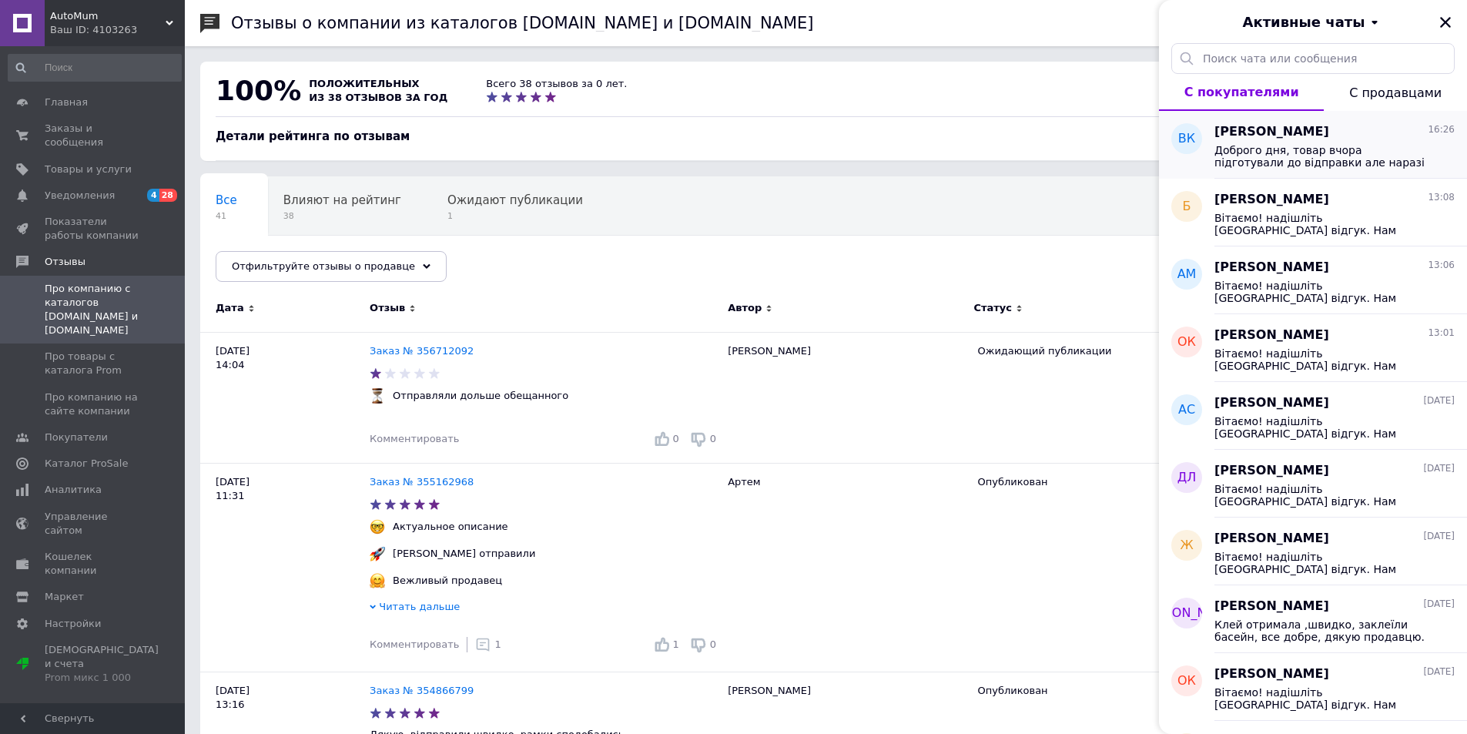
click at [1341, 158] on span "Доброго дня, товар вчора підготували до відправки але наразі виникла затримка в…" at bounding box center [1323, 156] width 219 height 25
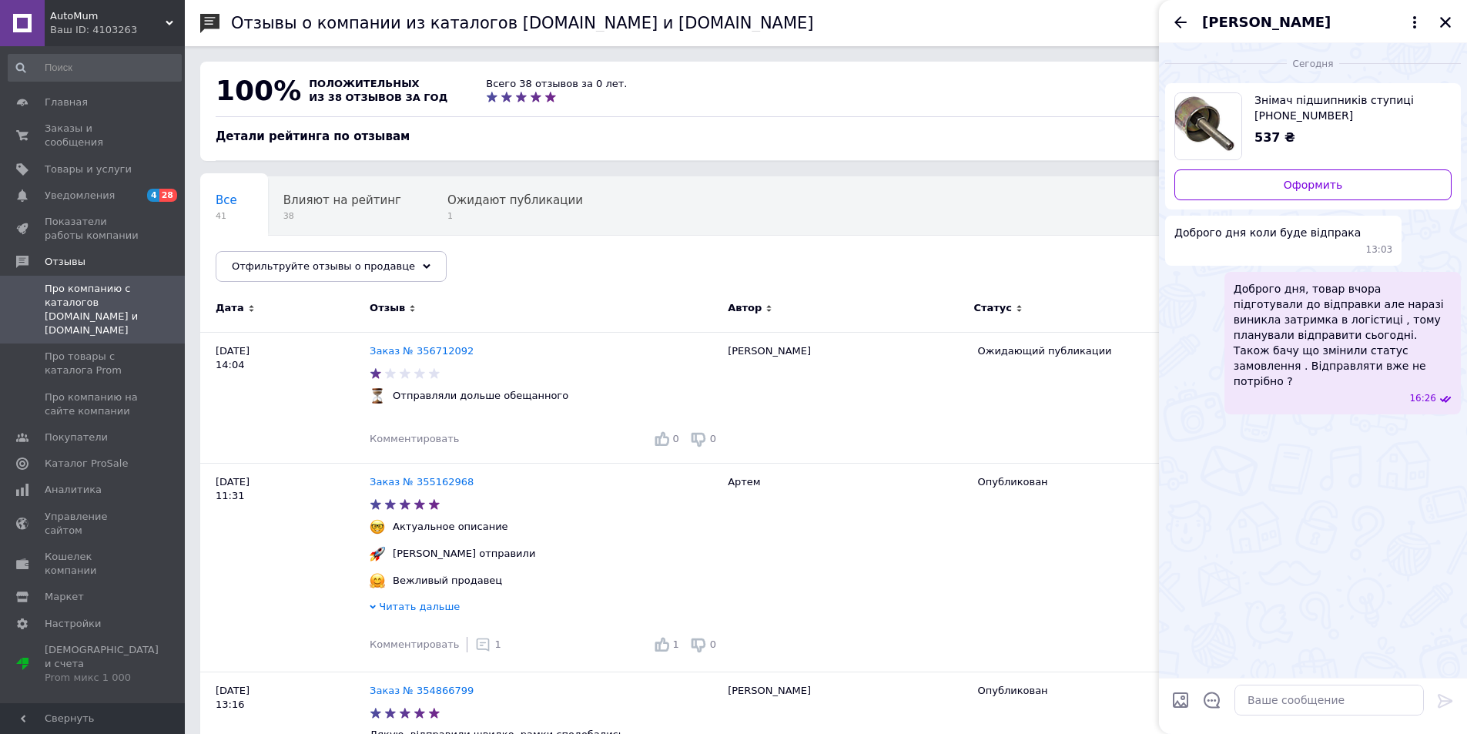
click at [886, 258] on div "Все 41 Влияют на рейтинг 38 Ожидают публикации 1 Опубликованы без комме... 3 Ok…" at bounding box center [825, 236] width 1251 height 127
click at [1448, 22] on icon "Закрыть" at bounding box center [1445, 22] width 14 height 14
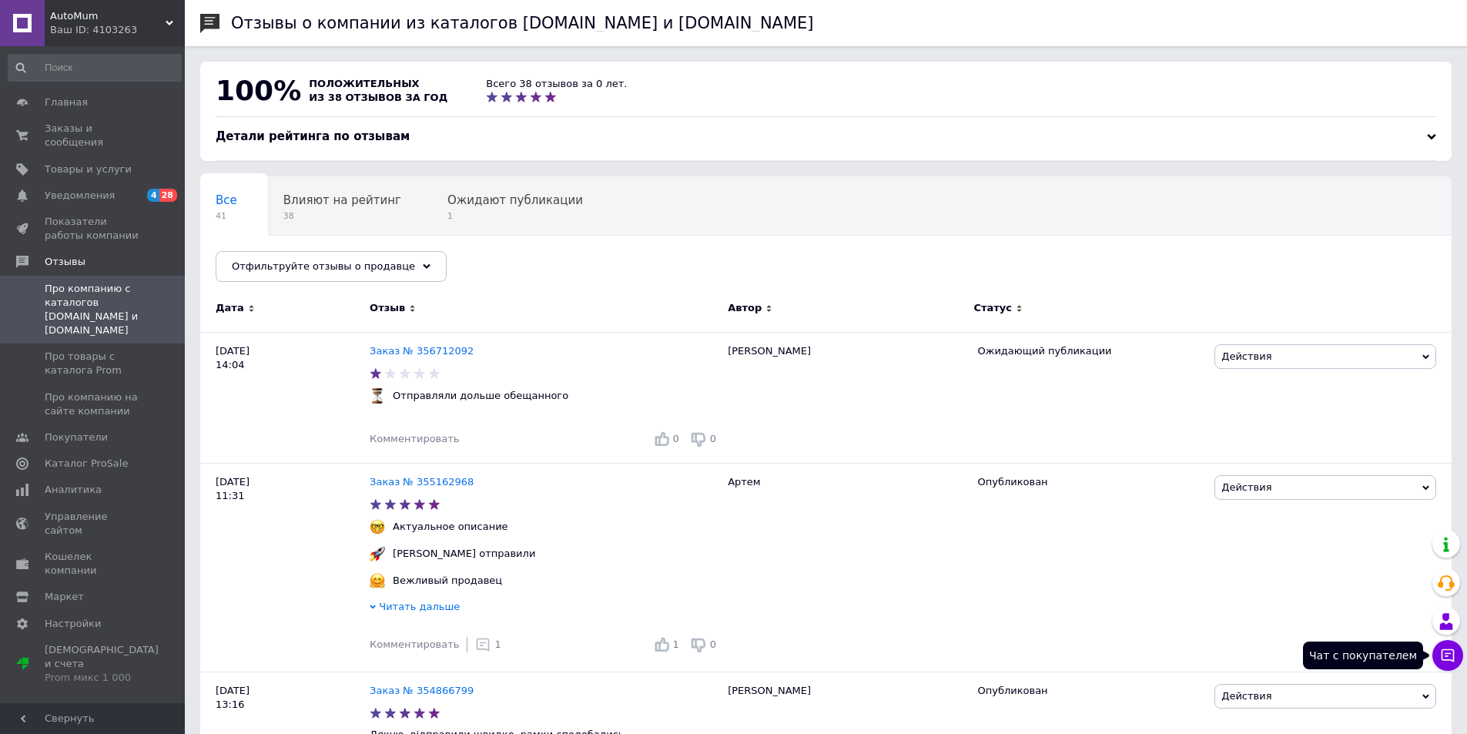
click at [1450, 652] on icon at bounding box center [1447, 655] width 15 height 15
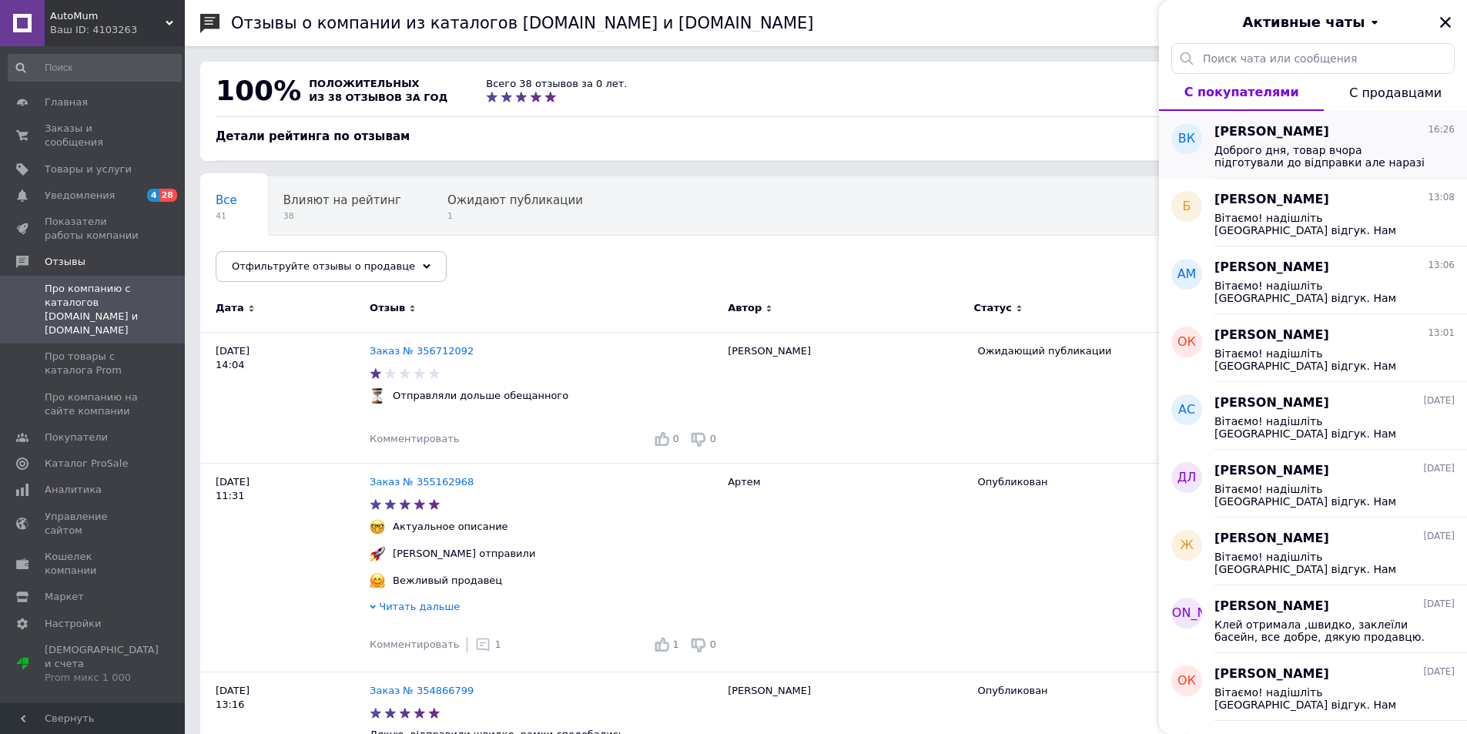
click at [1364, 151] on span "Доброго дня, товар вчора підготували до відправки але наразі виникла затримка в…" at bounding box center [1323, 156] width 219 height 25
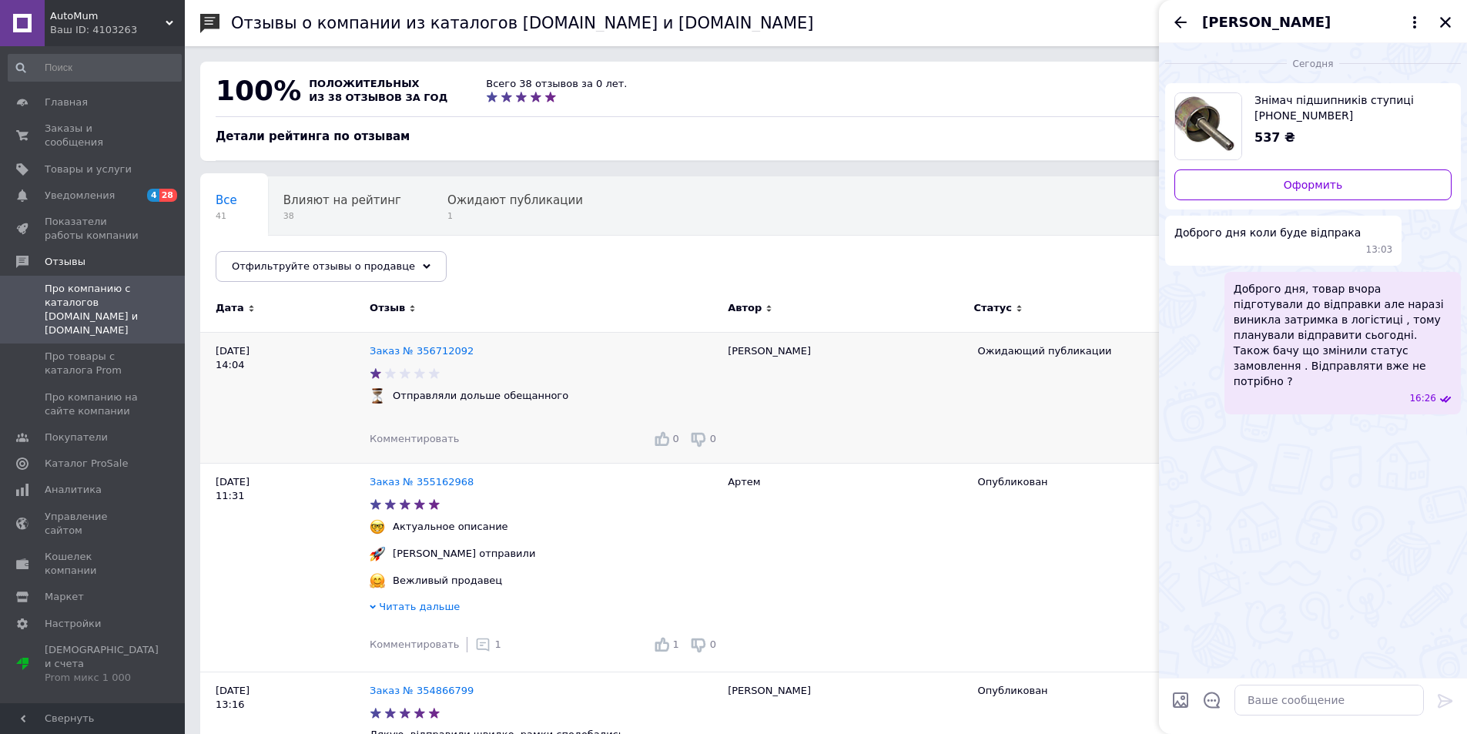
drag, startPoint x: 936, startPoint y: 418, endPoint x: 988, endPoint y: 409, distance: 53.2
click at [936, 418] on div "[PERSON_NAME]" at bounding box center [844, 397] width 249 height 131
click at [1448, 17] on icon "Закрыть" at bounding box center [1445, 22] width 14 height 14
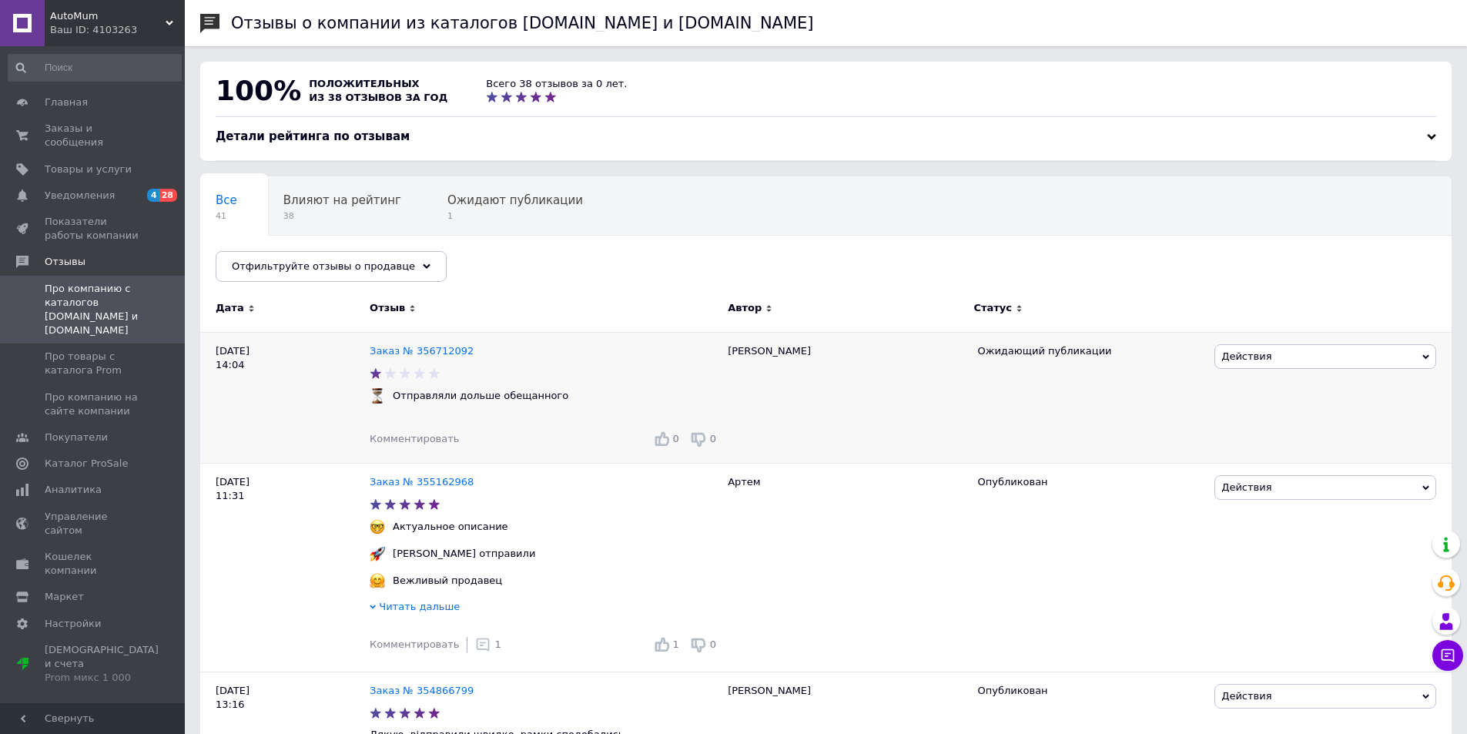
click at [1301, 355] on span "Действия" at bounding box center [1325, 356] width 222 height 25
click at [1268, 453] on li "Оспорить" at bounding box center [1325, 451] width 220 height 22
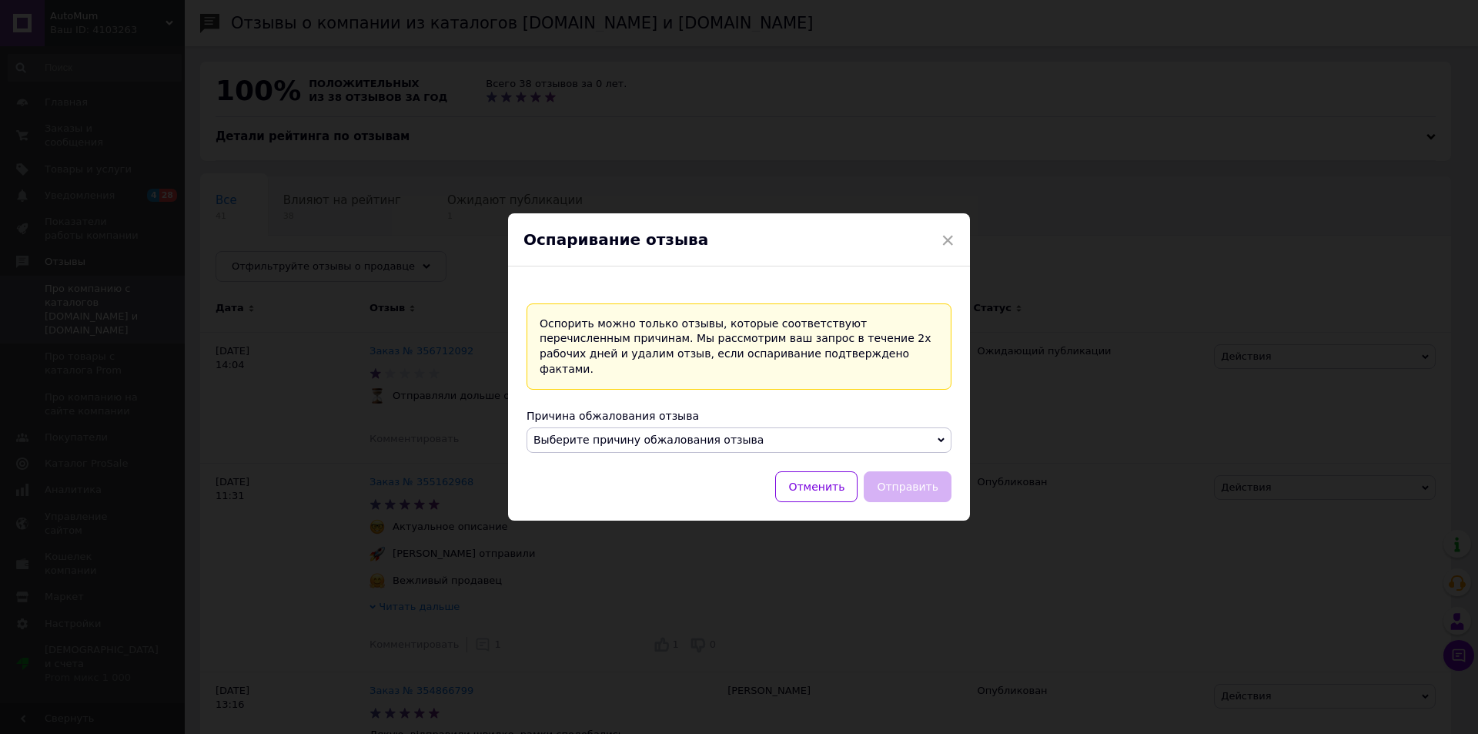
click at [730, 435] on span "Выберите причину обжалования отзыва" at bounding box center [649, 440] width 230 height 12
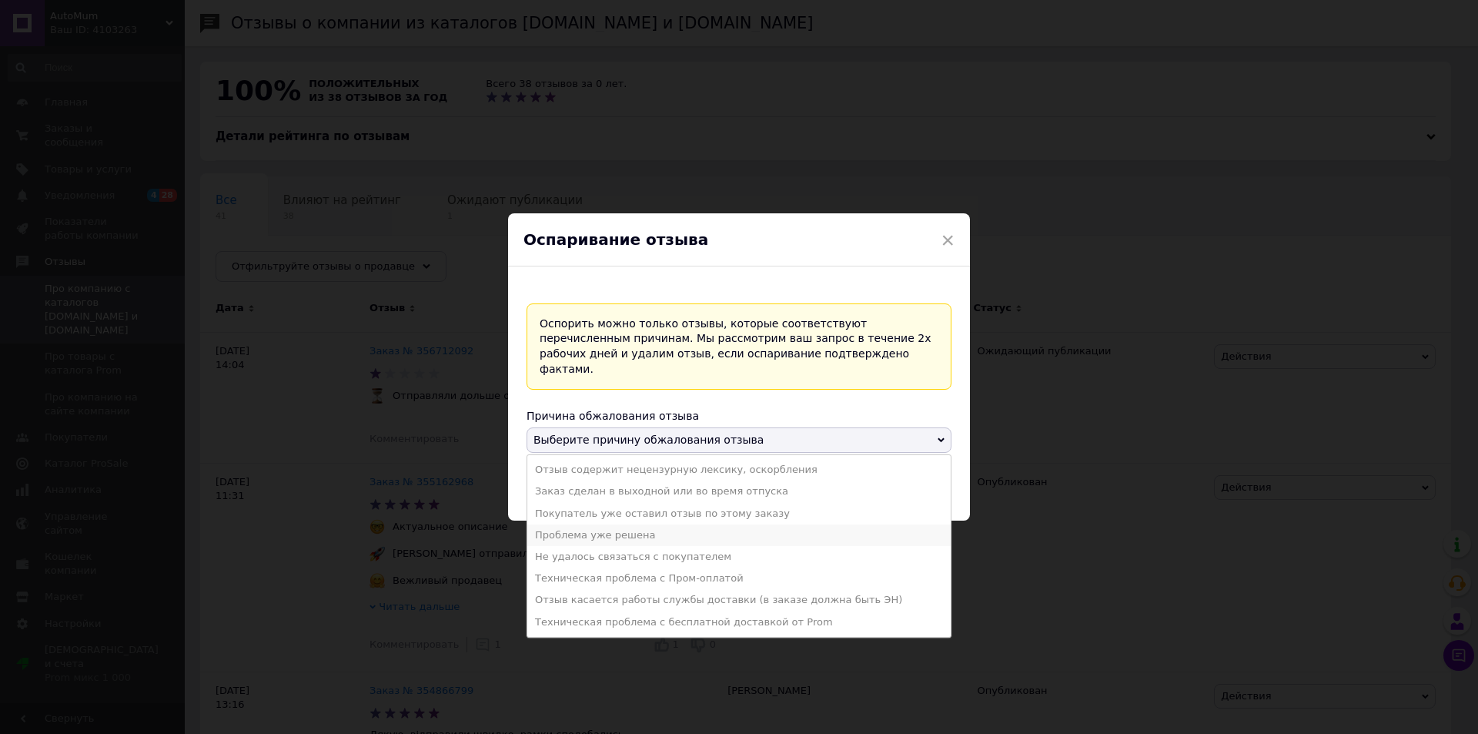
click at [698, 526] on li "Проблема уже решена" at bounding box center [739, 535] width 424 height 22
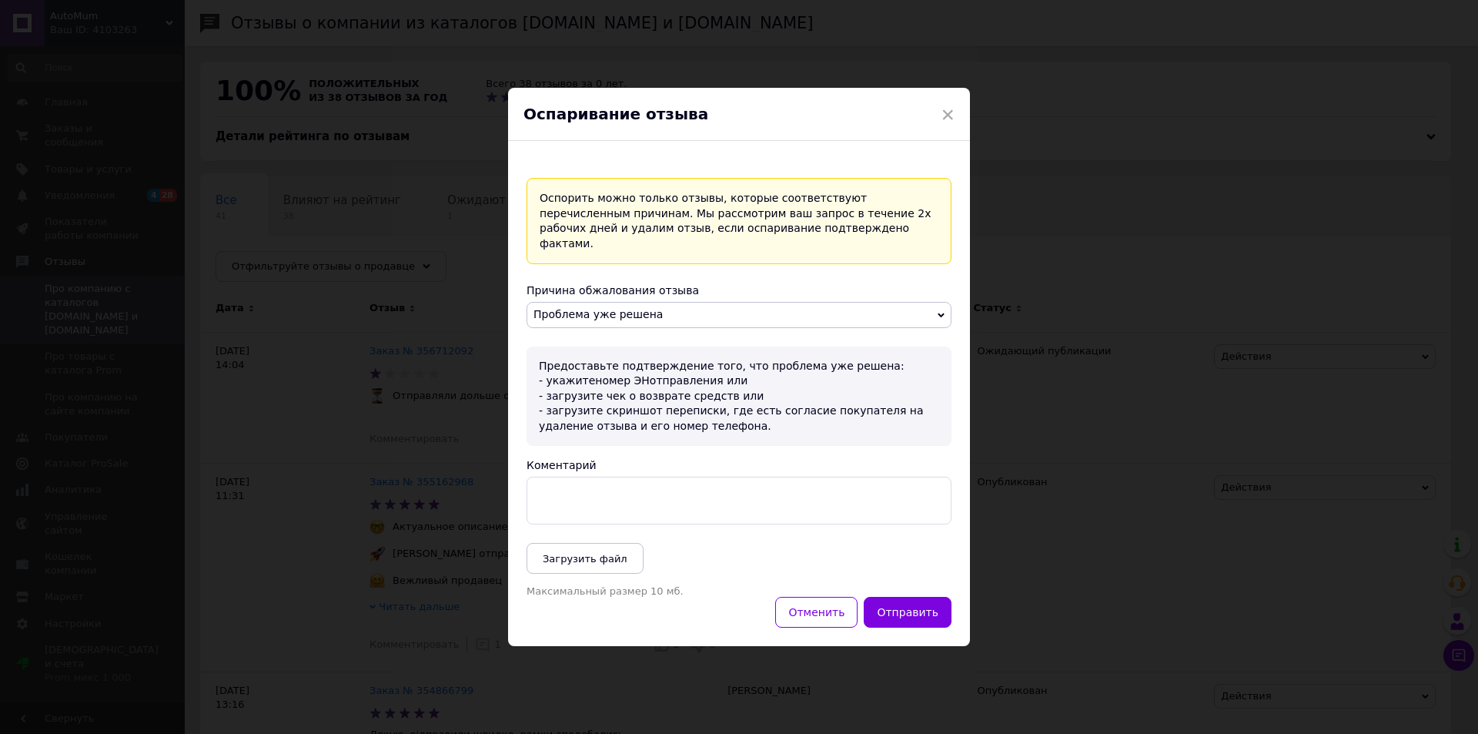
click at [798, 497] on textarea "Коментарий" at bounding box center [739, 501] width 425 height 48
click at [593, 553] on span "Загрузить файл" at bounding box center [585, 559] width 85 height 12
click at [1260, 394] on div "× Оспаривание отзыва Оспорить можно только отзывы, которые соответствуют перечи…" at bounding box center [739, 367] width 1478 height 734
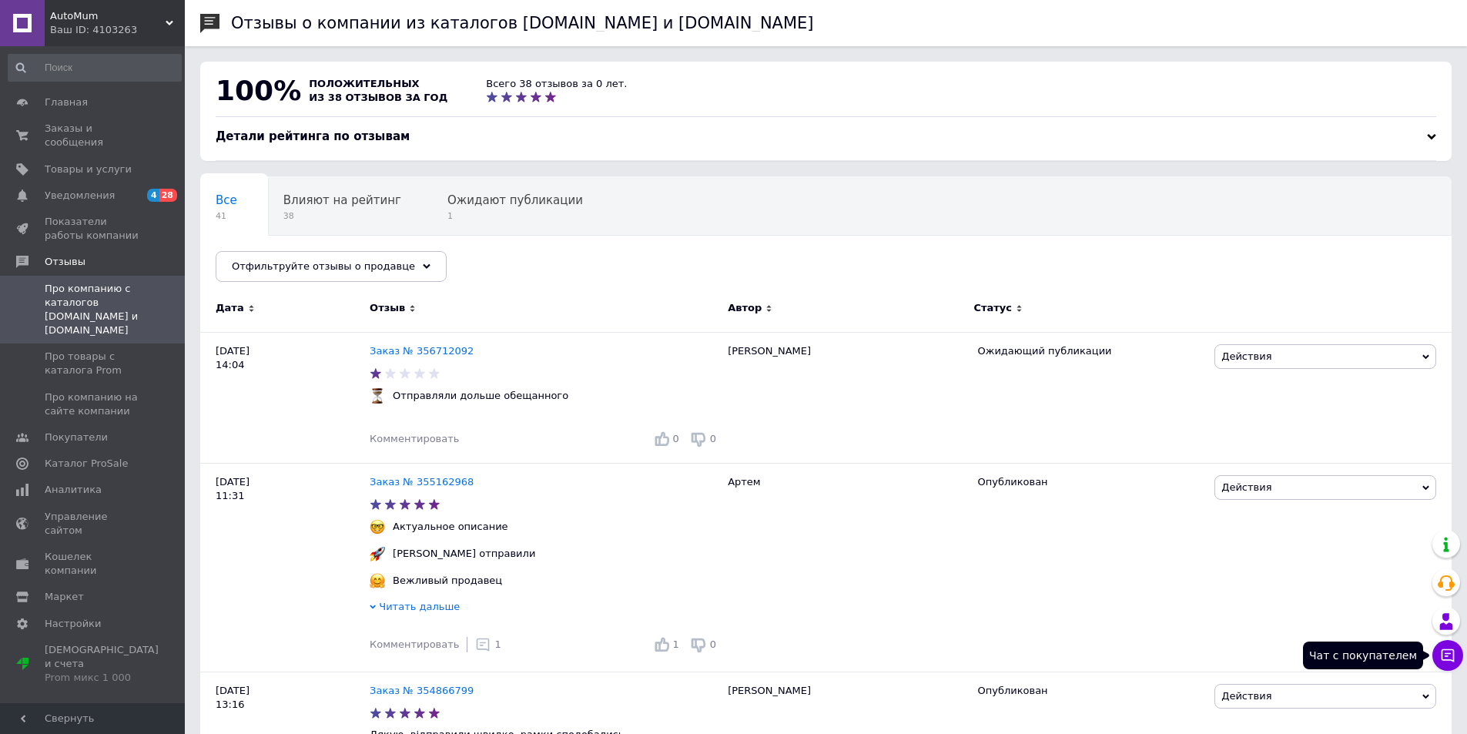
click at [1445, 662] on icon at bounding box center [1447, 655] width 15 height 15
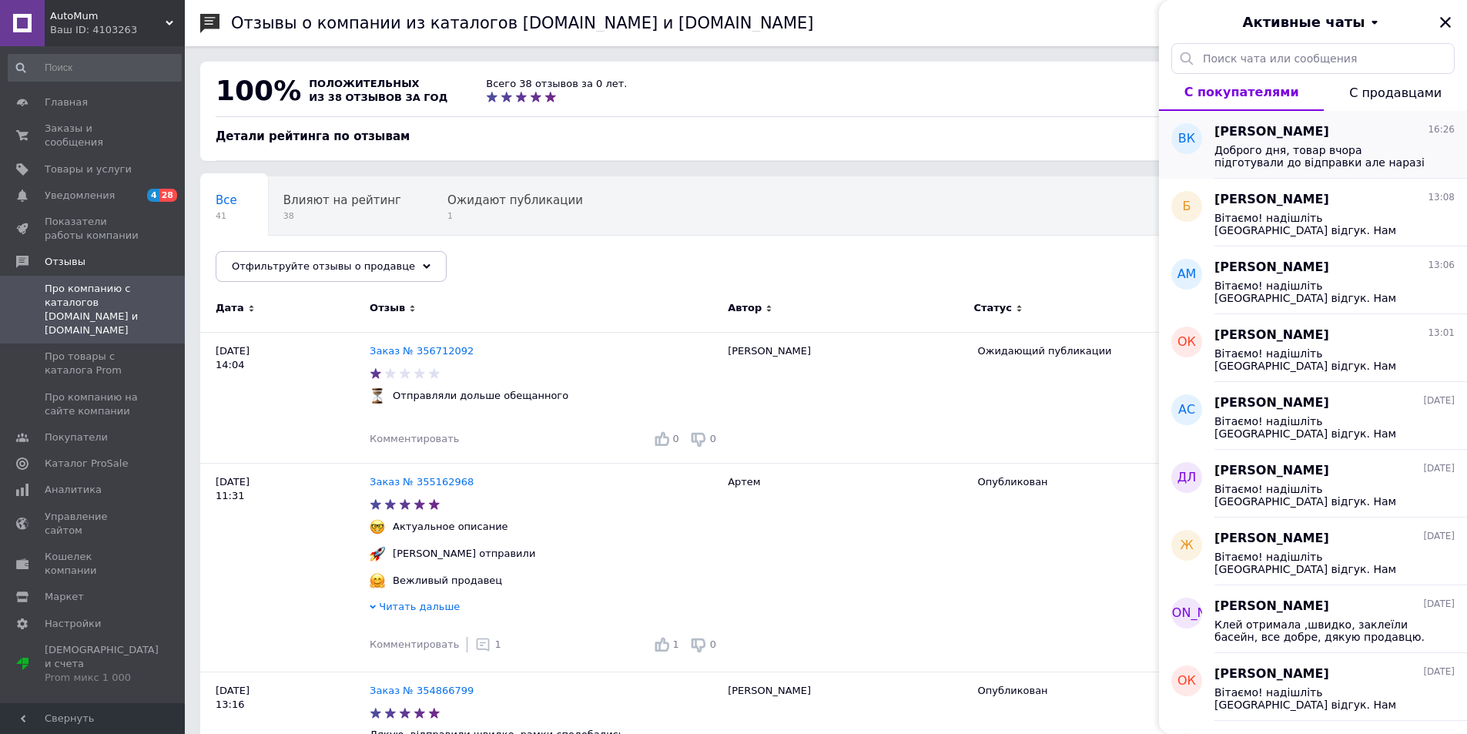
click at [1328, 153] on span "Доброго дня, товар вчора підготували до відправки але наразі виникла затримка в…" at bounding box center [1323, 156] width 219 height 25
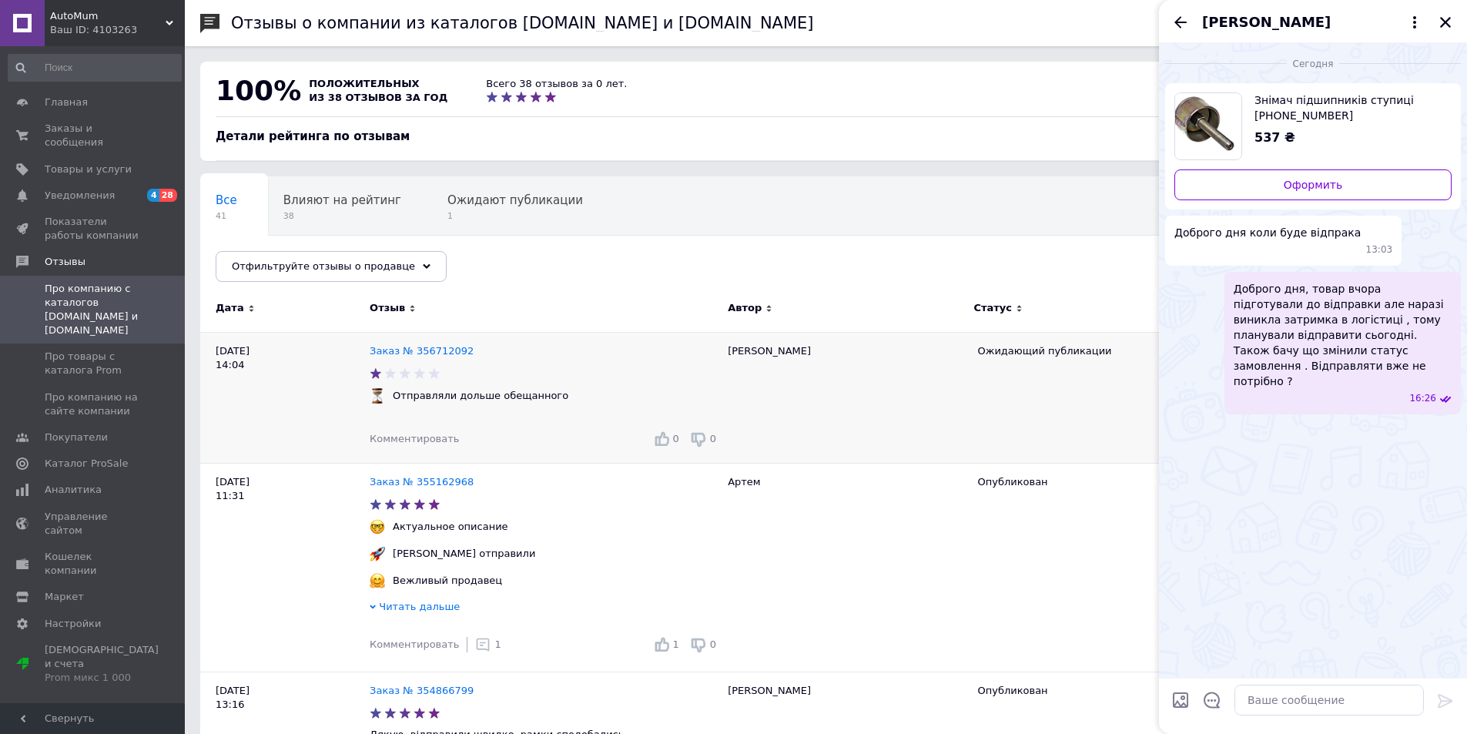
click at [1064, 409] on div "Ожидающий публикации" at bounding box center [1089, 397] width 241 height 131
click at [1448, 23] on icon "Закрыть" at bounding box center [1445, 22] width 14 height 14
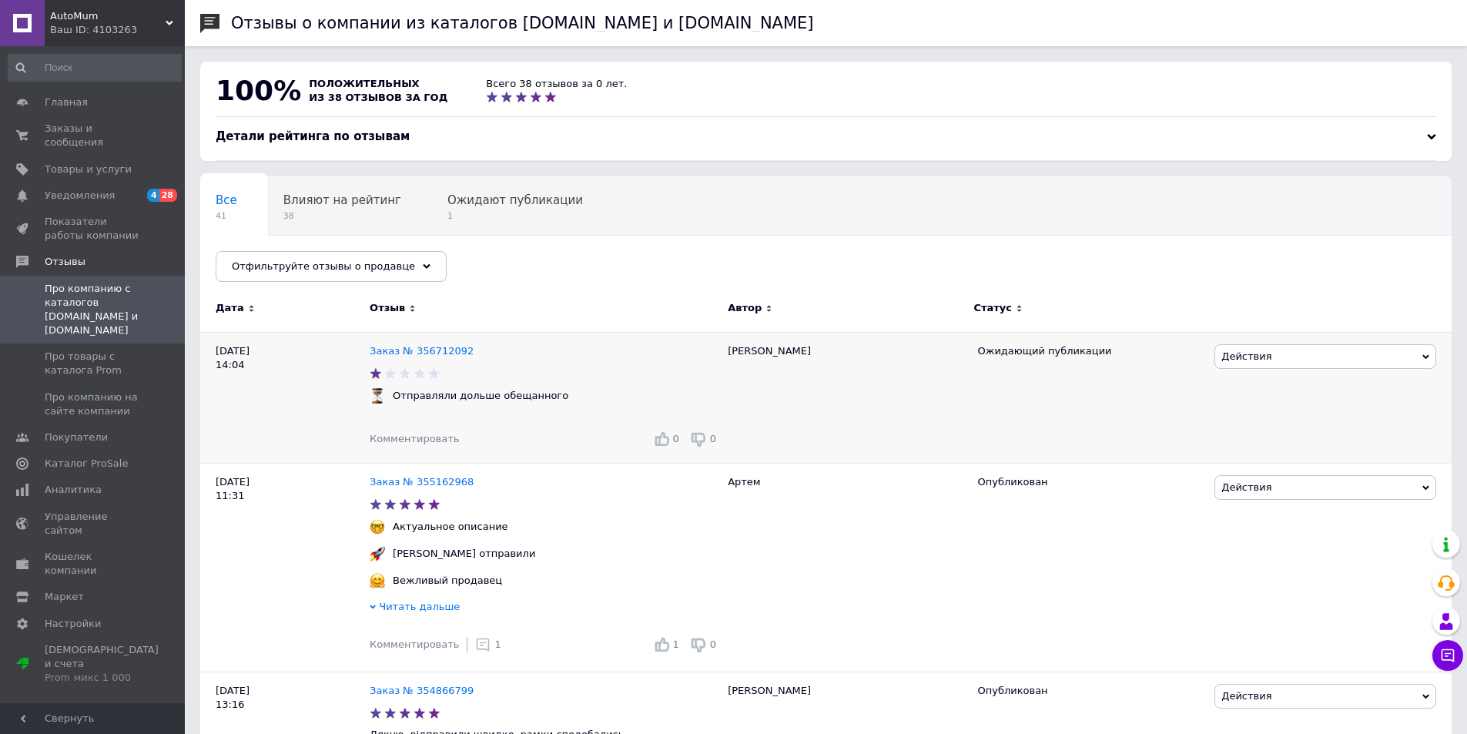
click at [1332, 362] on span "Действия" at bounding box center [1325, 356] width 222 height 25
click at [1284, 450] on li "Оспорить" at bounding box center [1325, 451] width 220 height 22
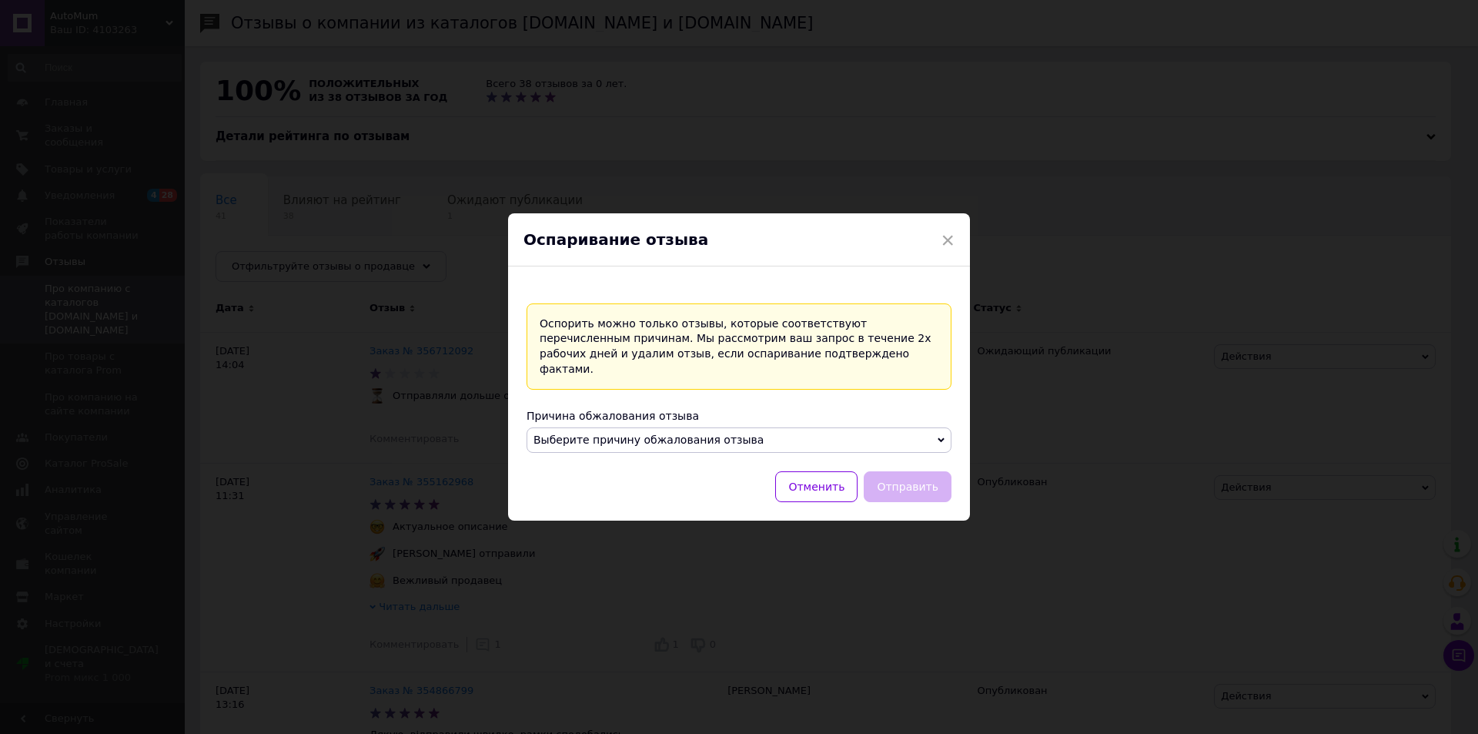
click at [859, 444] on span "Выберите причину обжалования отзыва" at bounding box center [739, 440] width 425 height 26
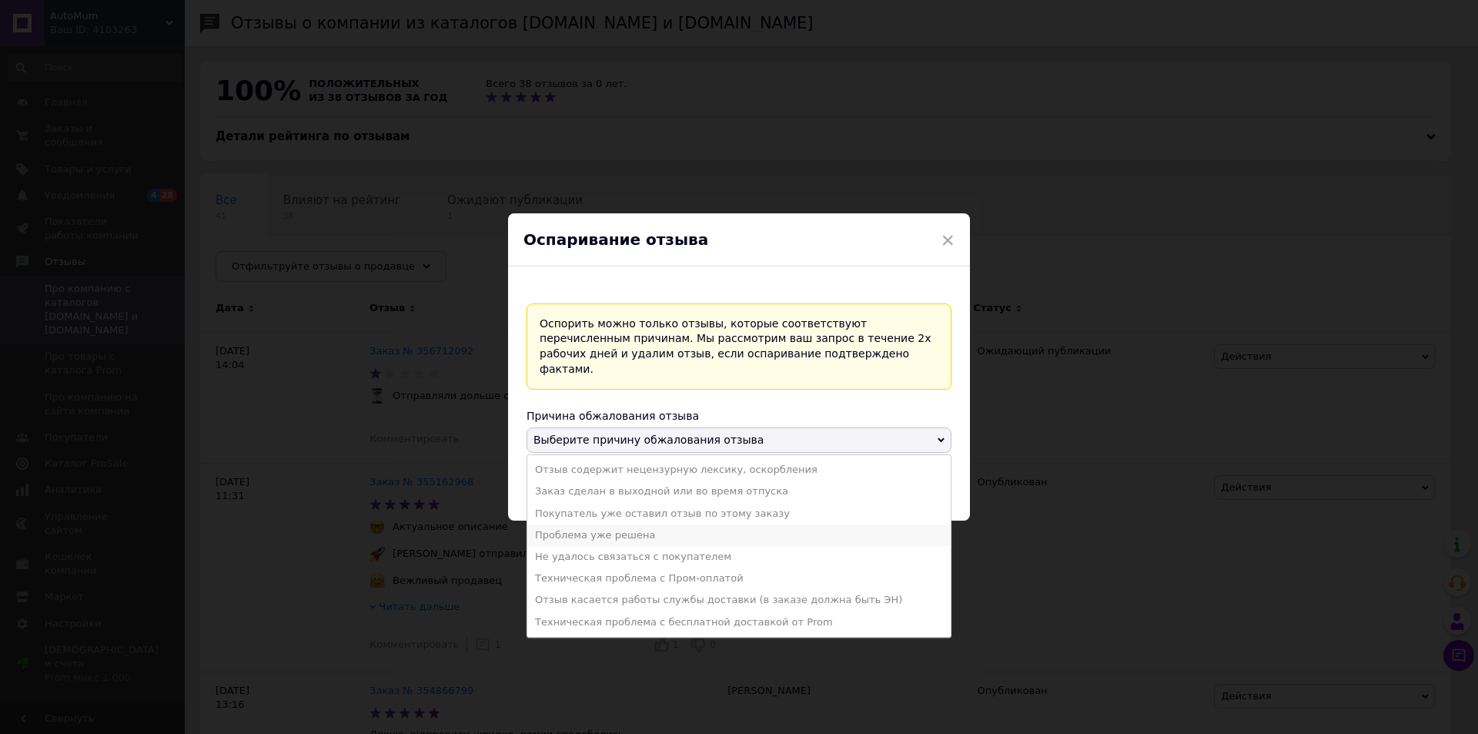
click at [670, 525] on li "Проблема уже решена" at bounding box center [739, 535] width 424 height 22
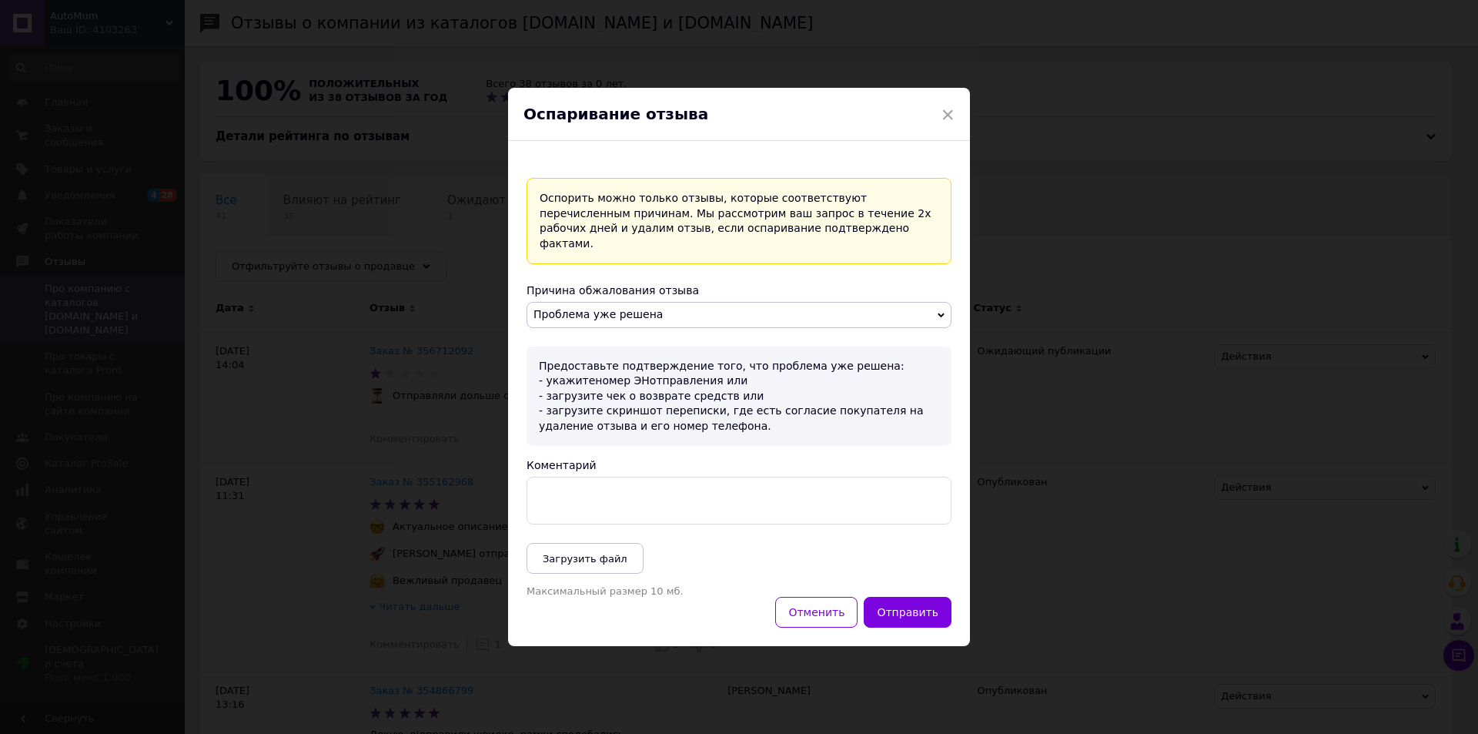
click at [675, 477] on textarea "Коментарий" at bounding box center [739, 501] width 425 height 48
click at [617, 490] on textarea "Клієнта вчора боло попереджено" at bounding box center [739, 501] width 425 height 48
click at [758, 490] on textarea "Клієнта вчора було попереджено" at bounding box center [739, 501] width 425 height 48
click at [755, 502] on textarea "Клієнта вчора було попереджено" at bounding box center [739, 501] width 425 height 48
click at [822, 477] on textarea "Клієнта вчора було попереджено ," at bounding box center [739, 501] width 425 height 48
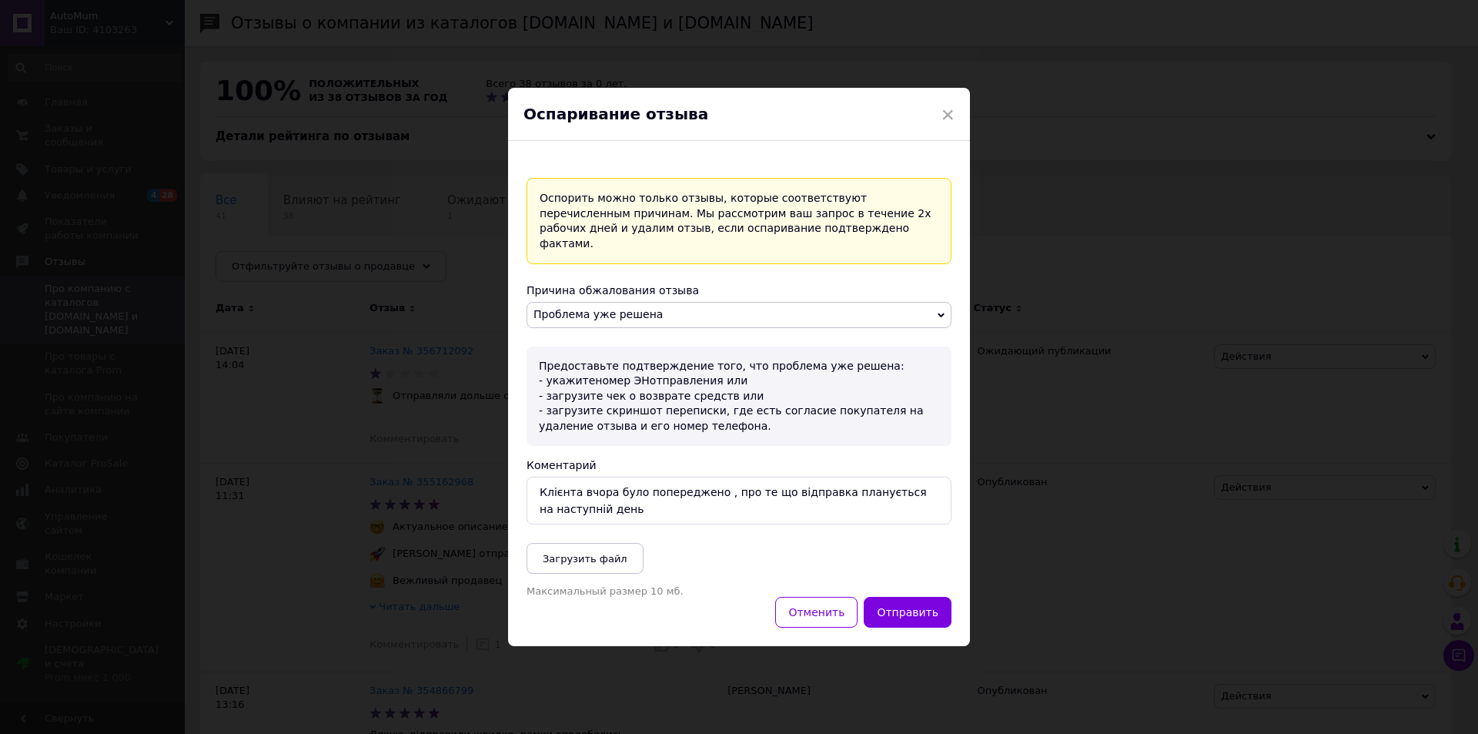
click at [602, 507] on textarea "Клієнта вчора було попереджено , про те що відправка планується на наступній де…" at bounding box center [739, 501] width 425 height 48
click at [594, 509] on textarea "Клієнта вчора було попереджено , про те що відправка планується на наступній де…" at bounding box center [739, 501] width 425 height 48
click at [926, 488] on textarea "Клієнта вчора було попереджено , про те що відправка планується на наступній де…" at bounding box center [739, 501] width 425 height 48
click at [807, 505] on textarea "Клієнта вчора було попереджено , про те що відправка планується на наступний де…" at bounding box center [739, 501] width 425 height 48
click at [624, 510] on textarea "Клієнта вчора було попереджено , про те що відправка планується на наступний де…" at bounding box center [739, 501] width 425 height 48
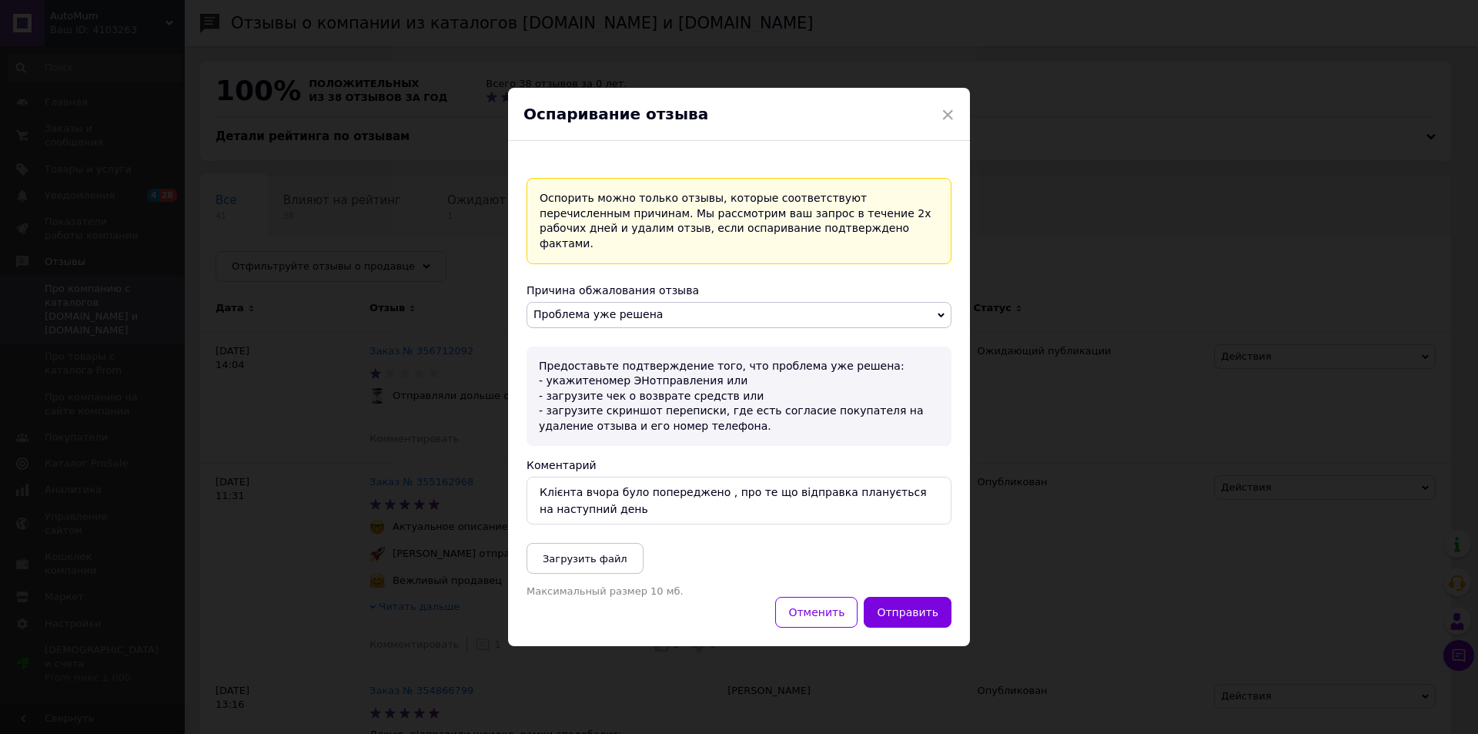
drag, startPoint x: 604, startPoint y: 485, endPoint x: 575, endPoint y: 488, distance: 28.7
click at [575, 488] on textarea "Клієнта вчора було попереджено , про те що відправка планується на наступний де…" at bounding box center [739, 501] width 425 height 48
click at [796, 507] on textarea "Клієнта у день замовлення було попереджено , про те що відправка планується на …" at bounding box center [739, 501] width 425 height 48
click at [708, 505] on textarea "Клієнта у день замовлення було попереджено , про те що відправка планується на …" at bounding box center [739, 501] width 425 height 48
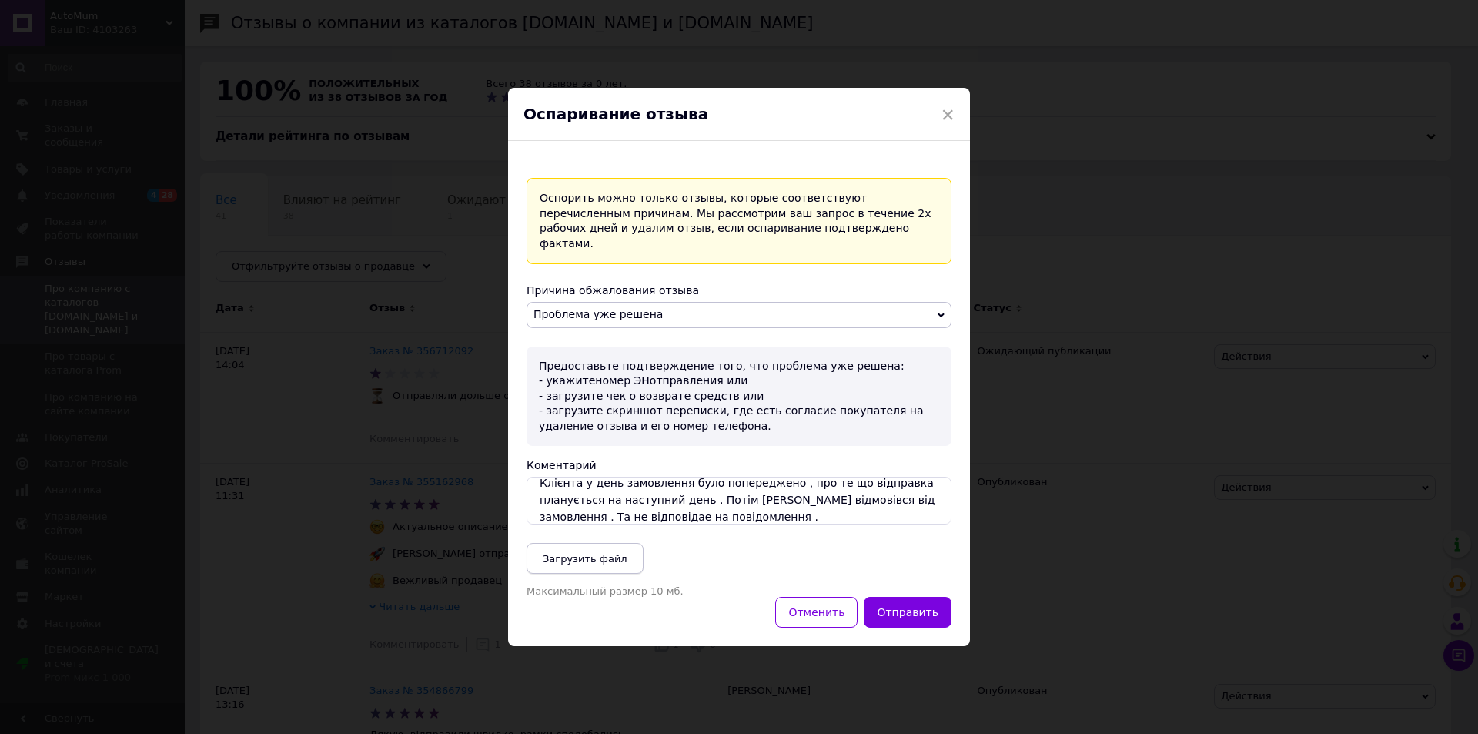
type textarea "Клієнта у день замовлення було попереджено , про те що відправка планується на …"
click at [594, 557] on button "Загрузить файл" at bounding box center [585, 558] width 117 height 31
click at [583, 553] on span "Загрузить файл" at bounding box center [585, 559] width 85 height 12
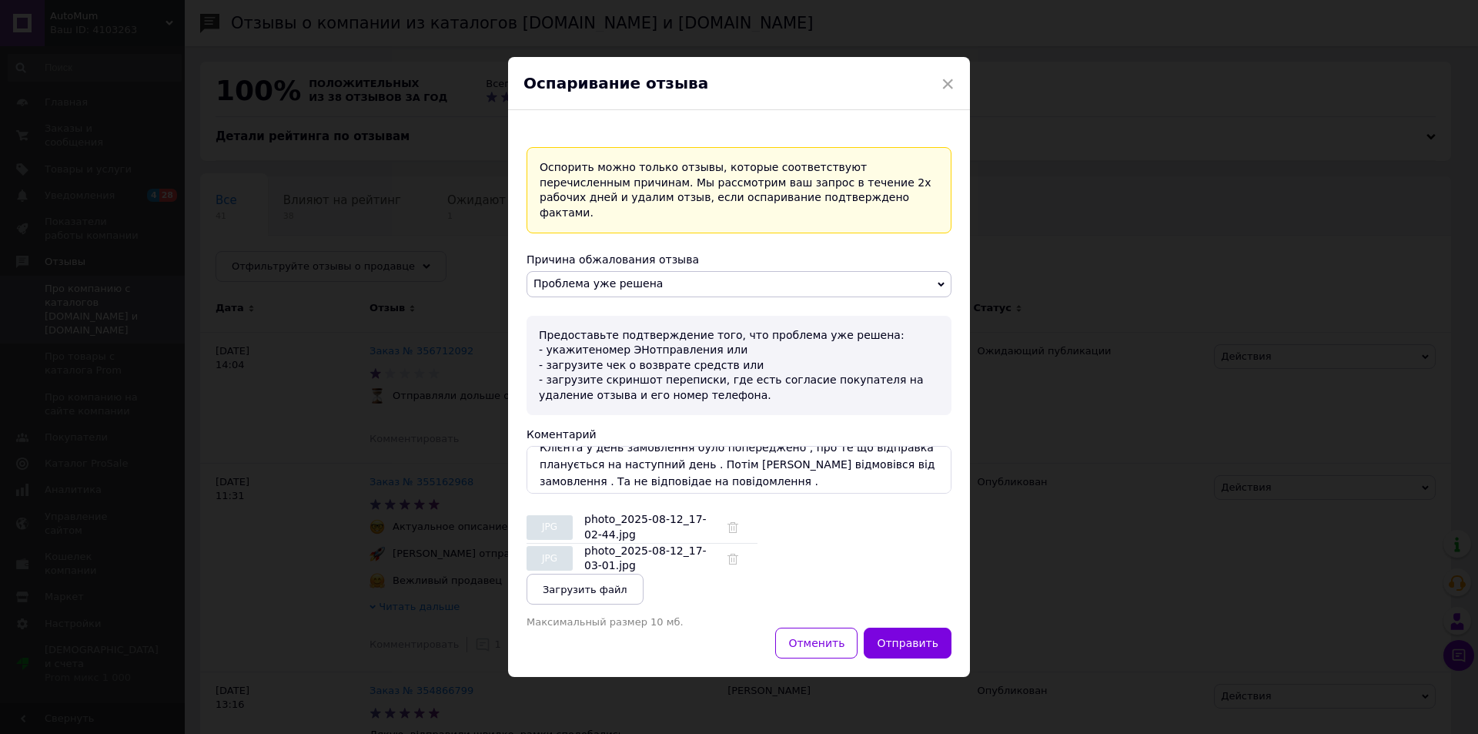
scroll to position [17, 0]
click at [584, 473] on textarea "Клієнта у день замовлення було попереджено , про те що відправка планується на …" at bounding box center [739, 470] width 425 height 48
click at [791, 473] on textarea "Клієнта у день замовлення було попереджено , про те що відправка планується на …" at bounding box center [739, 470] width 425 height 48
click at [800, 274] on span "Проблема уже решена" at bounding box center [739, 284] width 425 height 26
click at [801, 252] on div "Причина обжалования отзыва" at bounding box center [739, 260] width 425 height 16
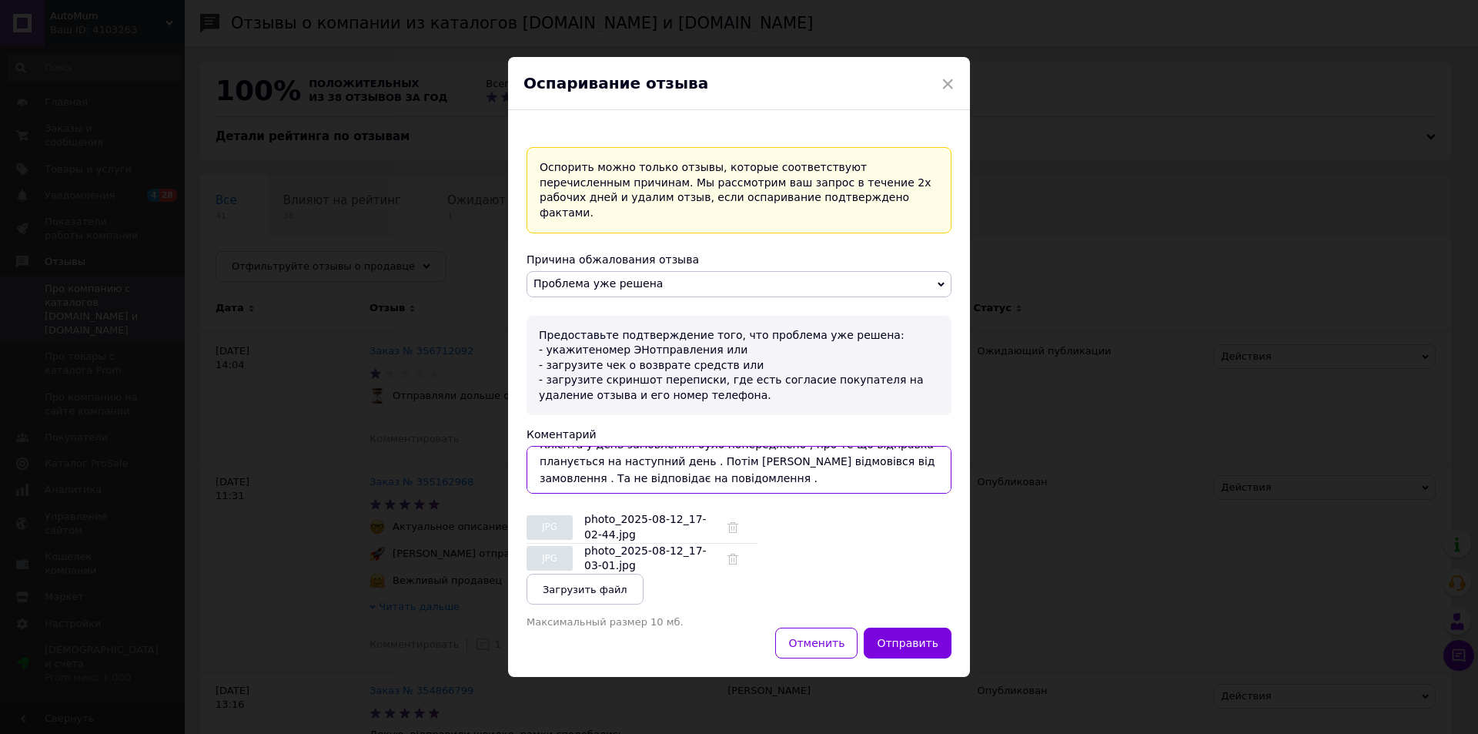
click at [722, 474] on textarea "Клієнта у день замовлення було попереджено , про те що відправка планується на …" at bounding box center [739, 470] width 425 height 48
click at [727, 466] on textarea "Клієнта у день замовлення було попереджено , про те що відправка планується на …" at bounding box center [739, 470] width 425 height 48
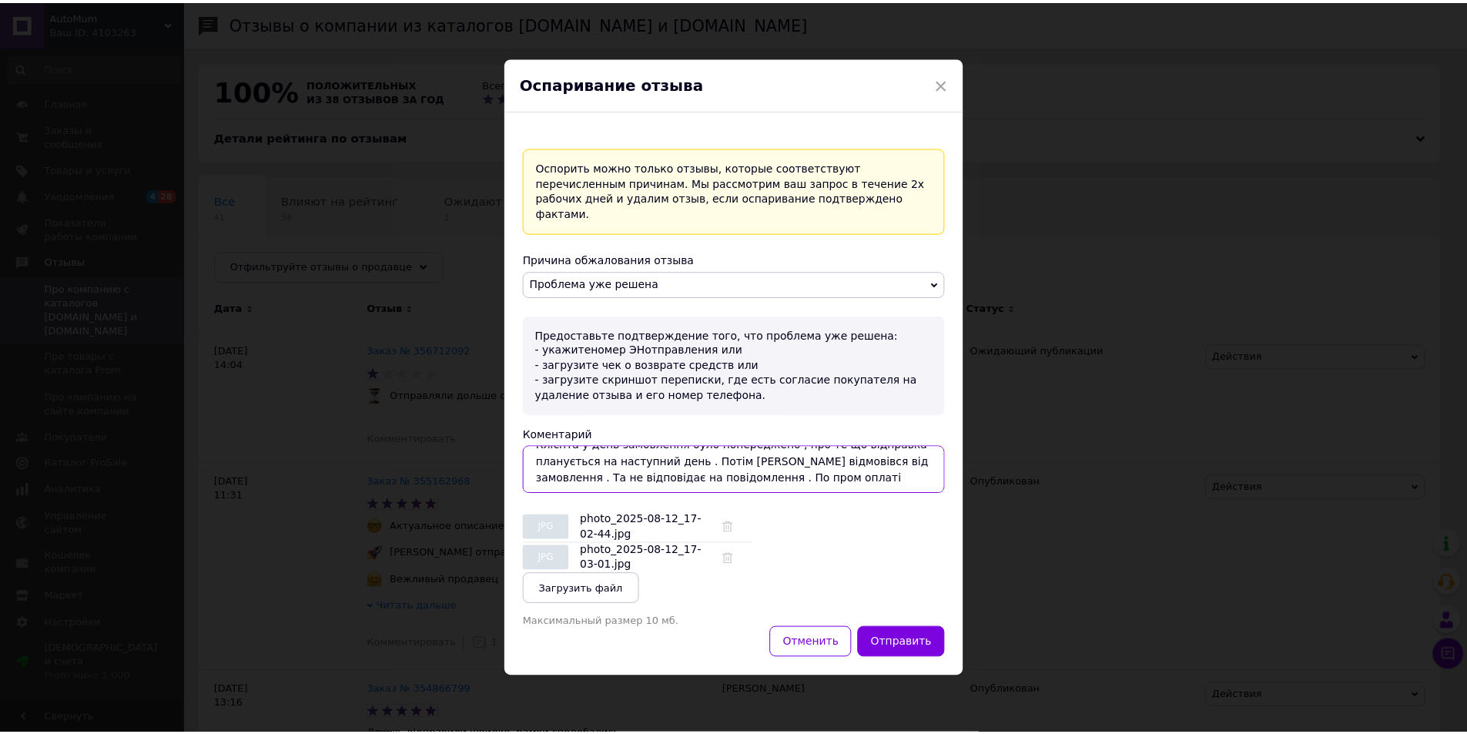
scroll to position [26, 0]
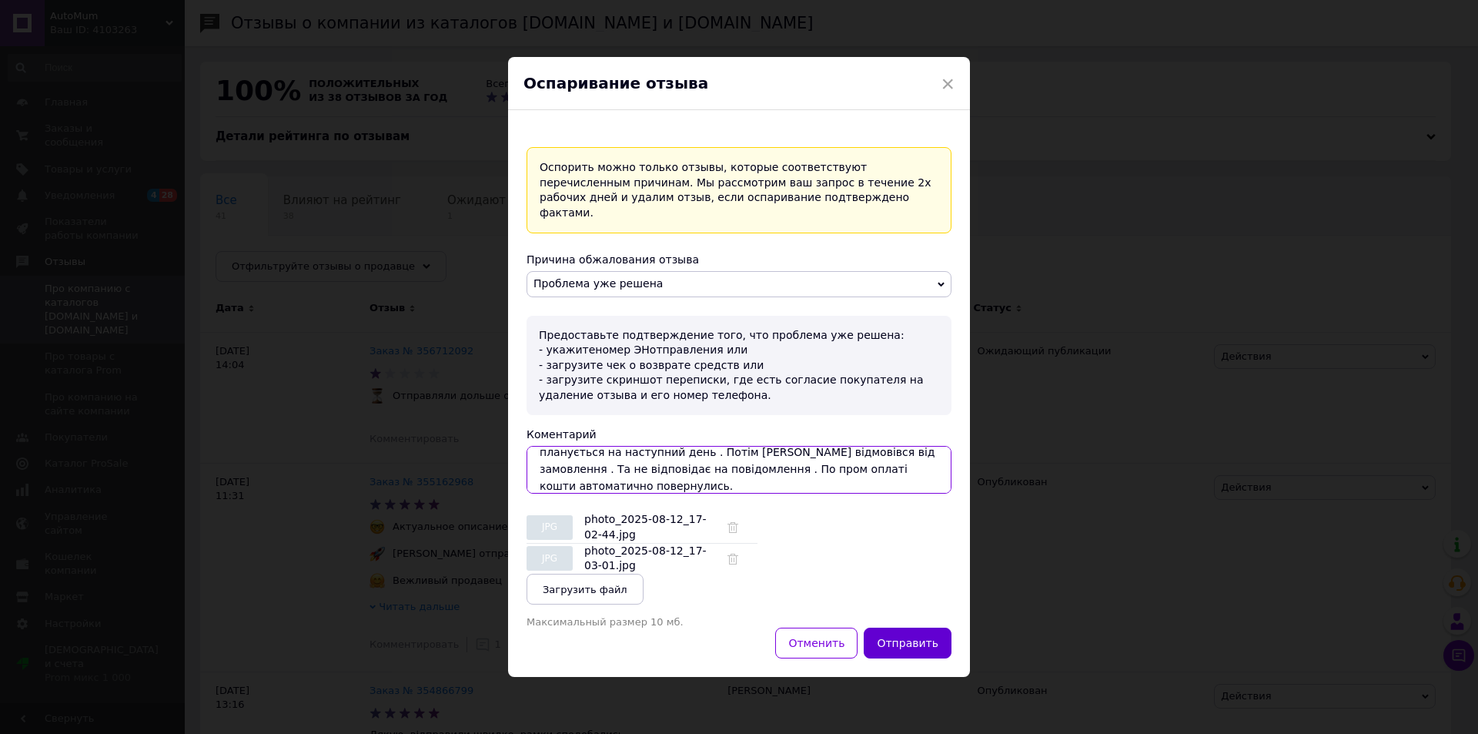
type textarea "Клієнта у день замовлення було попереджено , про те що відправка планується на …"
click at [923, 635] on button "Отправить" at bounding box center [908, 643] width 88 height 31
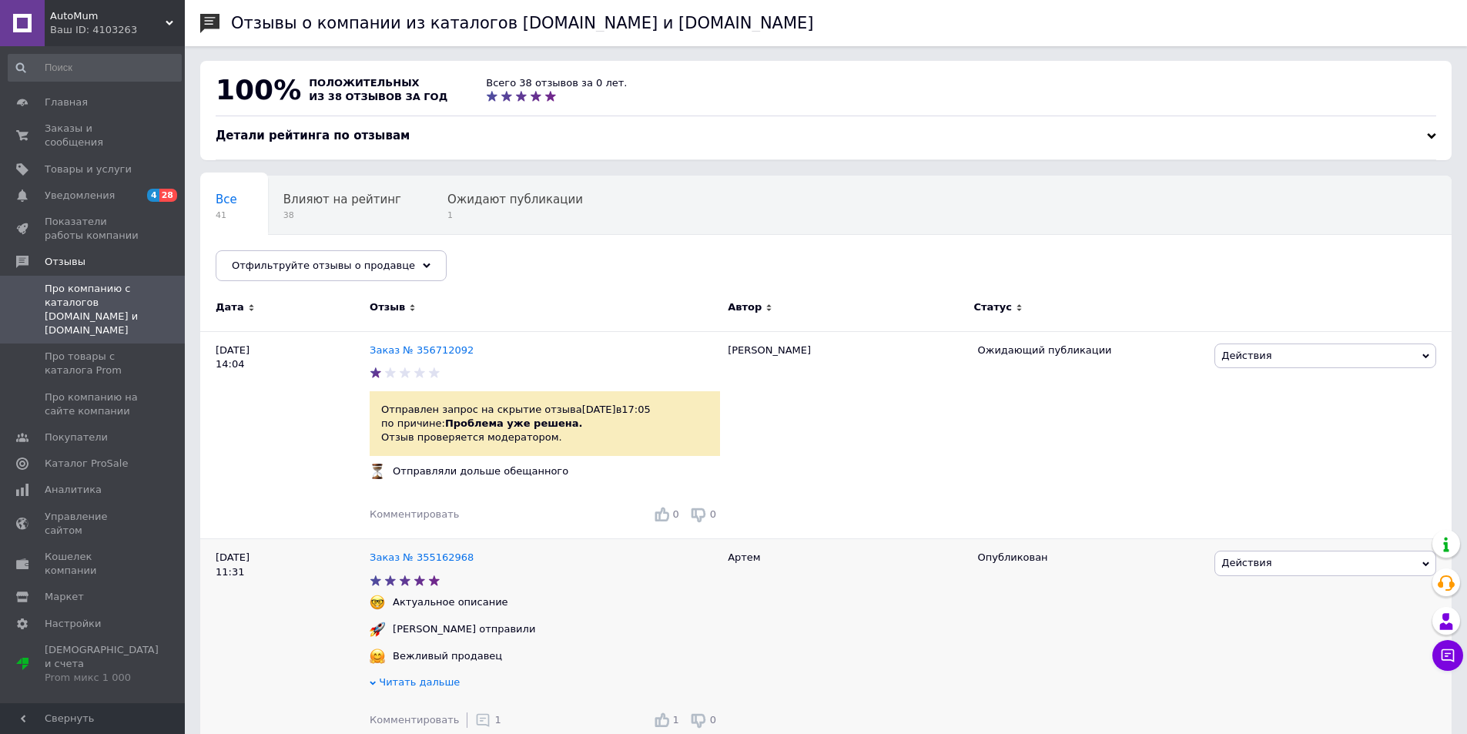
scroll to position [0, 0]
click at [116, 131] on span "Заказы и сообщения" at bounding box center [94, 136] width 98 height 28
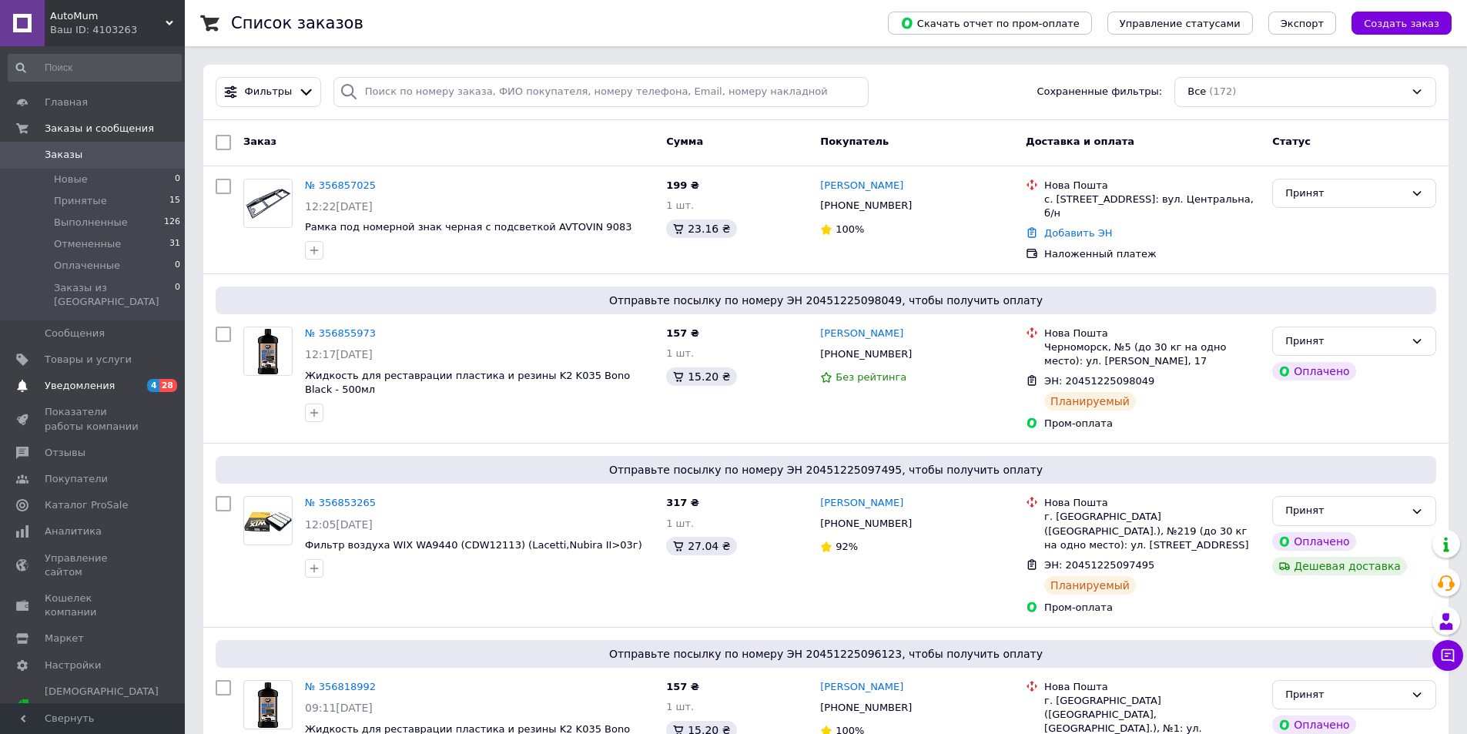
click at [100, 379] on span "Уведомления" at bounding box center [80, 386] width 70 height 14
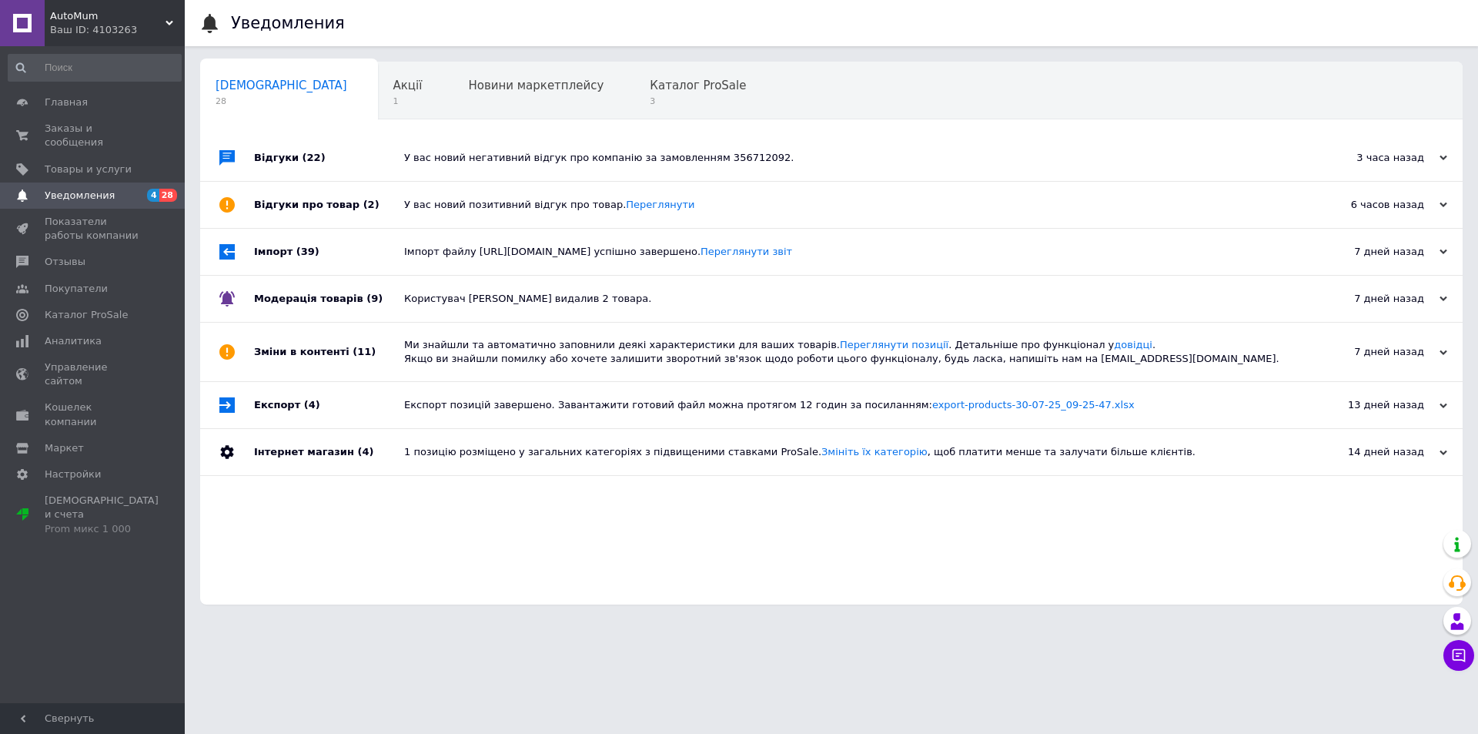
click at [120, 189] on span "Уведомления" at bounding box center [94, 196] width 98 height 14
click at [99, 162] on span "Товары и услуги" at bounding box center [88, 169] width 87 height 14
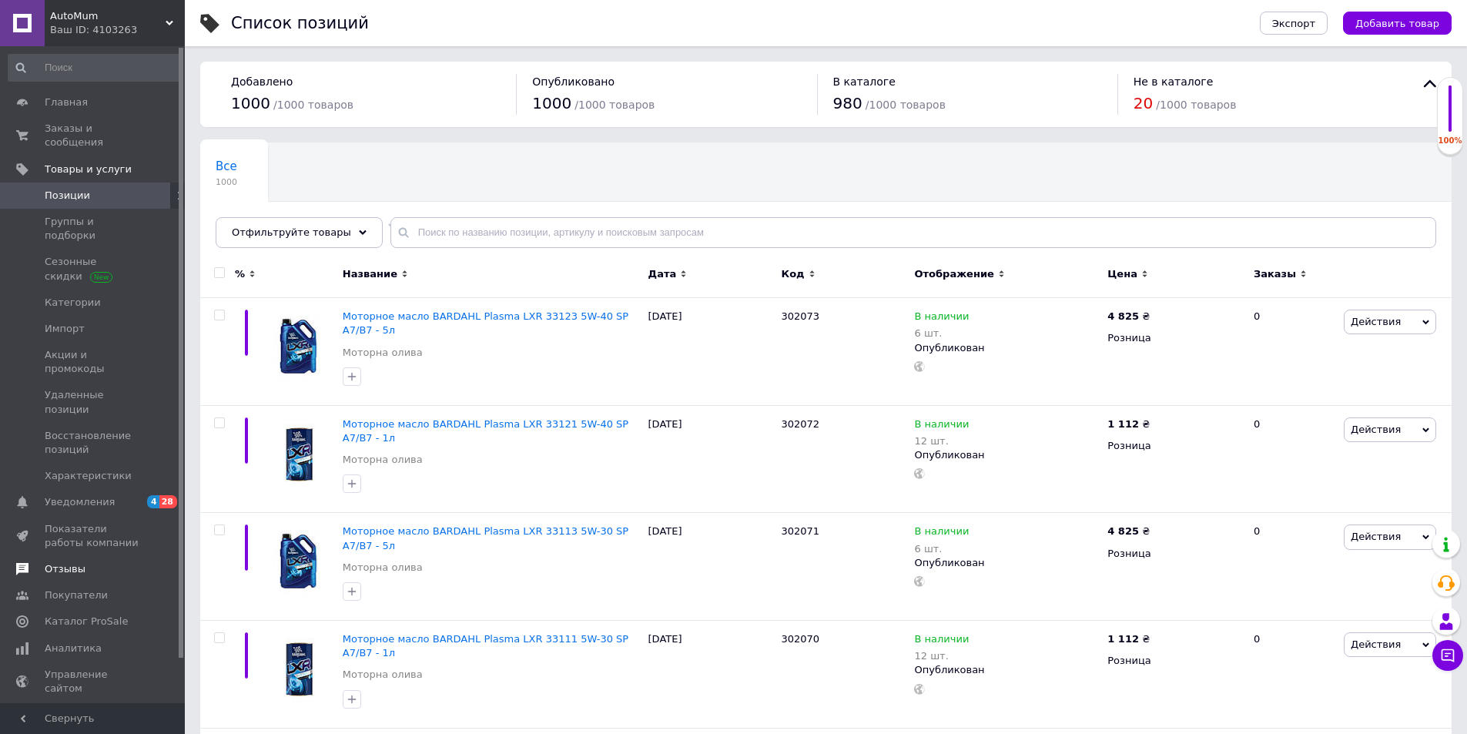
click at [79, 562] on span "Отзывы" at bounding box center [65, 569] width 41 height 14
